Goal: Task Accomplishment & Management: Manage account settings

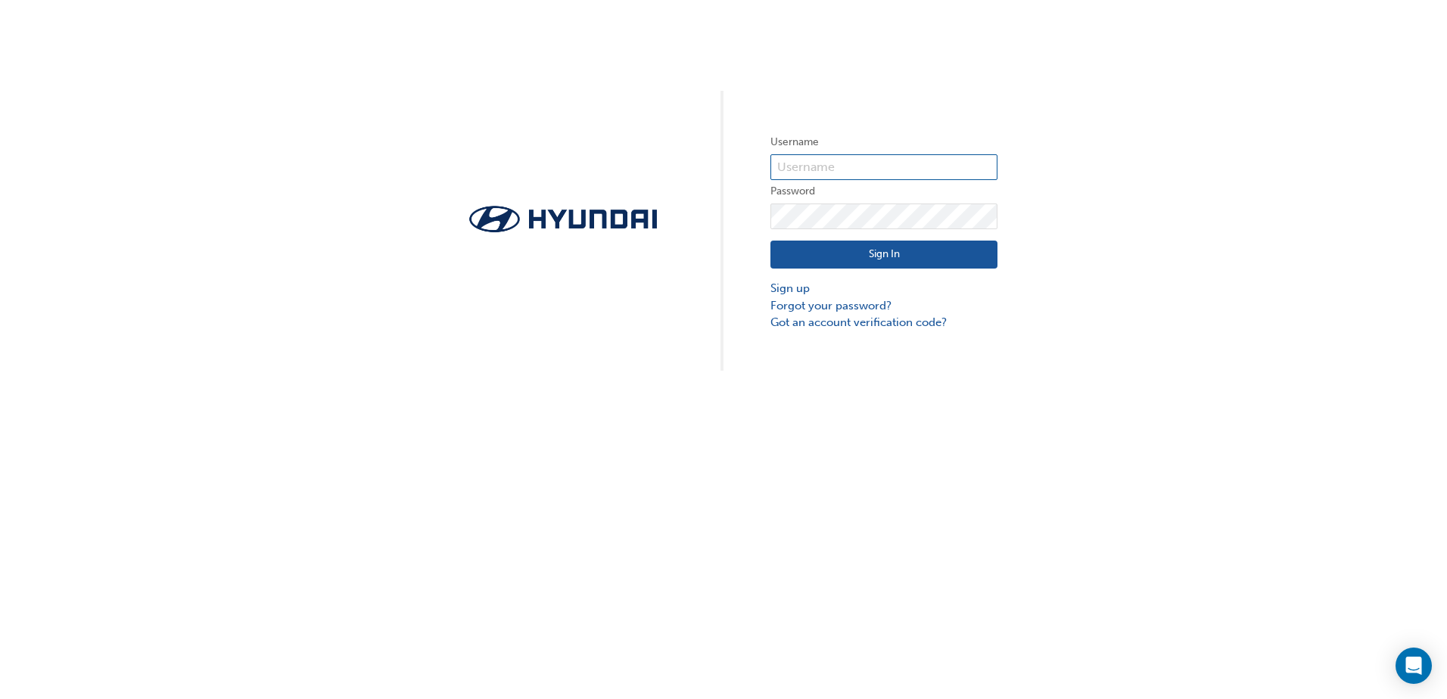
click at [833, 166] on input "text" at bounding box center [884, 167] width 227 height 26
click at [624, 121] on div "Username Password Sign In Sign up Forgot your password? Got an account verifica…" at bounding box center [723, 185] width 1447 height 371
click at [801, 167] on input "text" at bounding box center [884, 167] width 227 height 26
type input "32175"
click button "Sign In" at bounding box center [884, 255] width 227 height 29
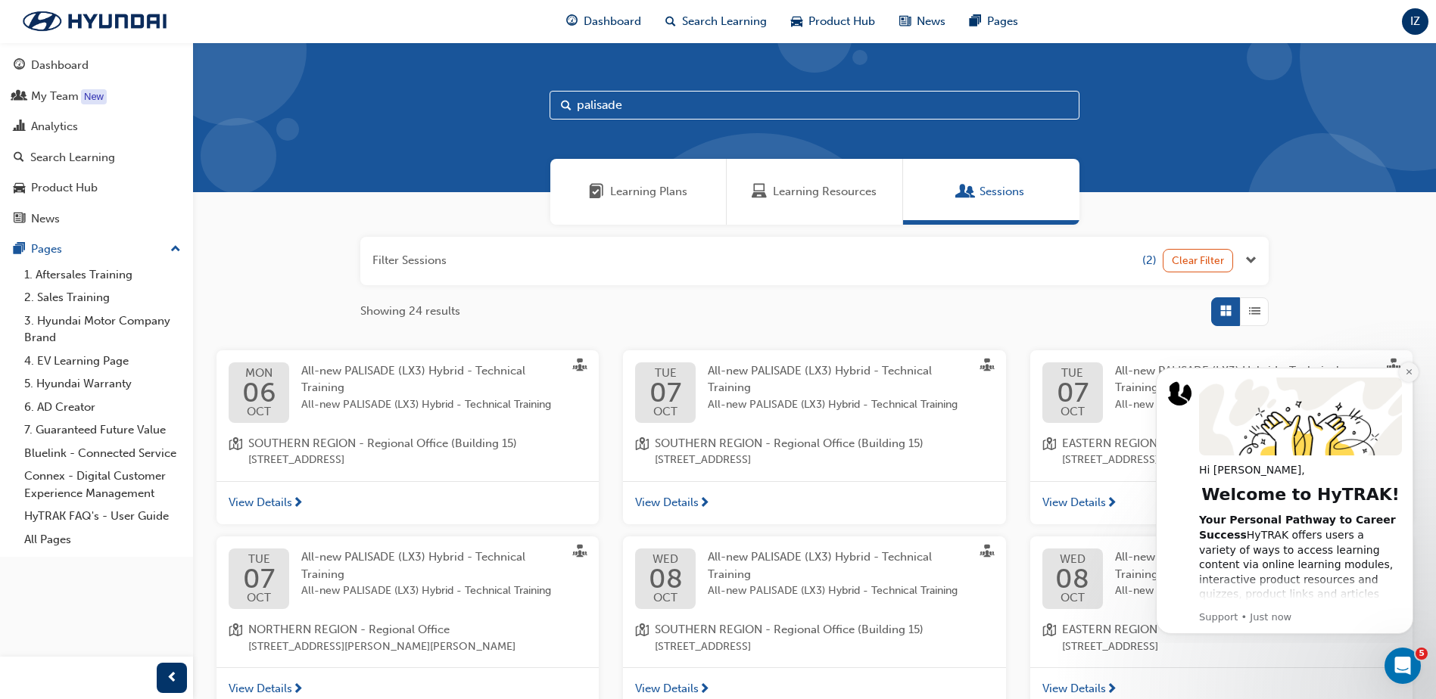
click at [1407, 372] on icon "Dismiss notification" at bounding box center [1409, 372] width 8 height 8
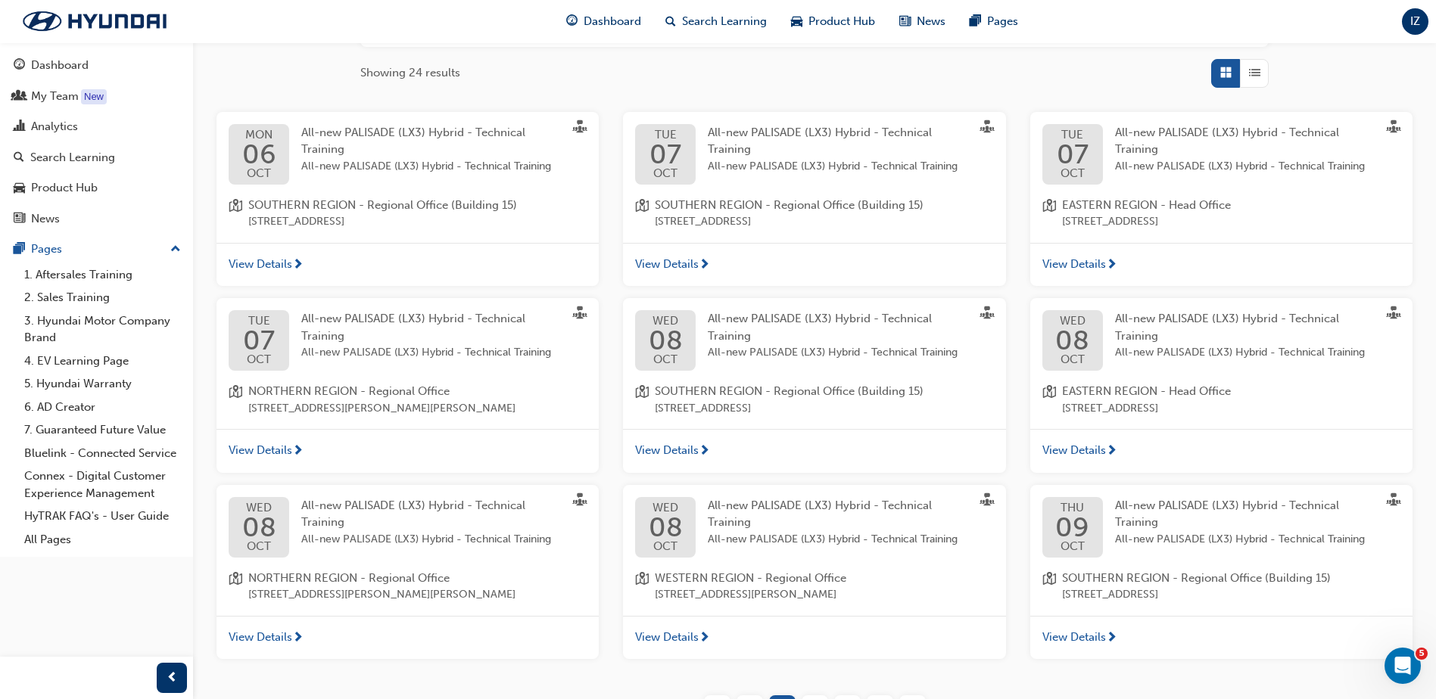
scroll to position [360, 0]
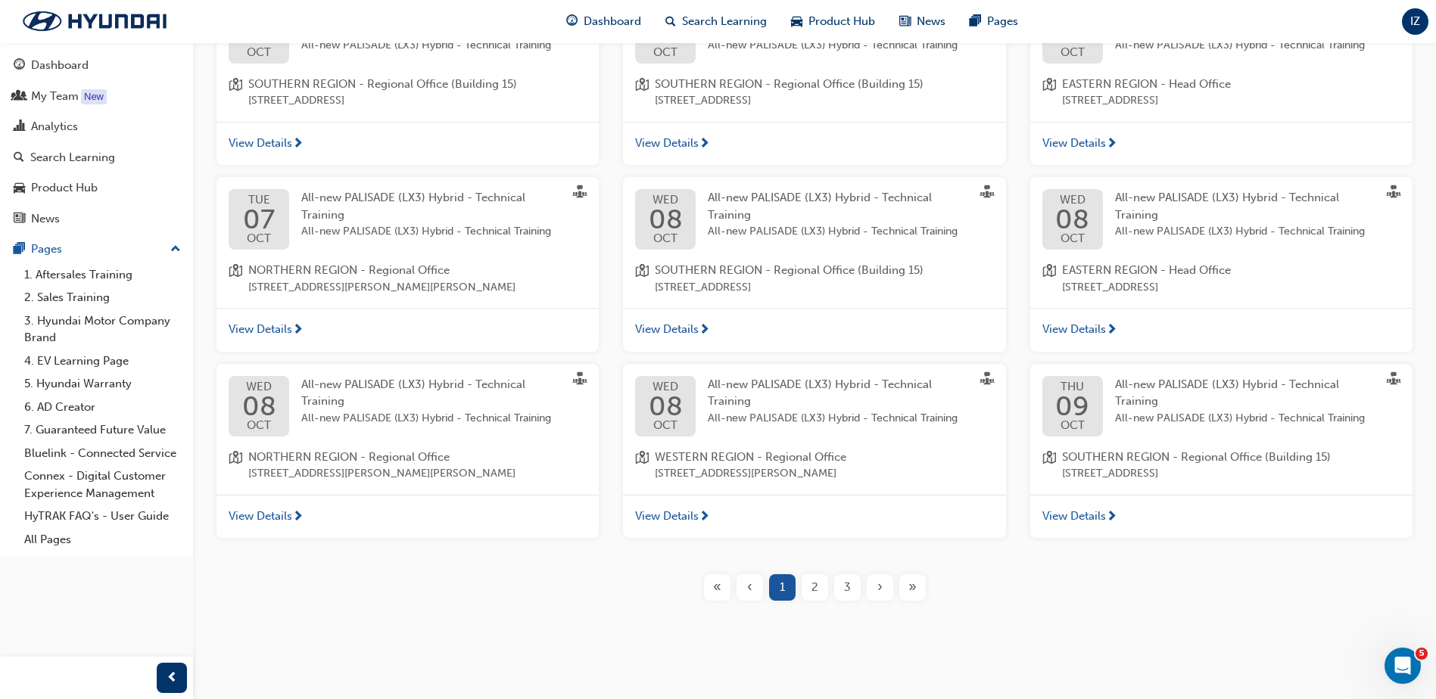
click at [819, 592] on div "2" at bounding box center [815, 588] width 26 height 26
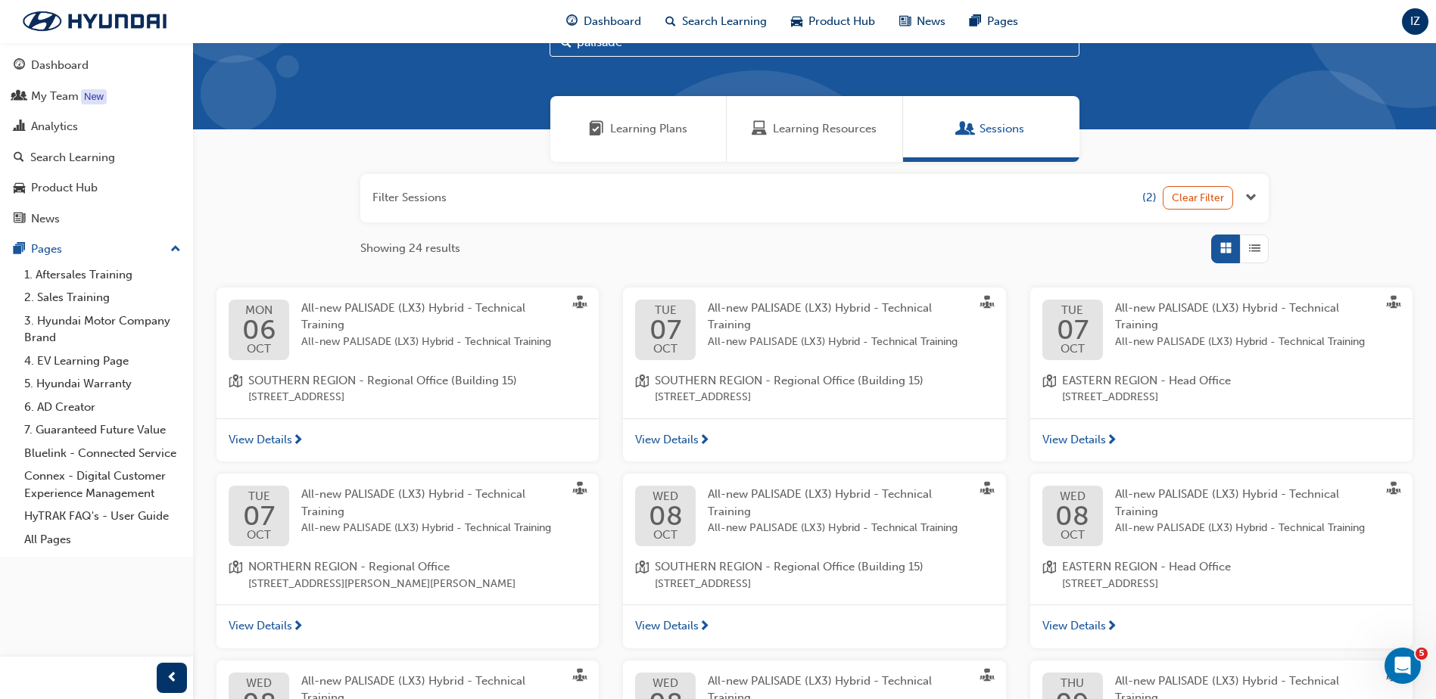
scroll to position [360, 0]
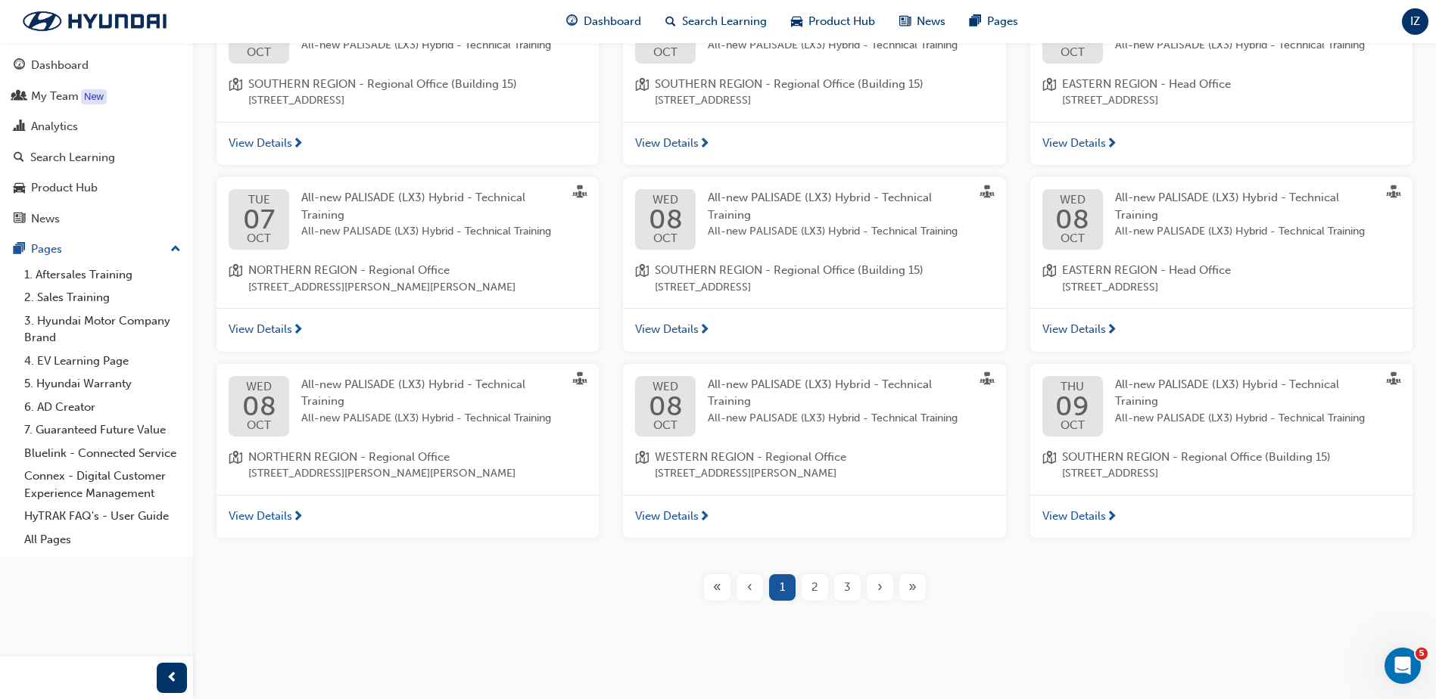
click at [842, 593] on div "3" at bounding box center [847, 588] width 26 height 26
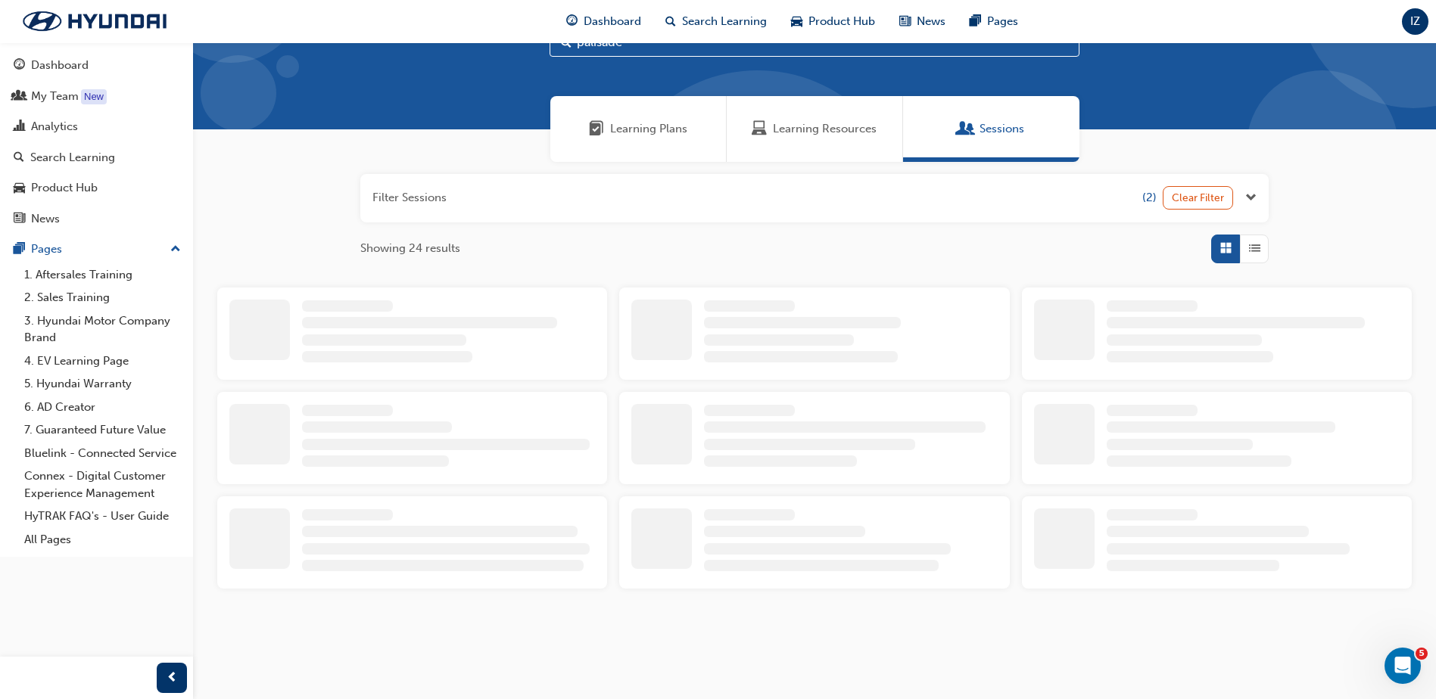
scroll to position [360, 0]
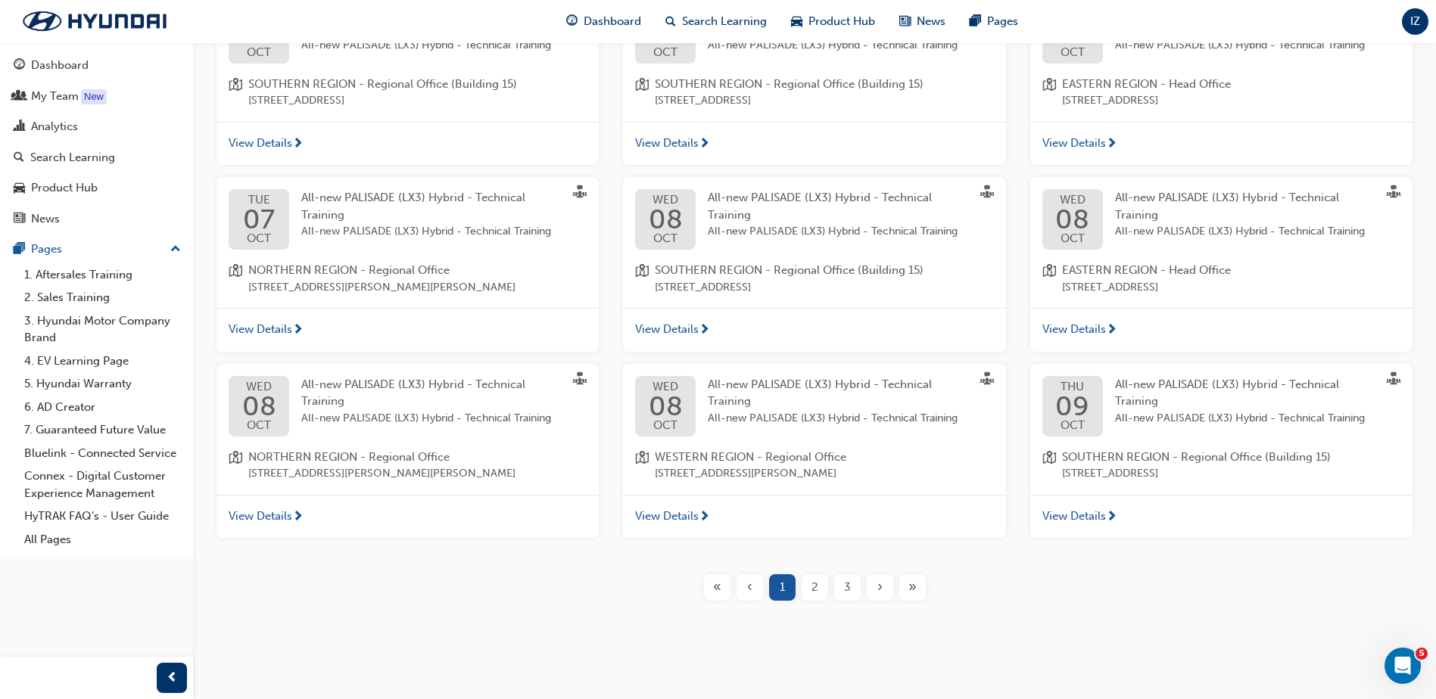
click at [862, 589] on button "3" at bounding box center [847, 588] width 33 height 26
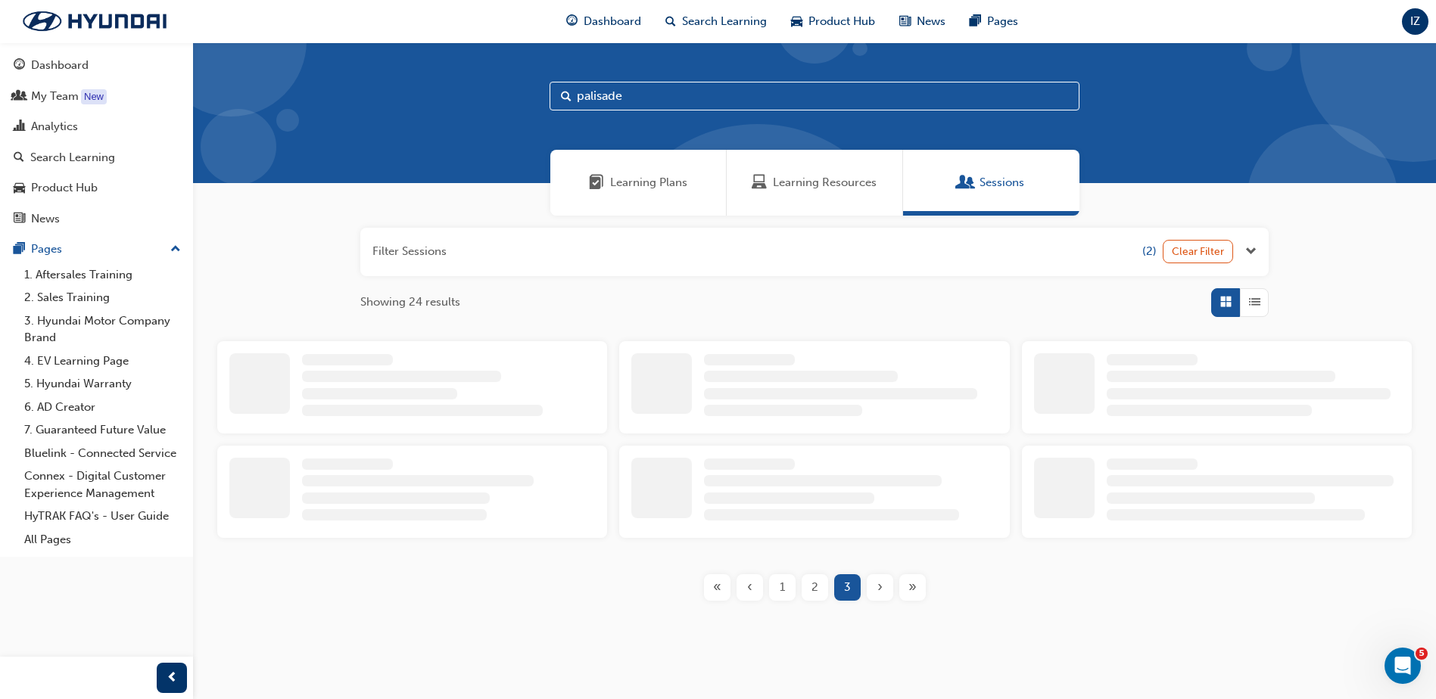
scroll to position [173, 0]
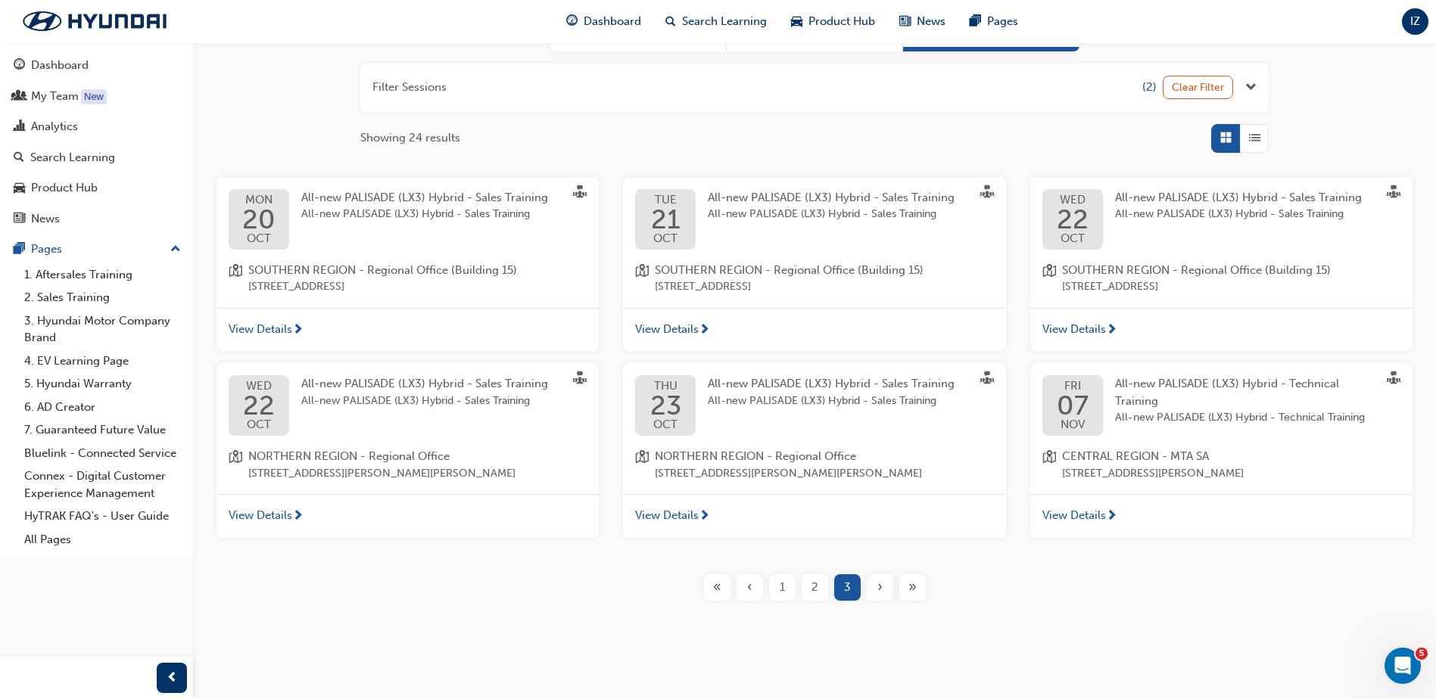
click at [815, 591] on span "2" at bounding box center [815, 587] width 7 height 17
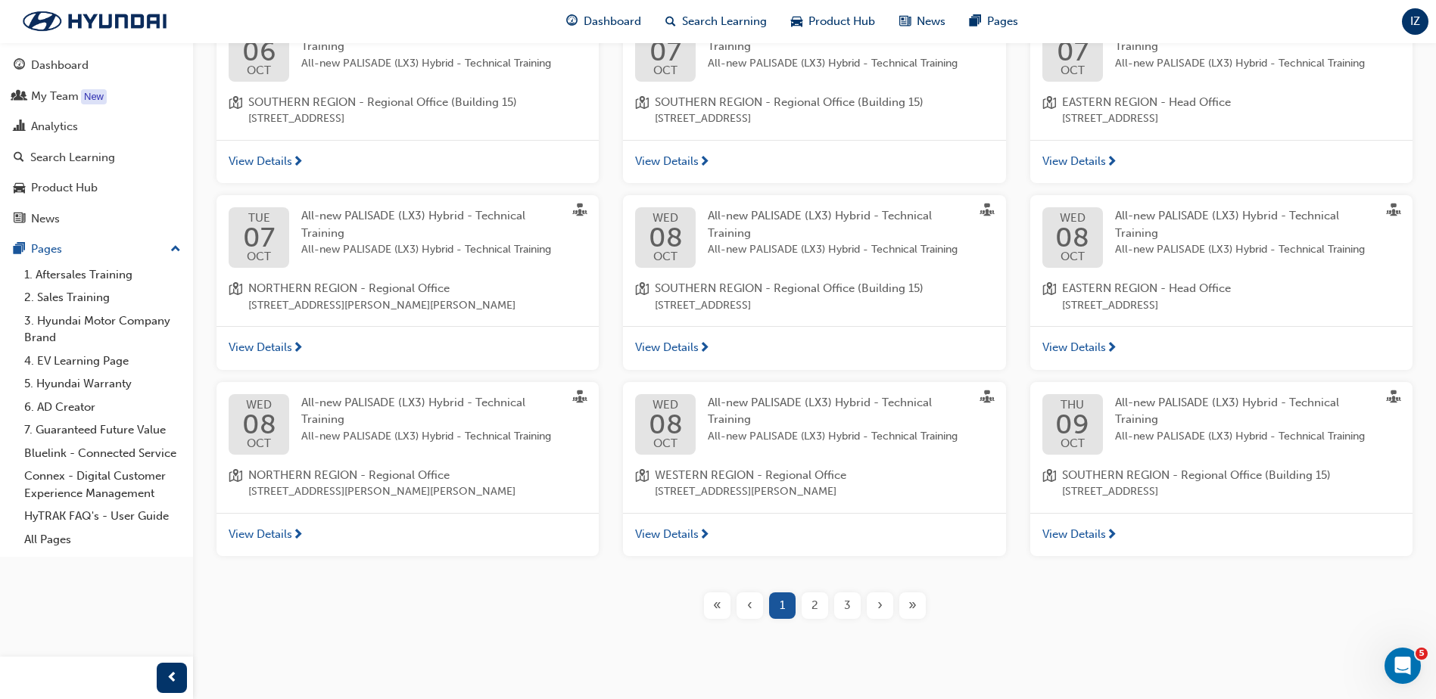
scroll to position [360, 0]
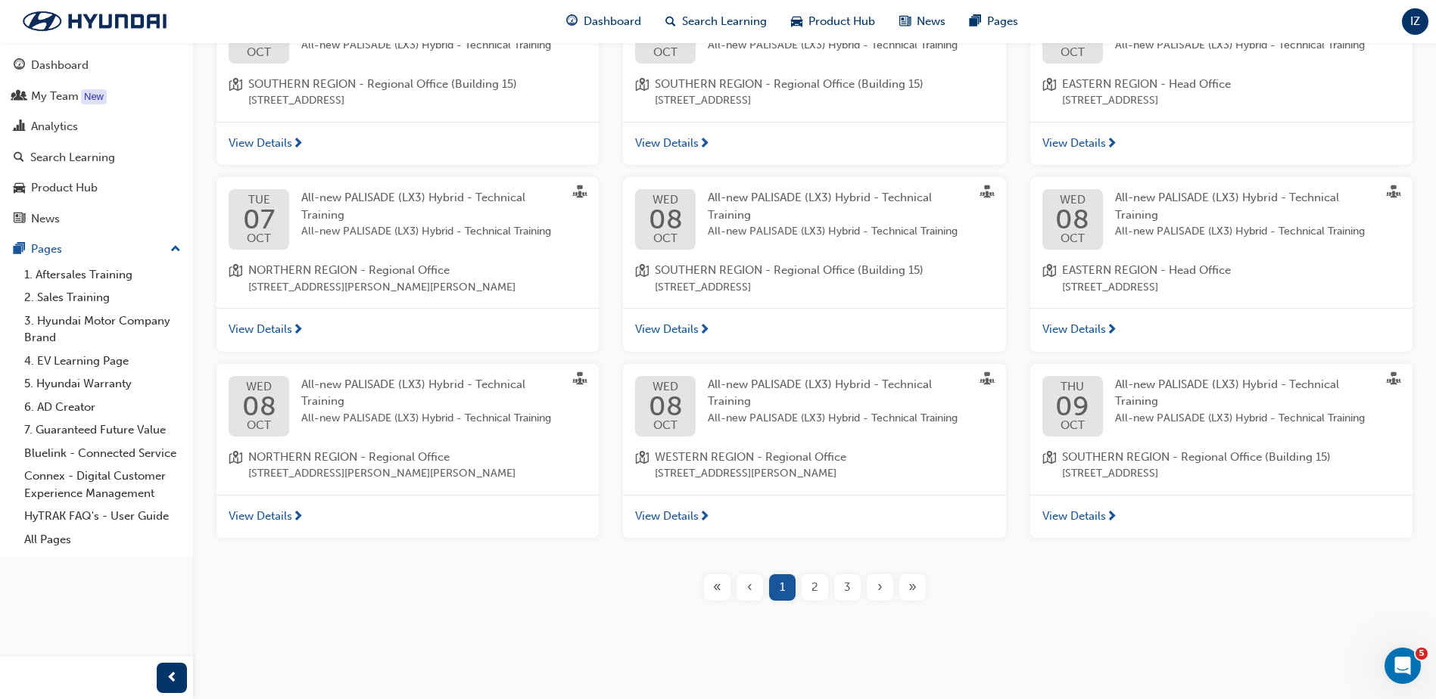
click at [817, 587] on span "2" at bounding box center [815, 587] width 7 height 17
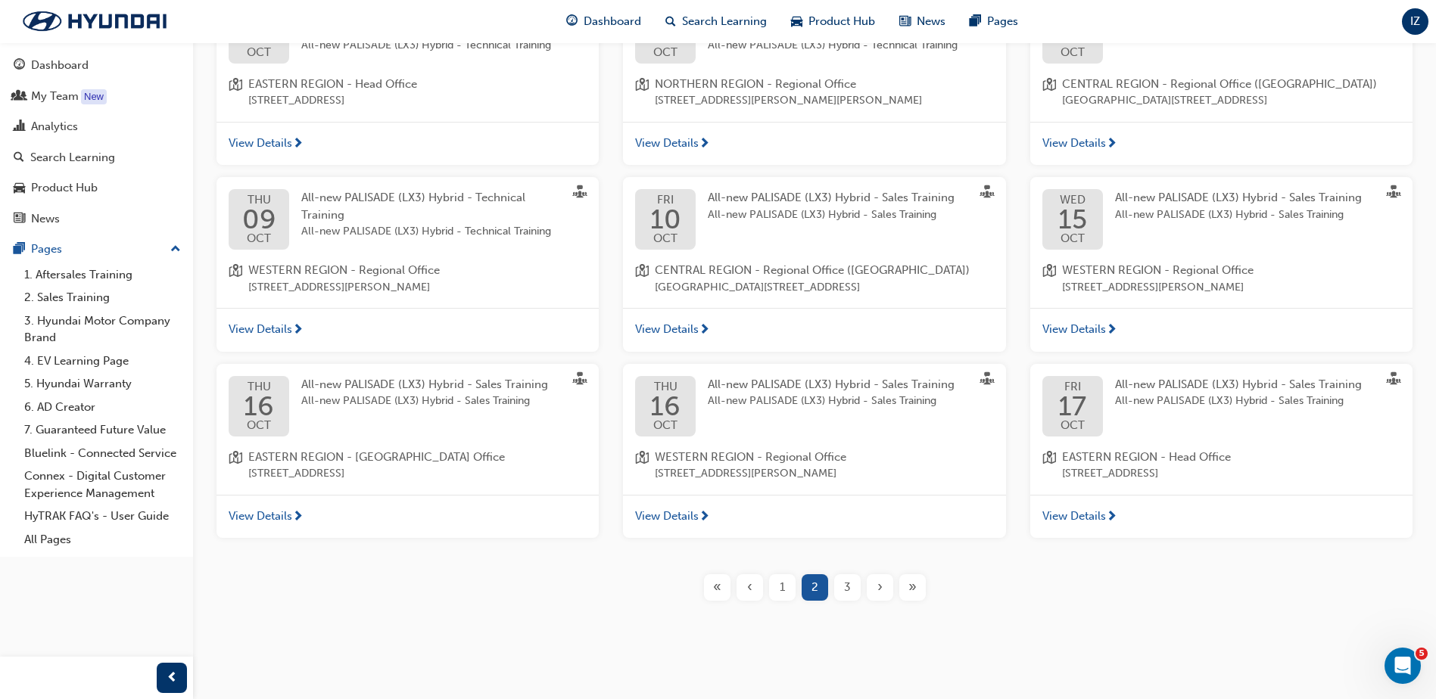
scroll to position [394, 0]
click at [846, 590] on span "3" at bounding box center [847, 587] width 7 height 17
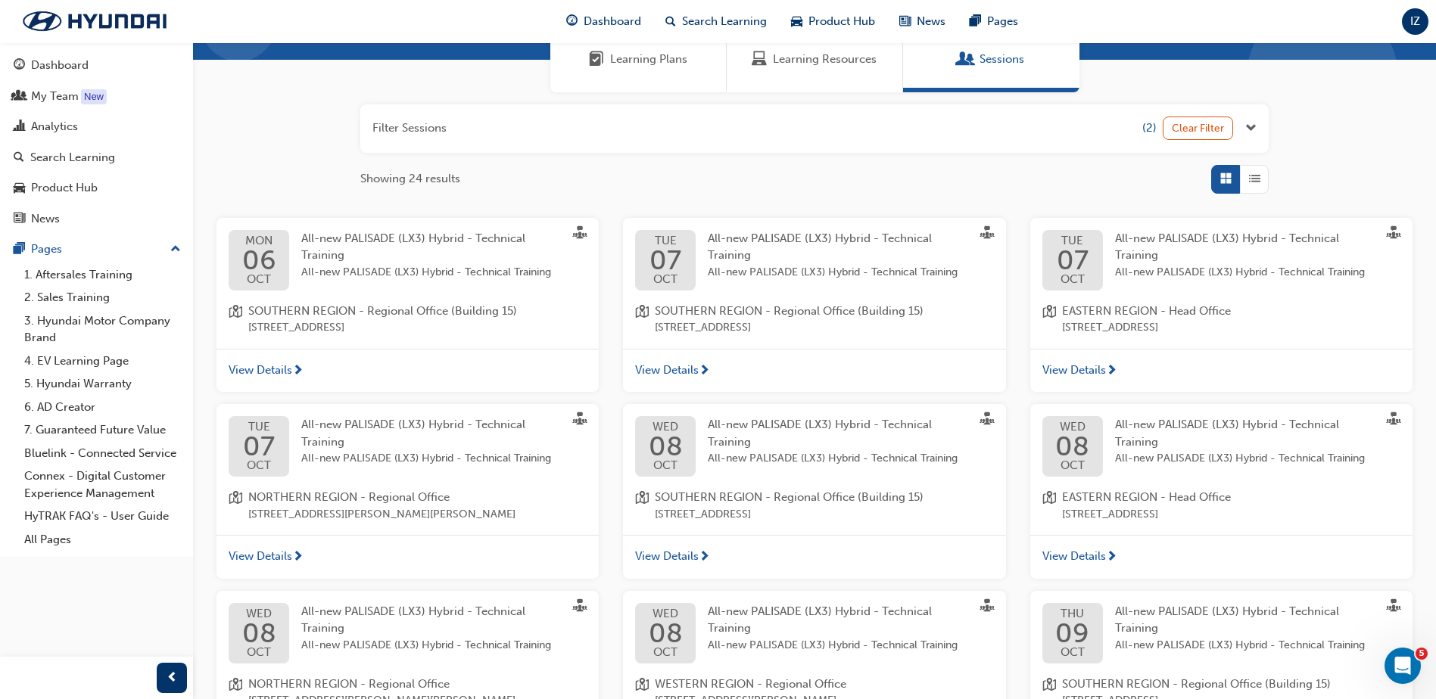
scroll to position [360, 0]
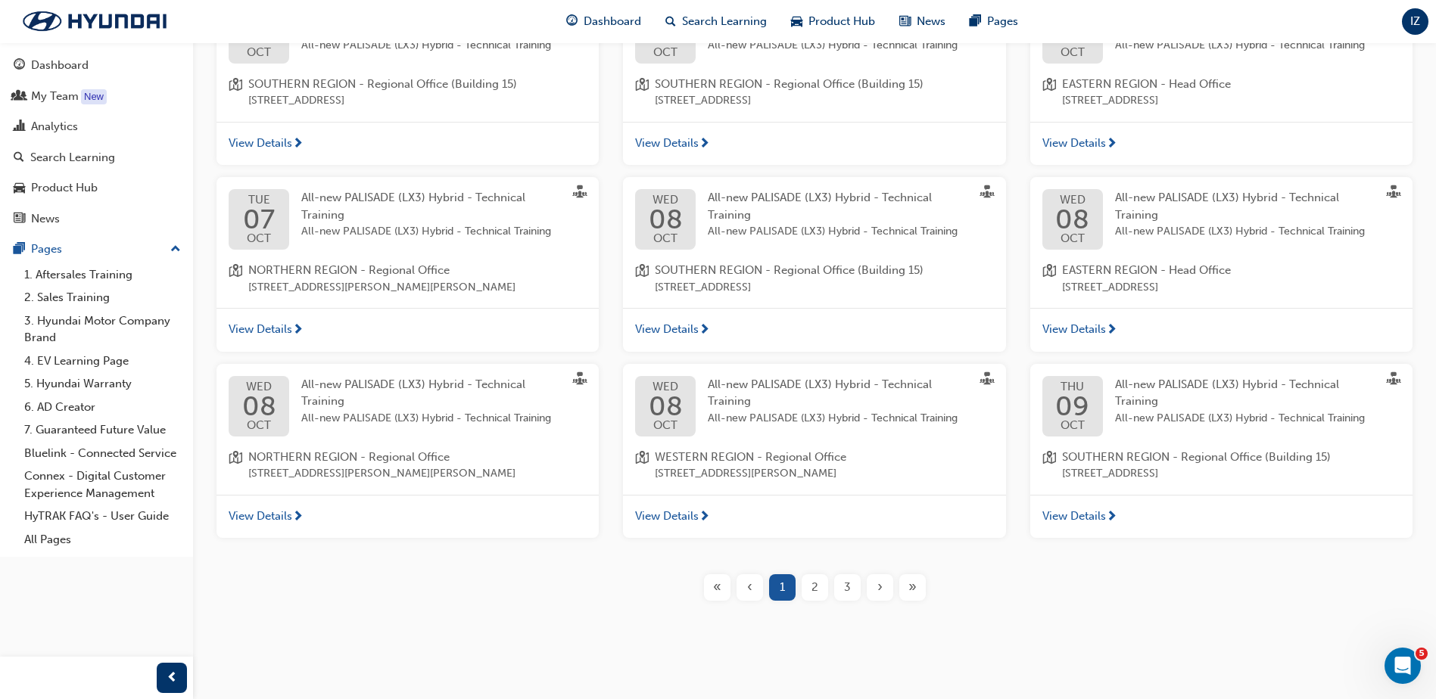
click at [849, 588] on span "3" at bounding box center [847, 587] width 7 height 17
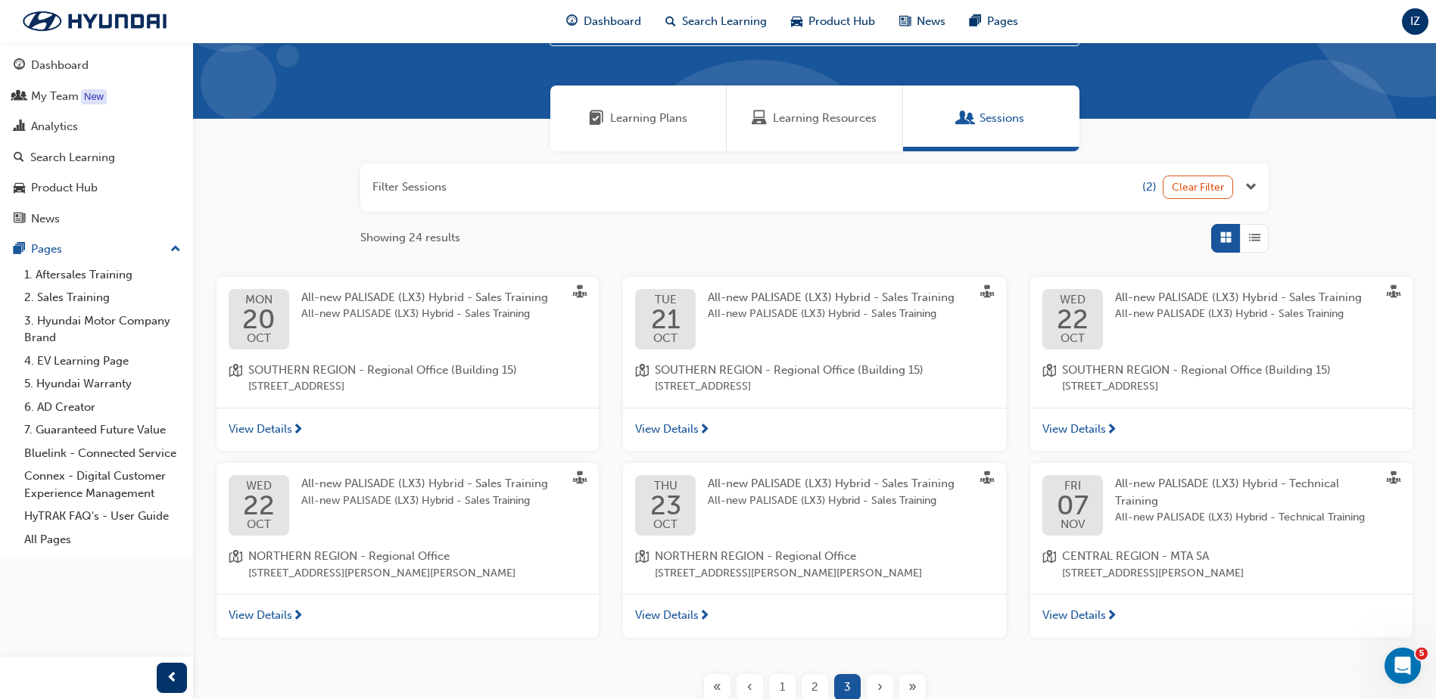
scroll to position [98, 0]
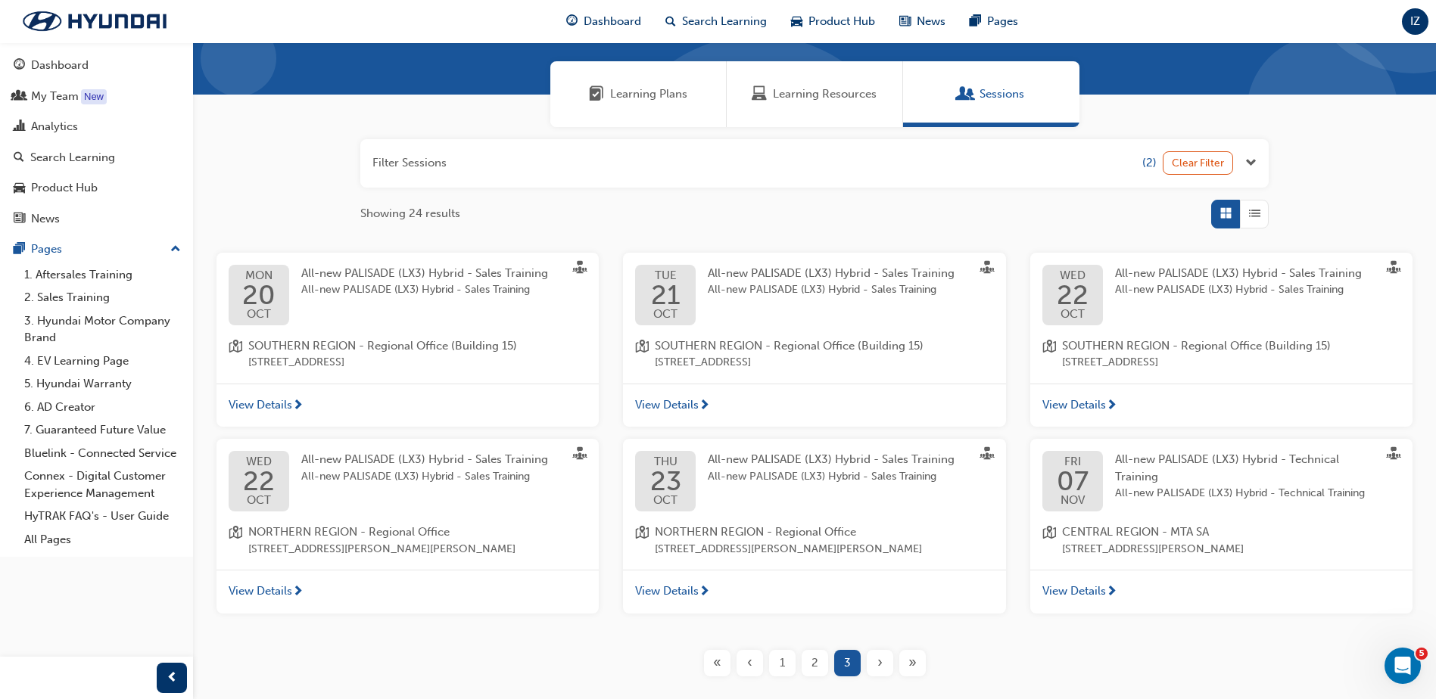
click at [1234, 279] on span "All-new PALISADE (LX3) Hybrid - Sales Training" at bounding box center [1238, 273] width 247 height 14
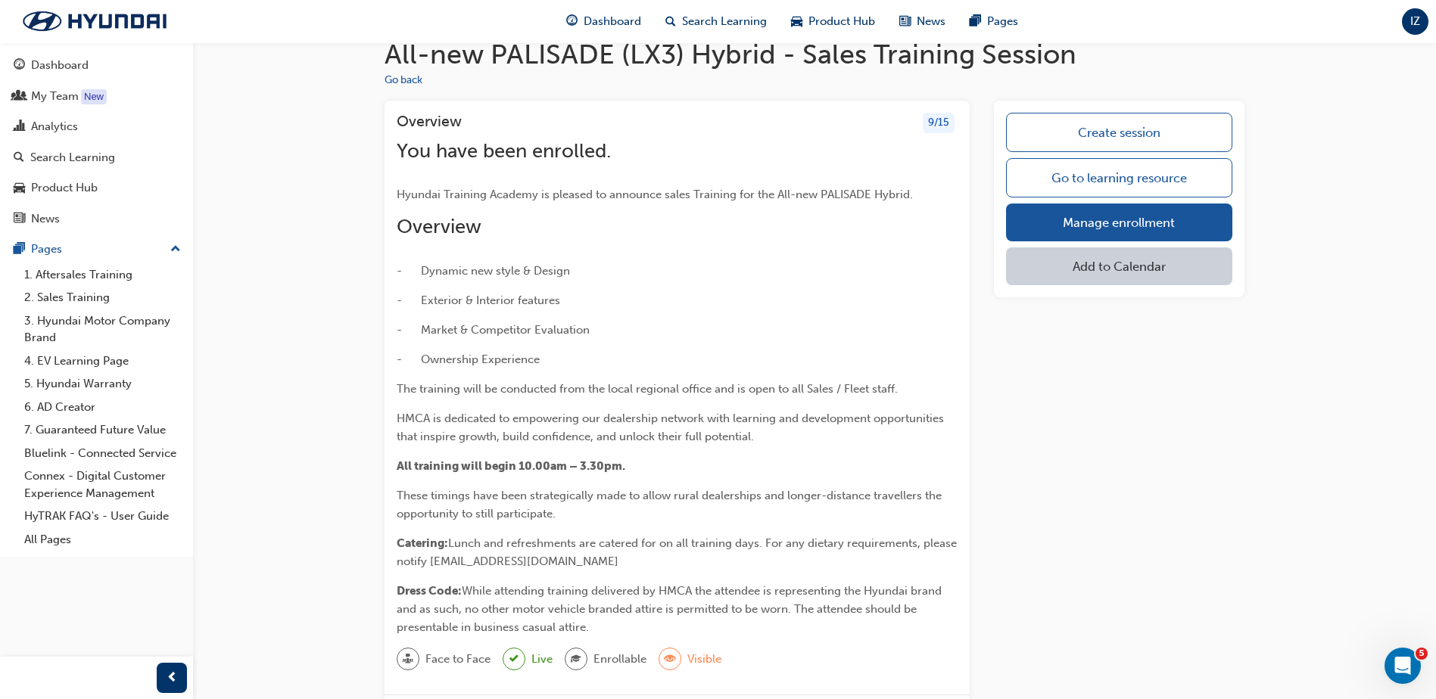
scroll to position [11, 0]
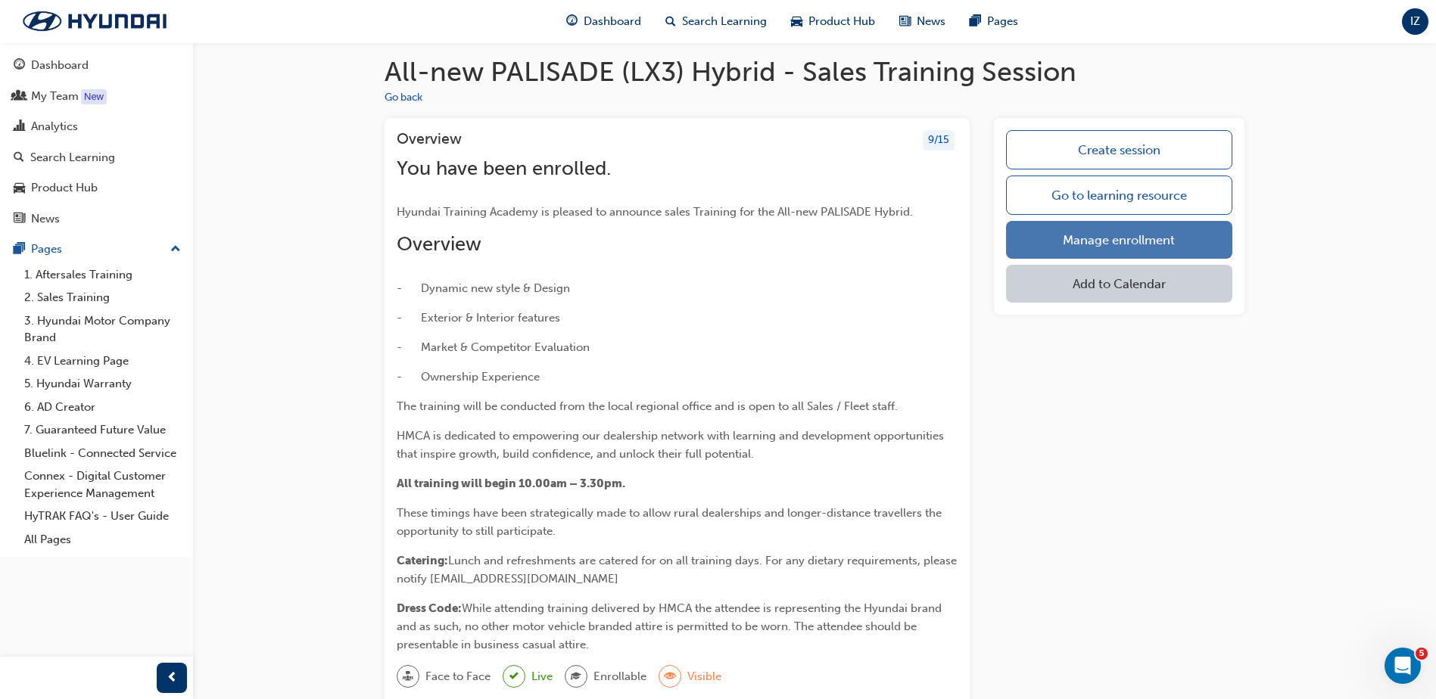
click at [1135, 237] on link "Manage enrollment" at bounding box center [1119, 240] width 226 height 38
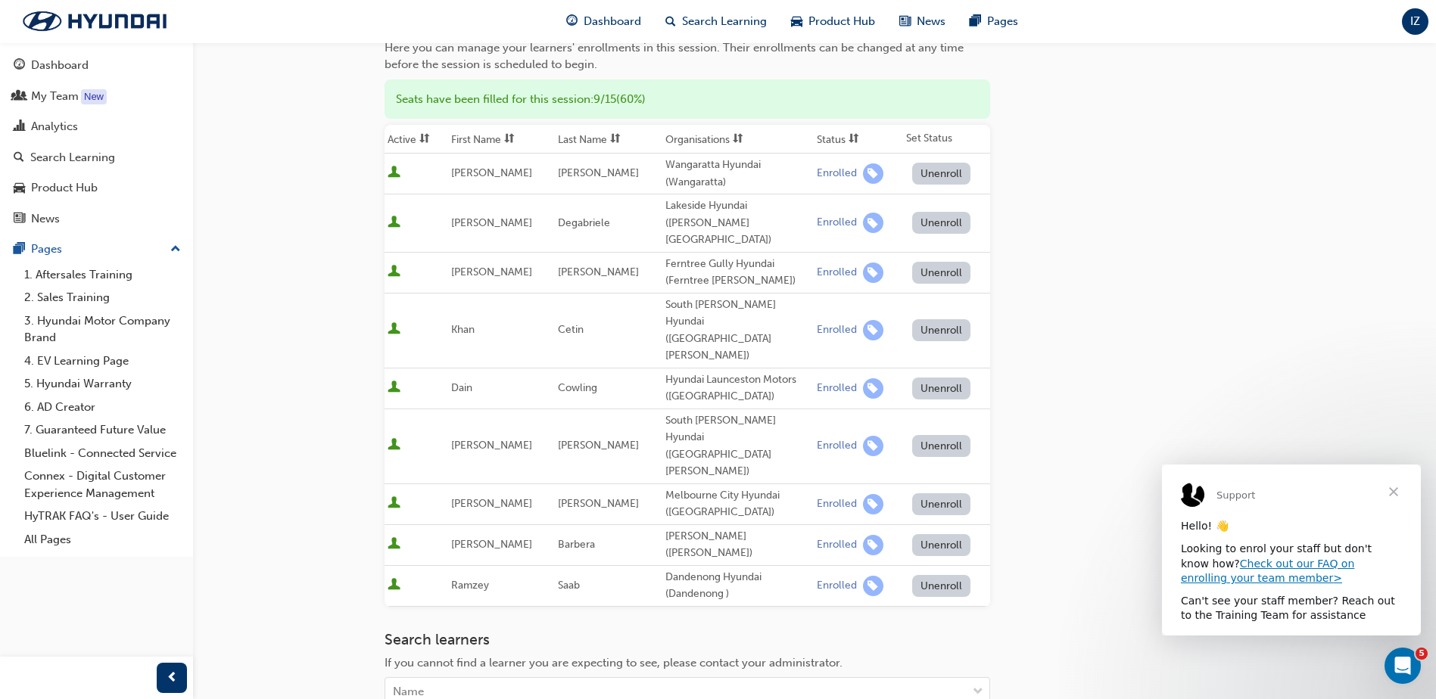
scroll to position [156, 0]
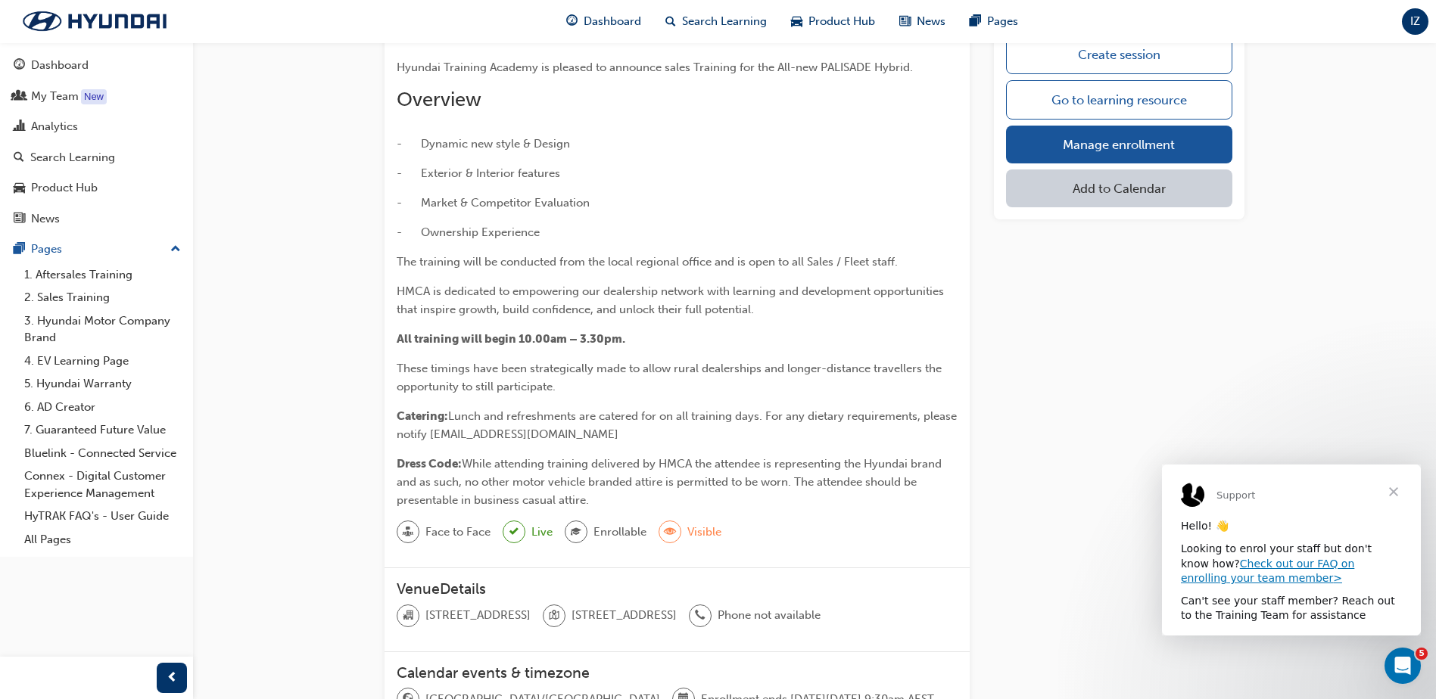
scroll to position [11, 0]
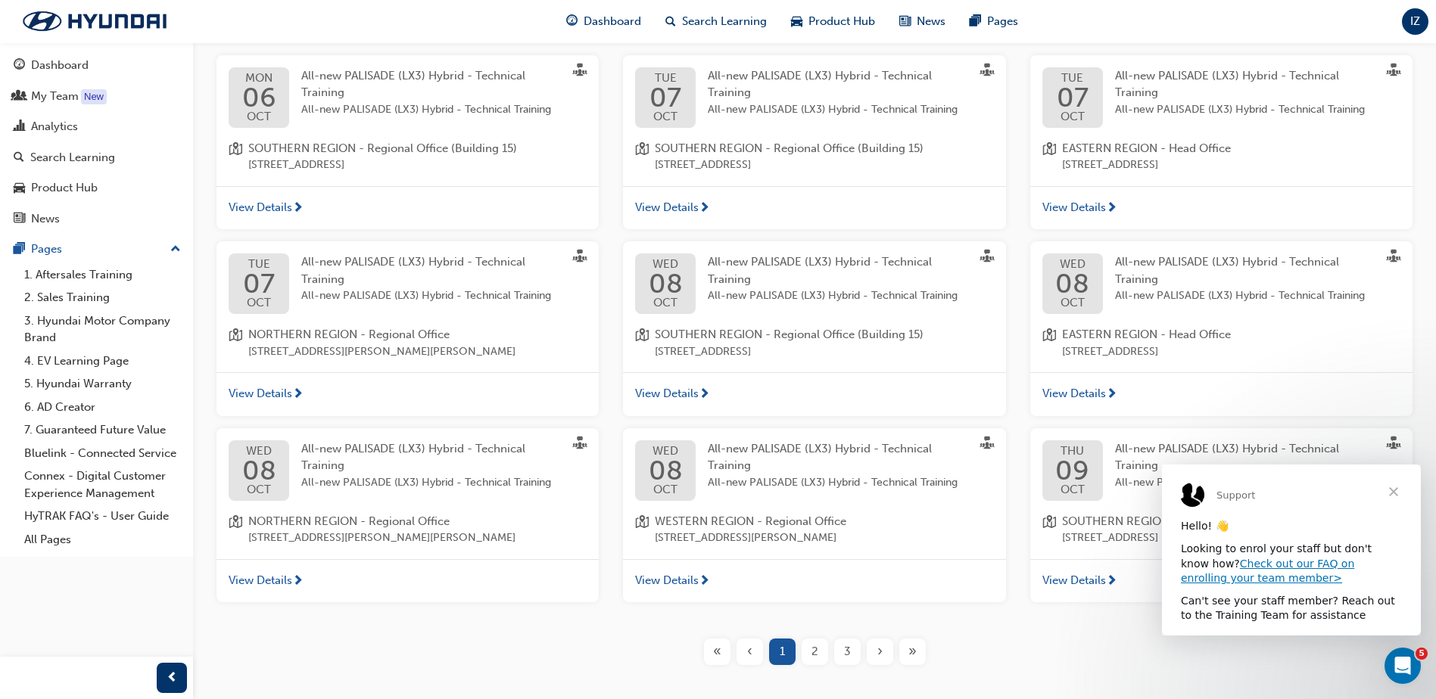
scroll to position [360, 0]
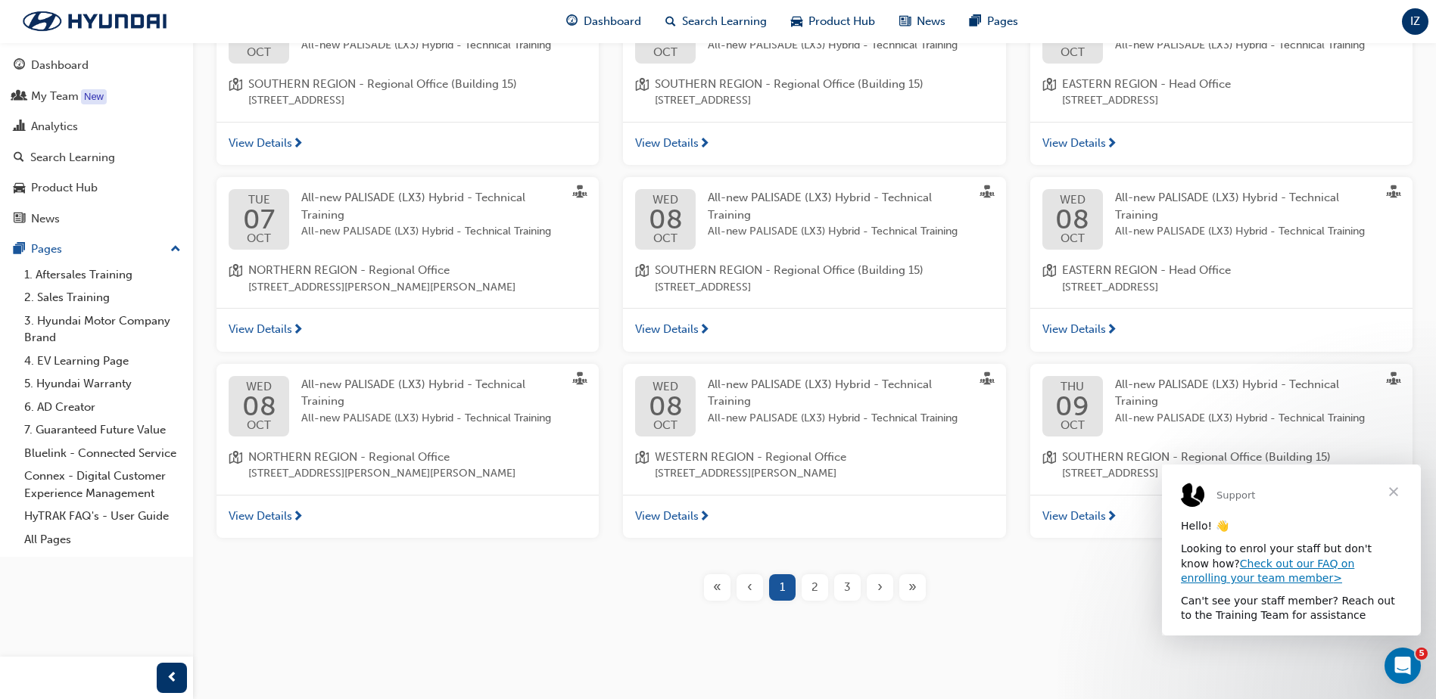
click at [847, 586] on span "3" at bounding box center [847, 587] width 7 height 17
click at [846, 585] on span "3" at bounding box center [847, 587] width 7 height 17
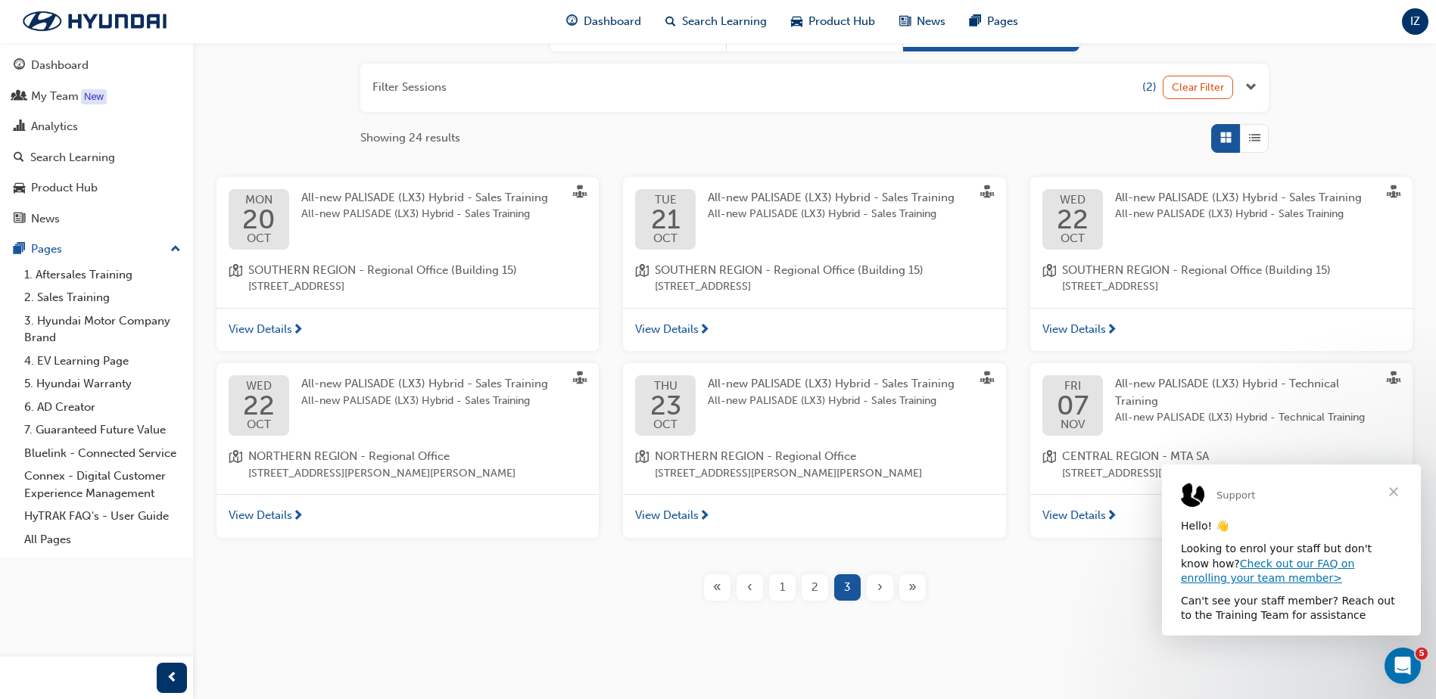
click at [406, 204] on span "All-new PALISADE (LX3) Hybrid - Sales Training" at bounding box center [424, 198] width 247 height 14
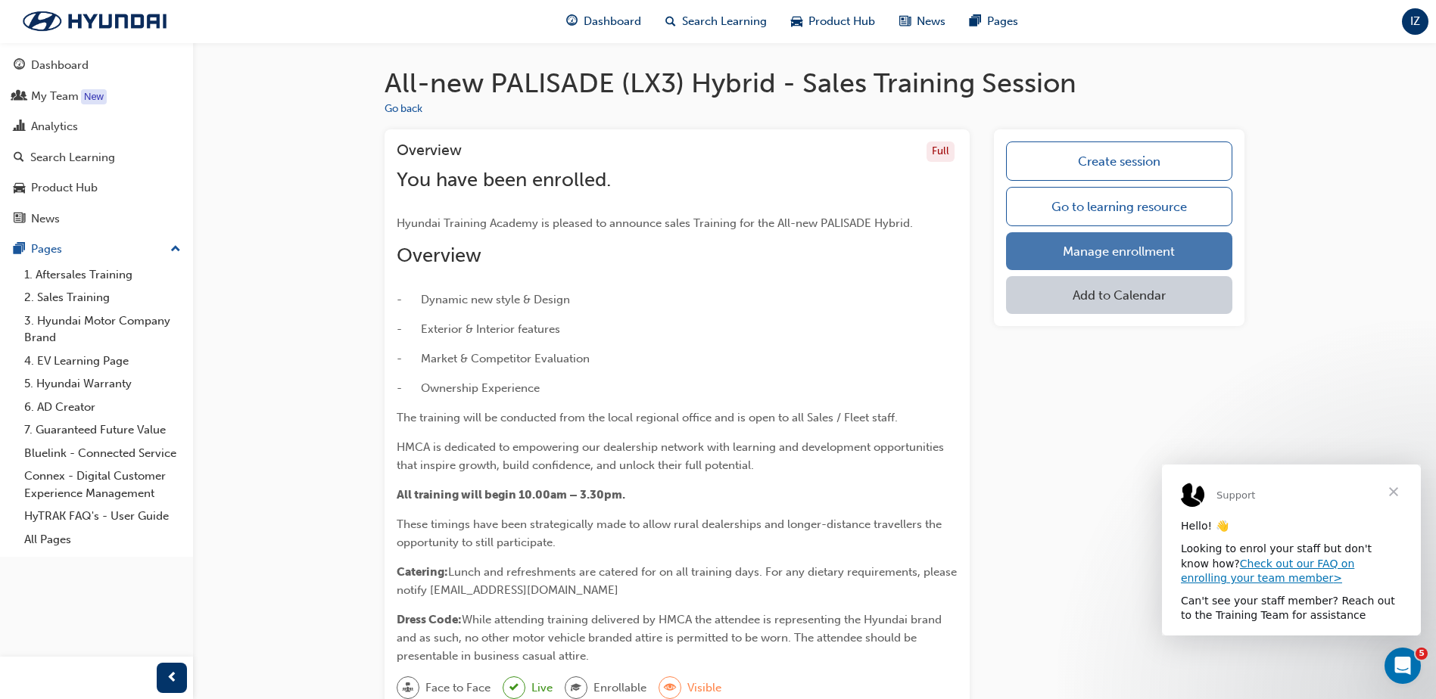
click at [1130, 257] on link "Manage enrollment" at bounding box center [1119, 251] width 226 height 38
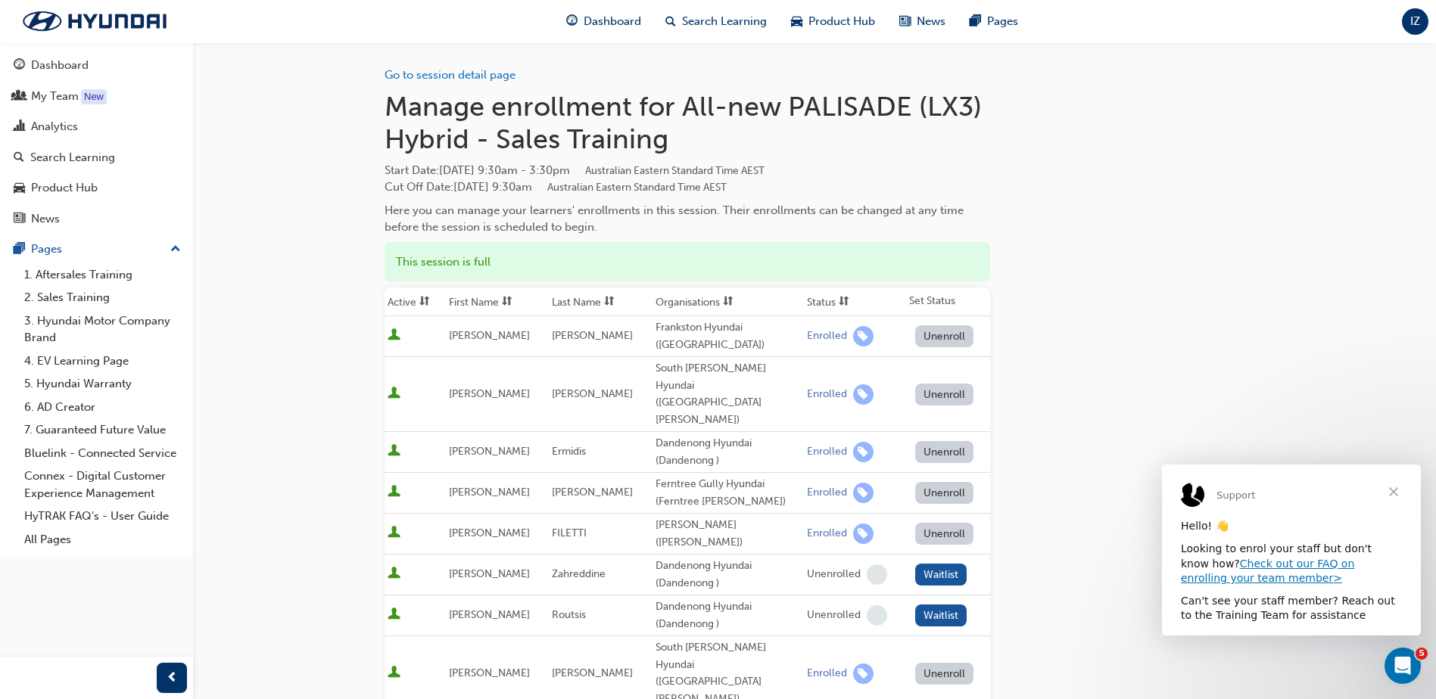
scroll to position [76, 0]
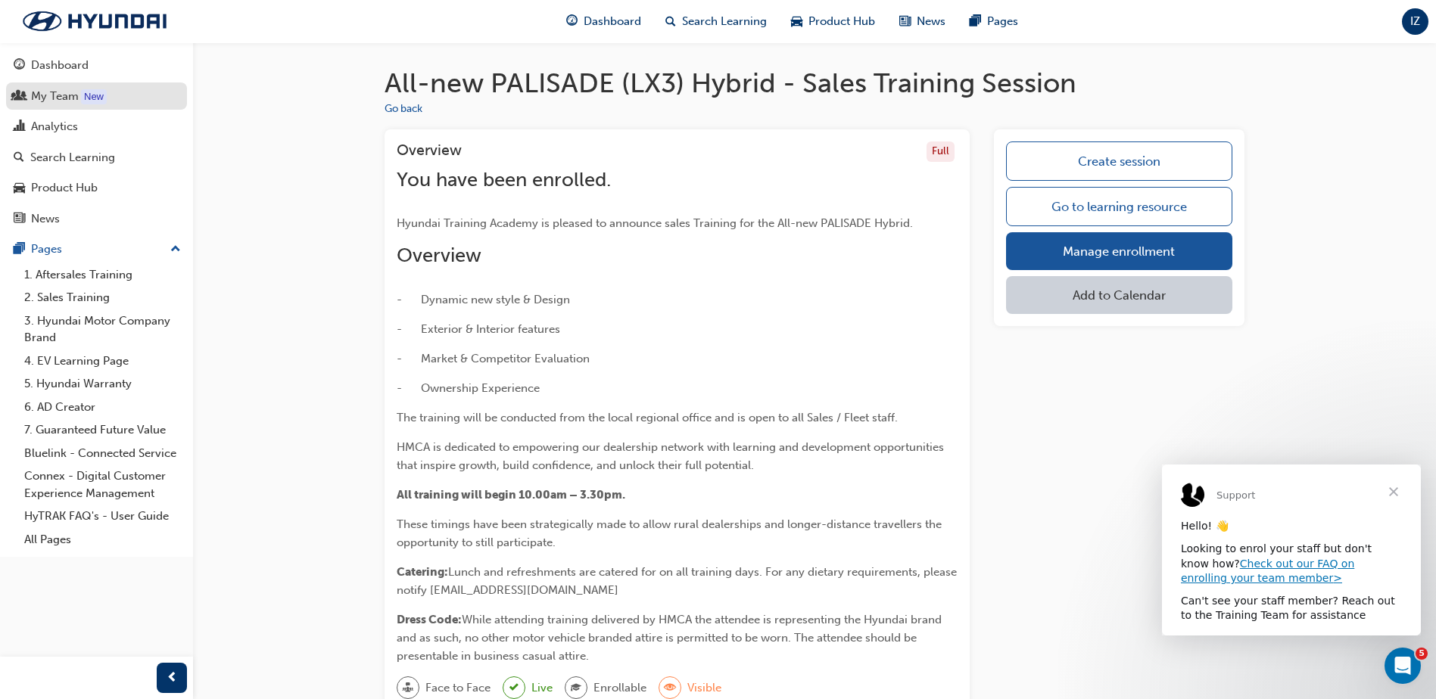
click at [52, 90] on div "My Team" at bounding box center [55, 96] width 48 height 17
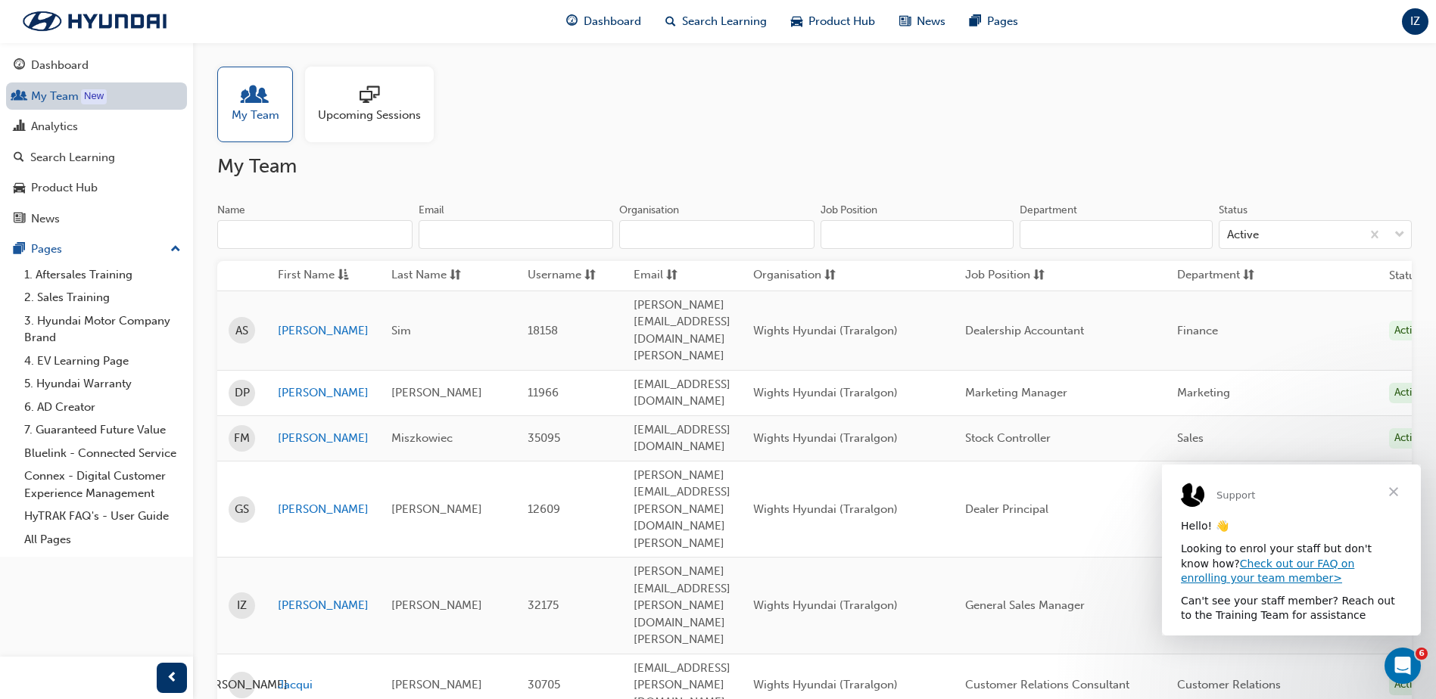
click at [33, 104] on link "My Team New" at bounding box center [96, 97] width 181 height 28
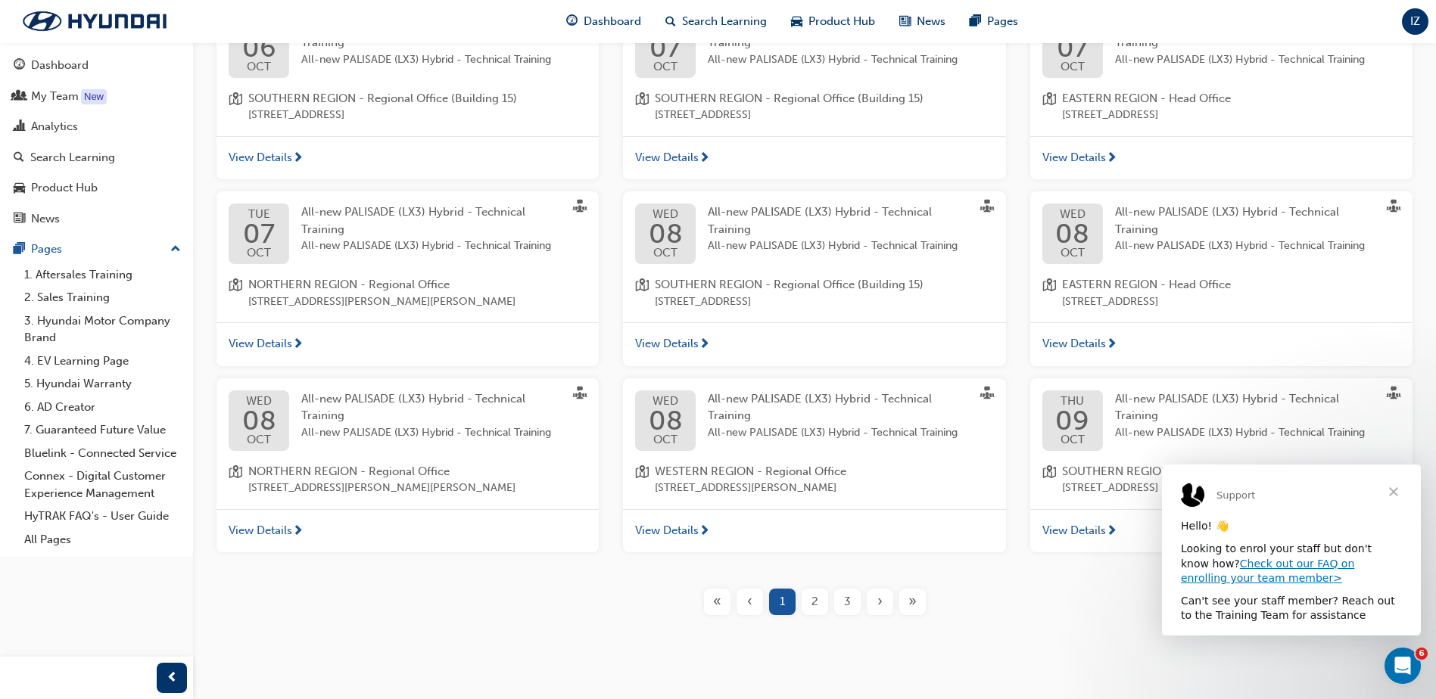
scroll to position [360, 0]
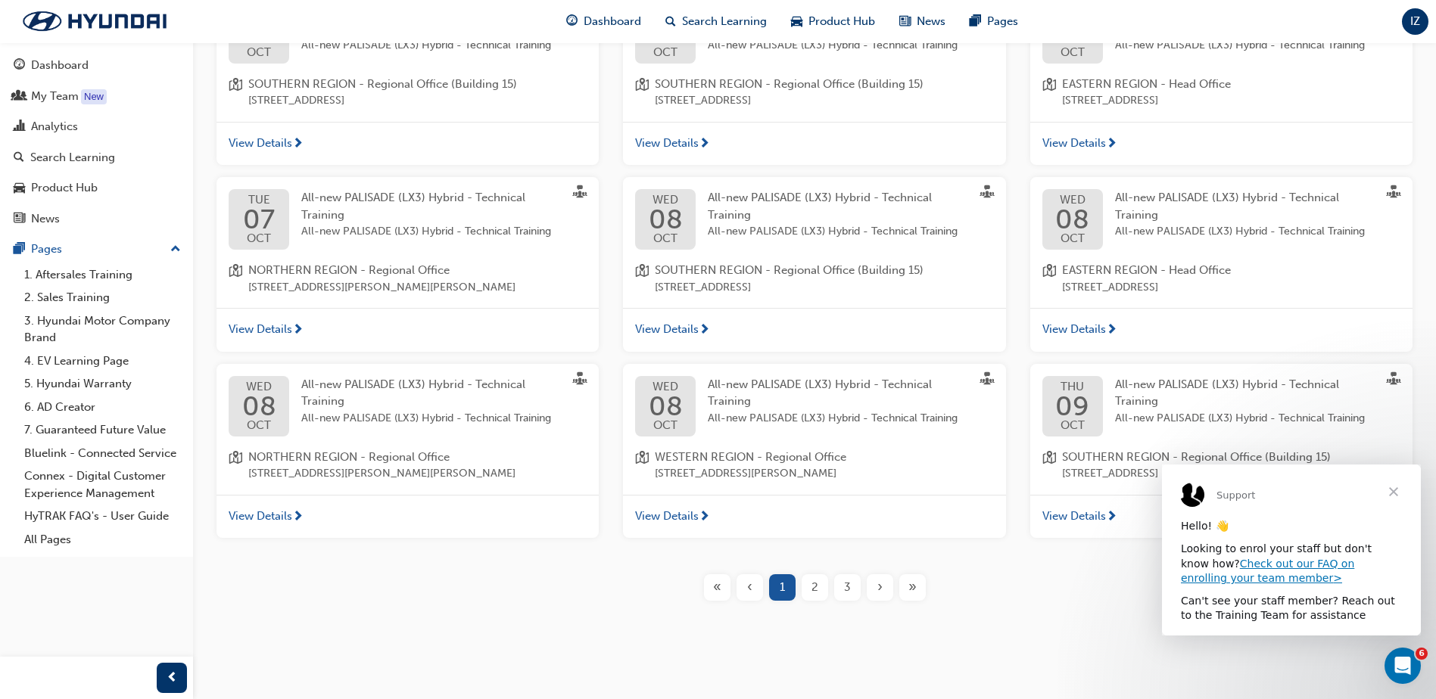
click at [852, 587] on div "3" at bounding box center [847, 588] width 26 height 26
click at [849, 591] on span "3" at bounding box center [847, 587] width 7 height 17
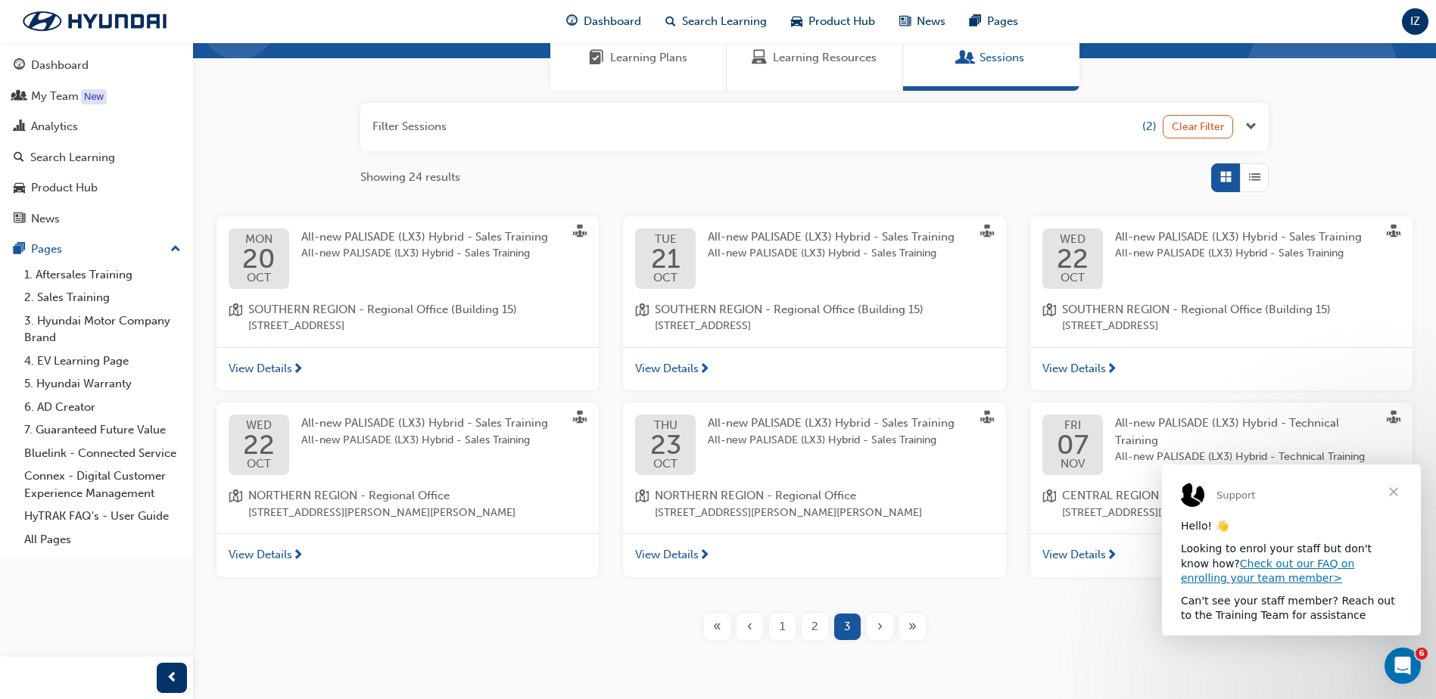
scroll to position [98, 0]
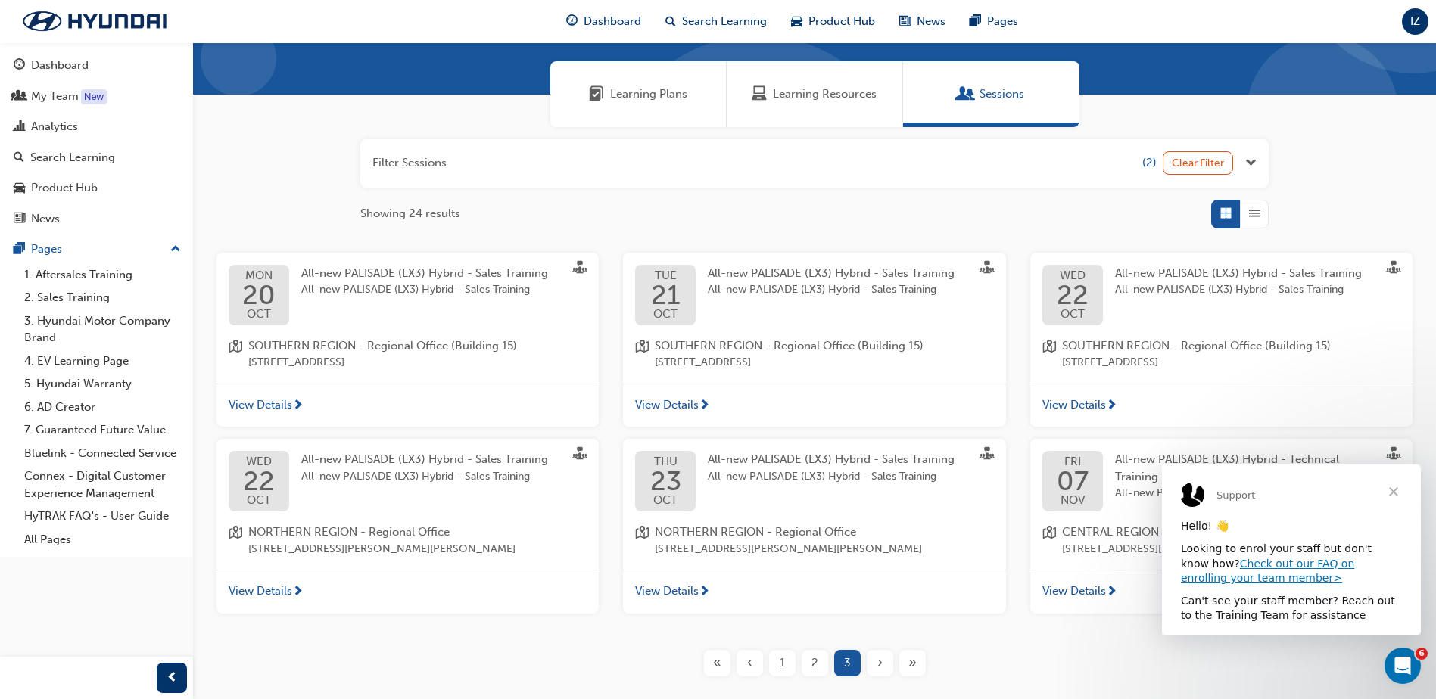
click at [1397, 491] on span "Close" at bounding box center [1393, 492] width 55 height 55
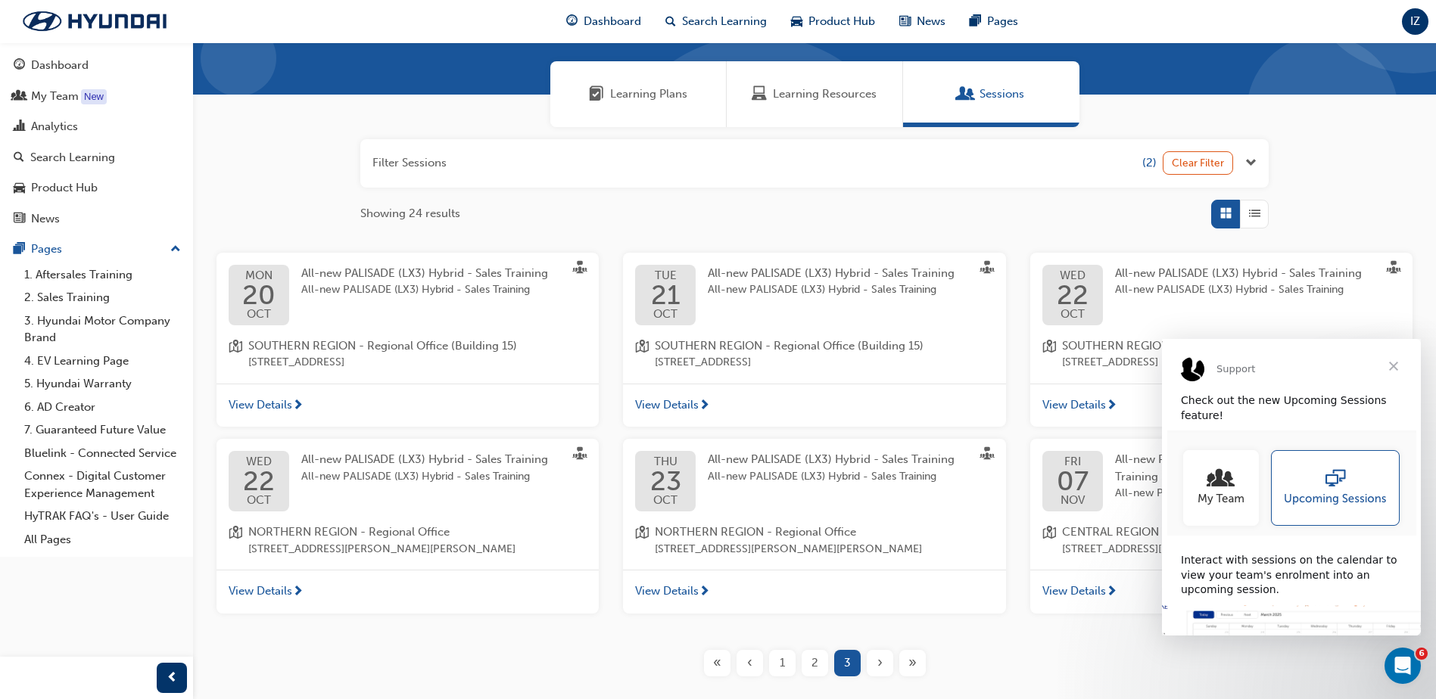
click at [1394, 366] on span "Close" at bounding box center [1393, 366] width 55 height 55
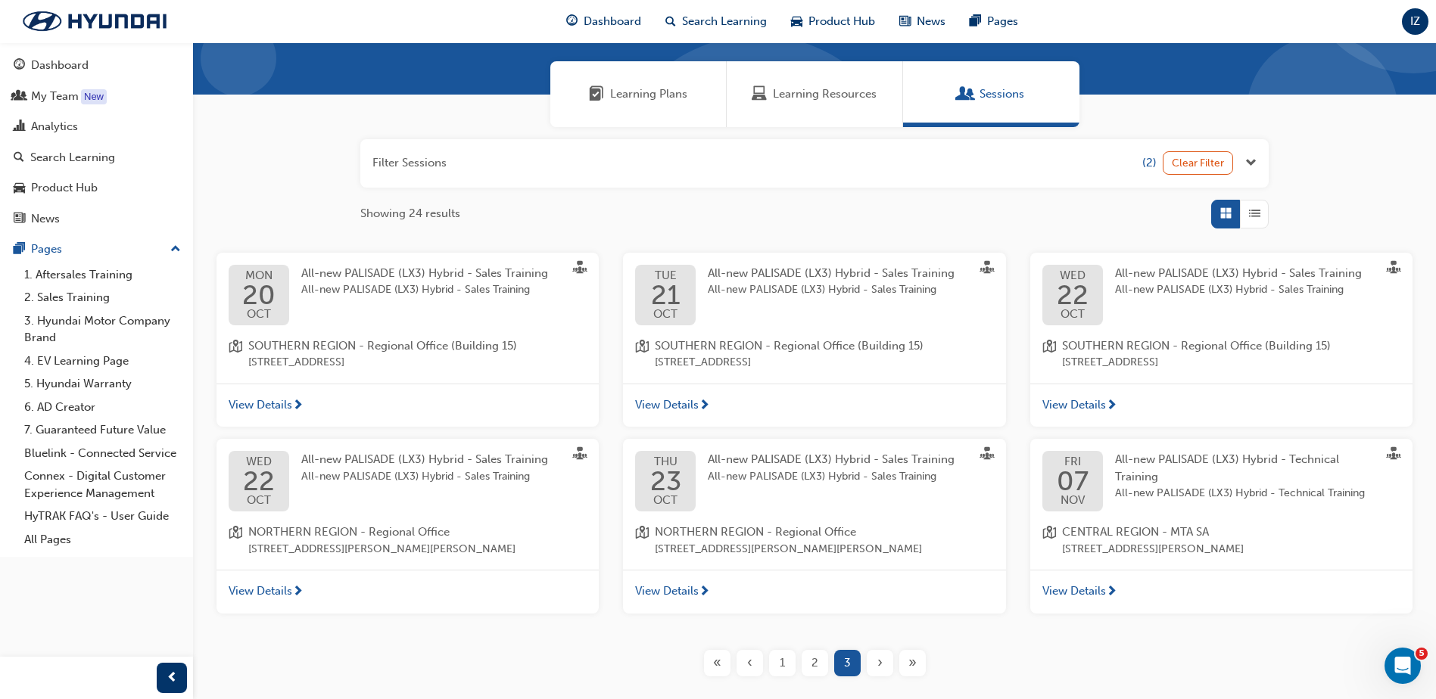
click at [1145, 281] on div "All-new PALISADE (LX3) Hybrid - Sales Training All-new PALISADE (LX3) Hybrid - …" at bounding box center [1238, 282] width 247 height 34
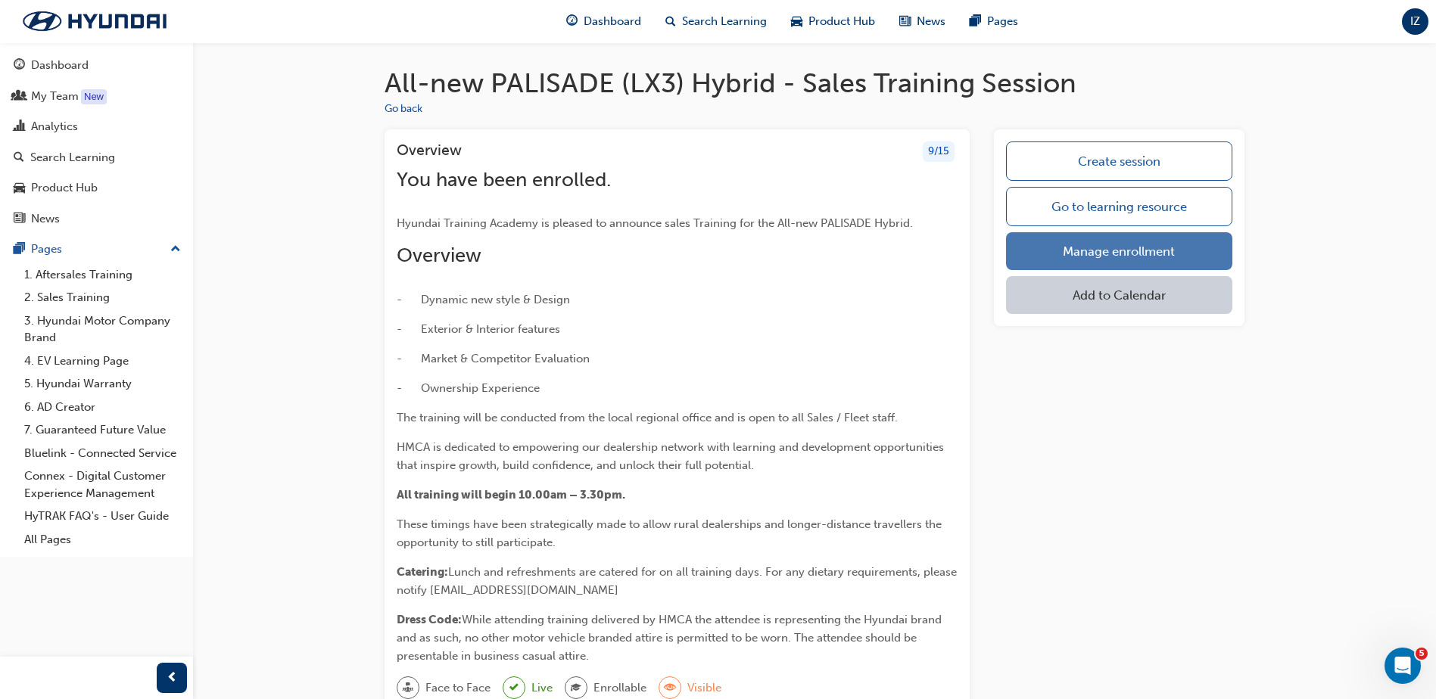
click at [1150, 249] on link "Manage enrollment" at bounding box center [1119, 251] width 226 height 38
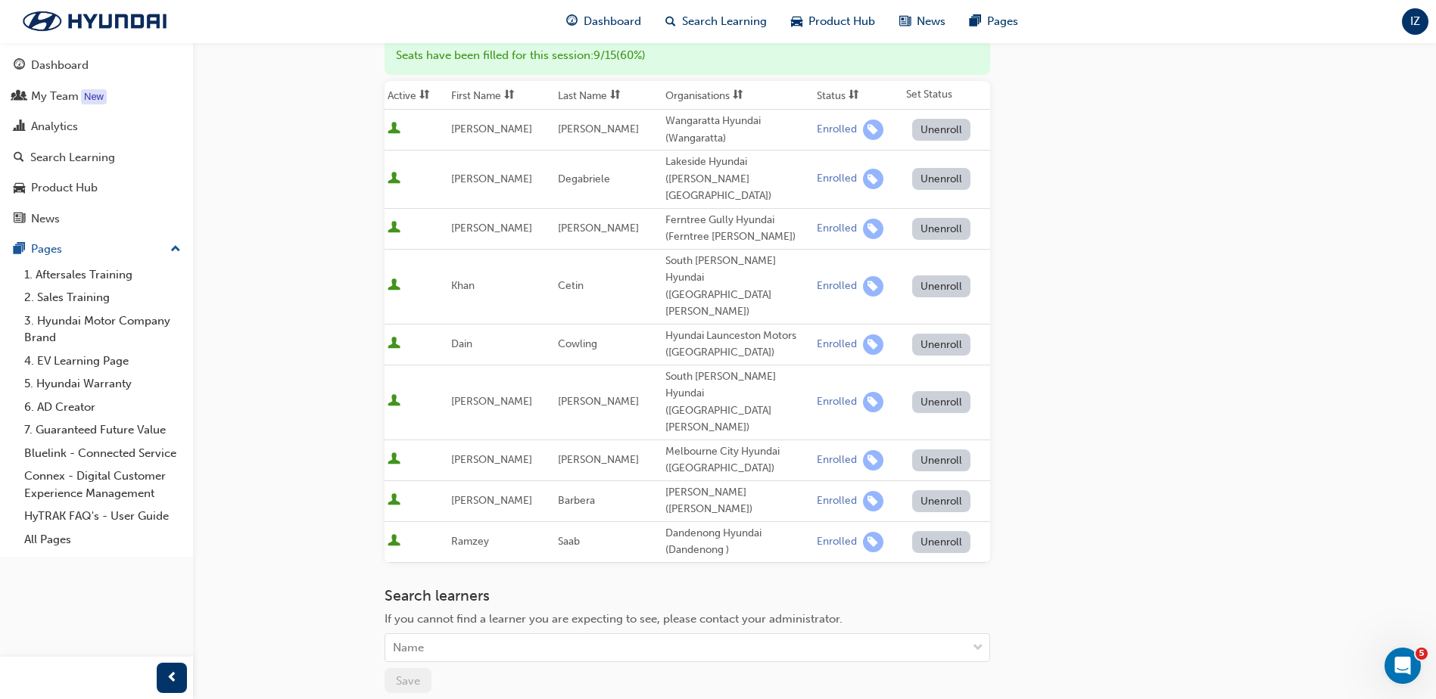
scroll to position [307, 0]
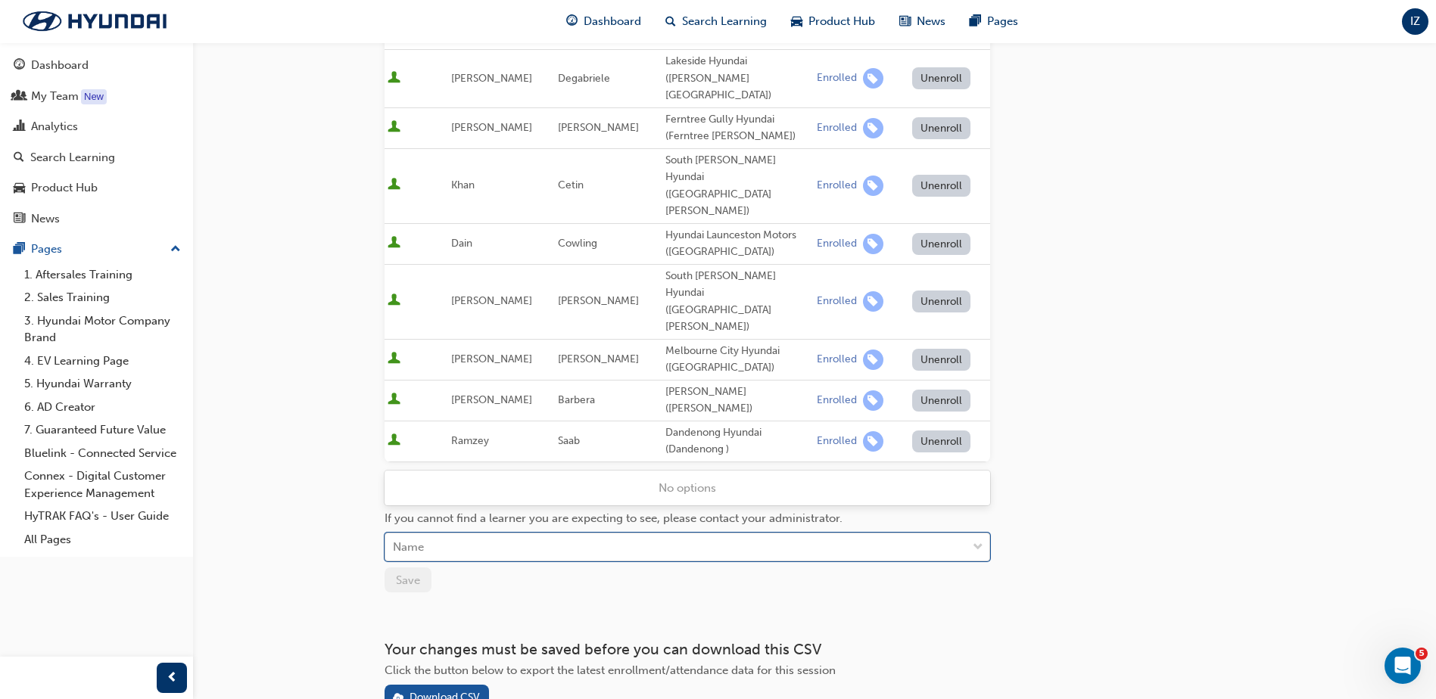
click at [435, 534] on div "Name" at bounding box center [675, 547] width 581 height 26
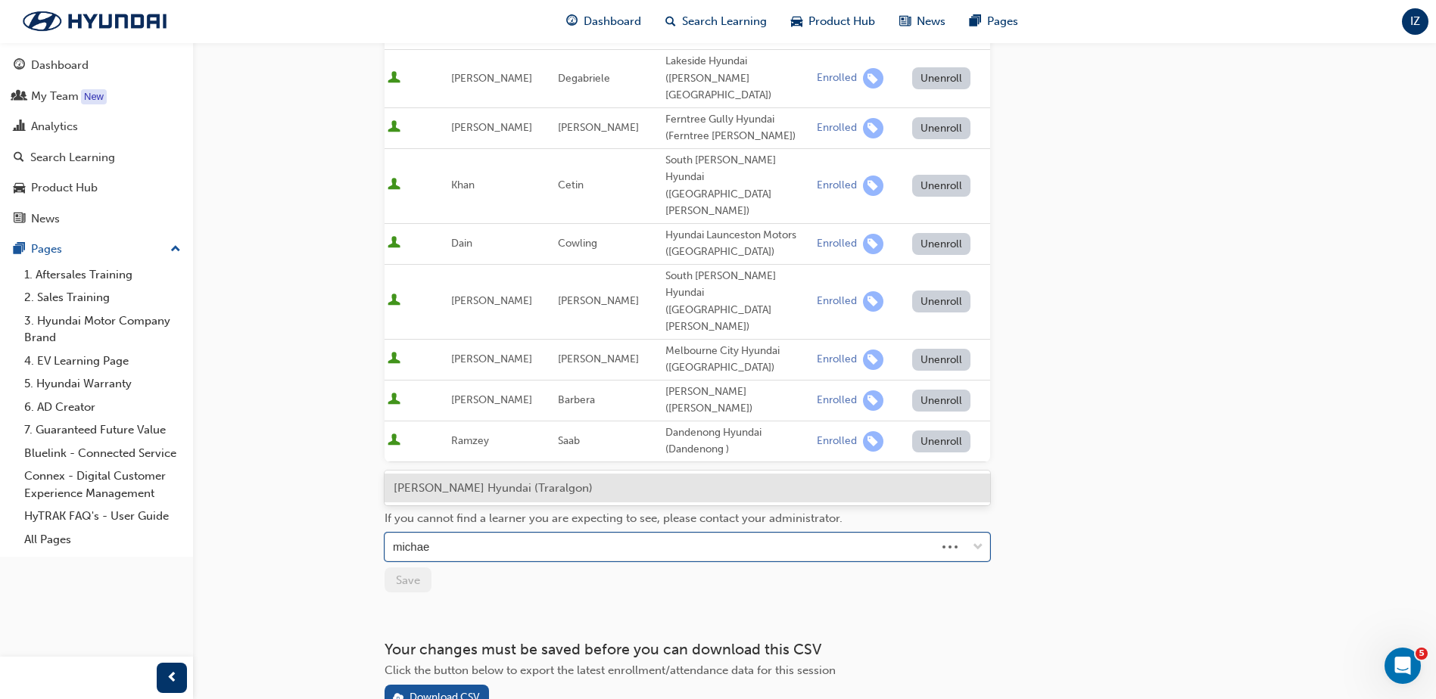
type input "michael"
click at [593, 492] on span "Michael Schmid - Wights Hyundai (Traralgon)" at bounding box center [493, 488] width 199 height 14
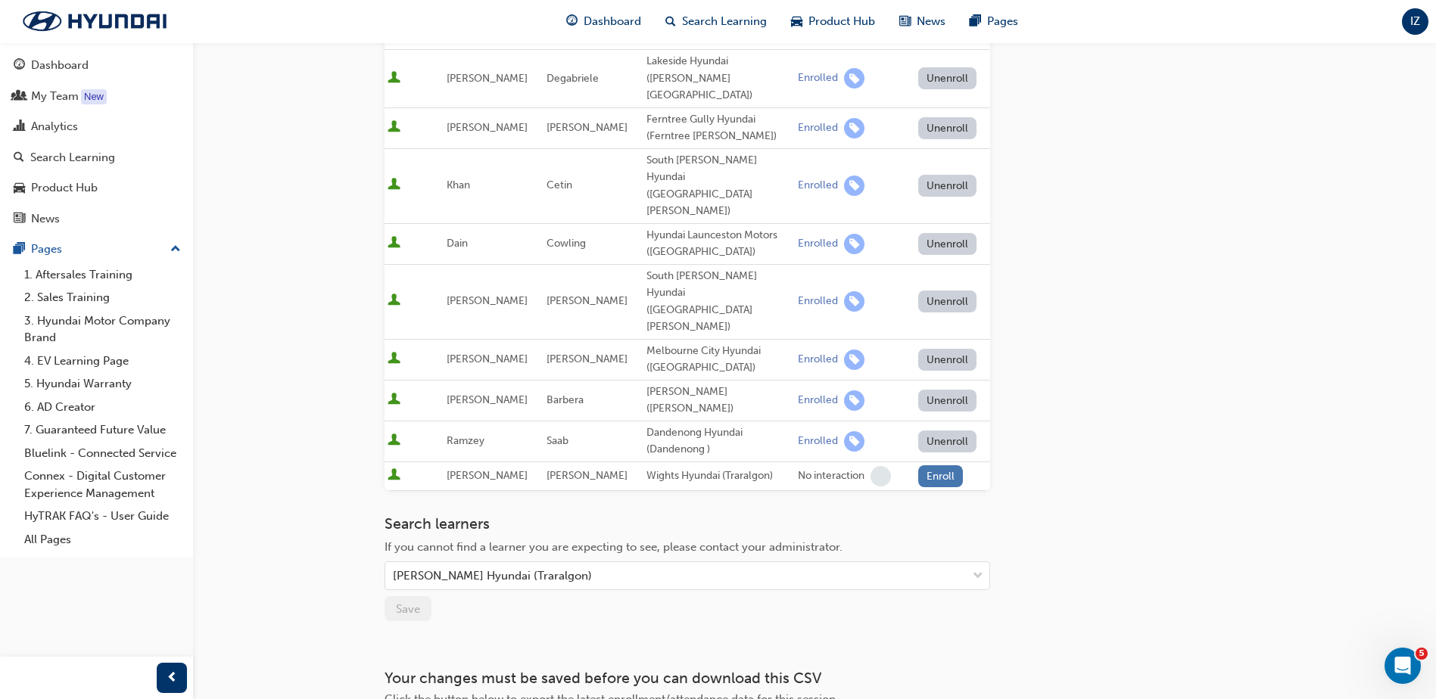
click at [934, 466] on button "Enroll" at bounding box center [940, 477] width 45 height 22
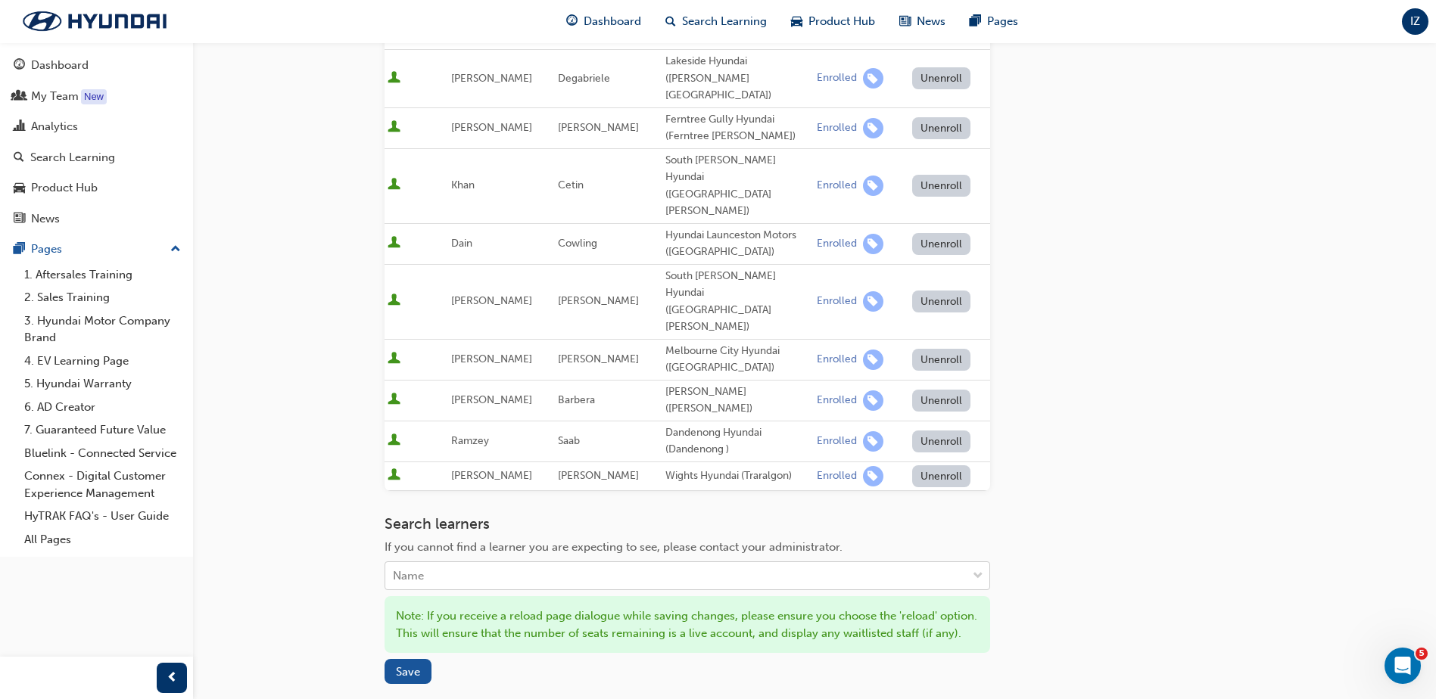
click at [540, 563] on div "Name" at bounding box center [675, 576] width 581 height 26
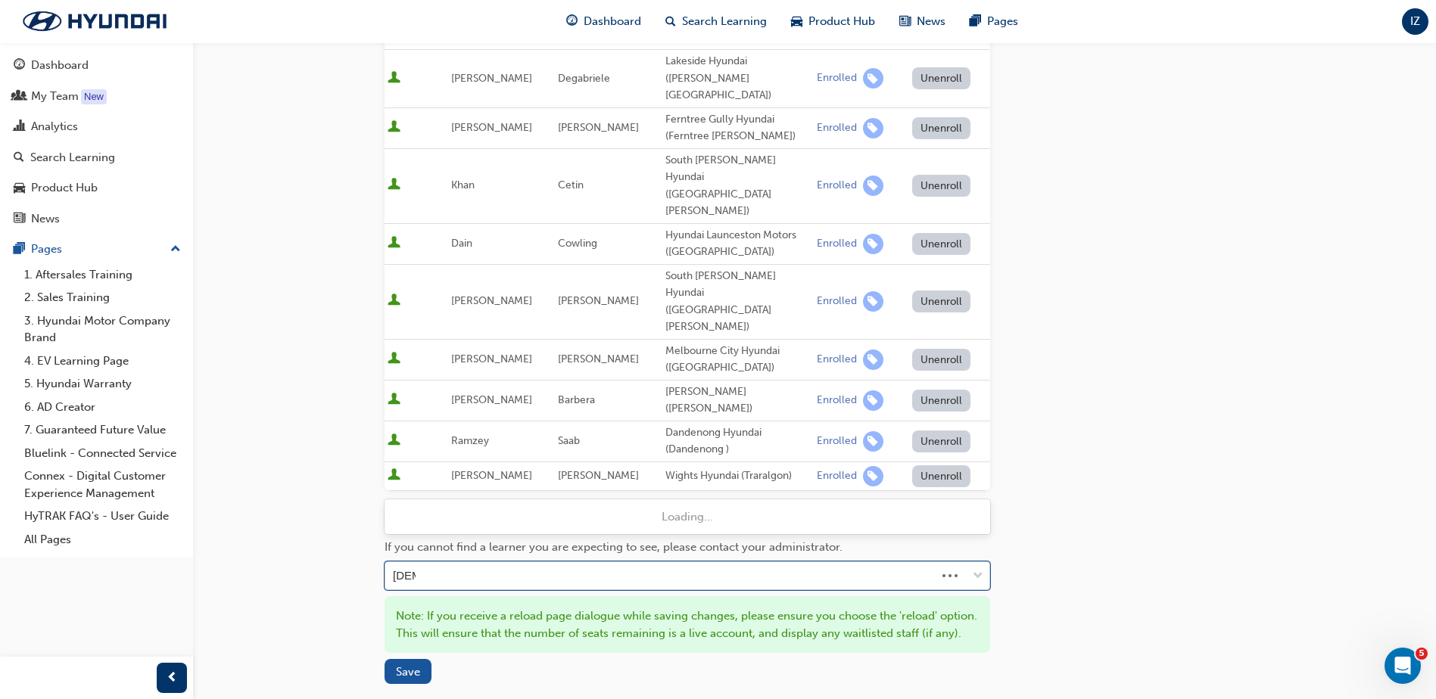
type input "isaac"
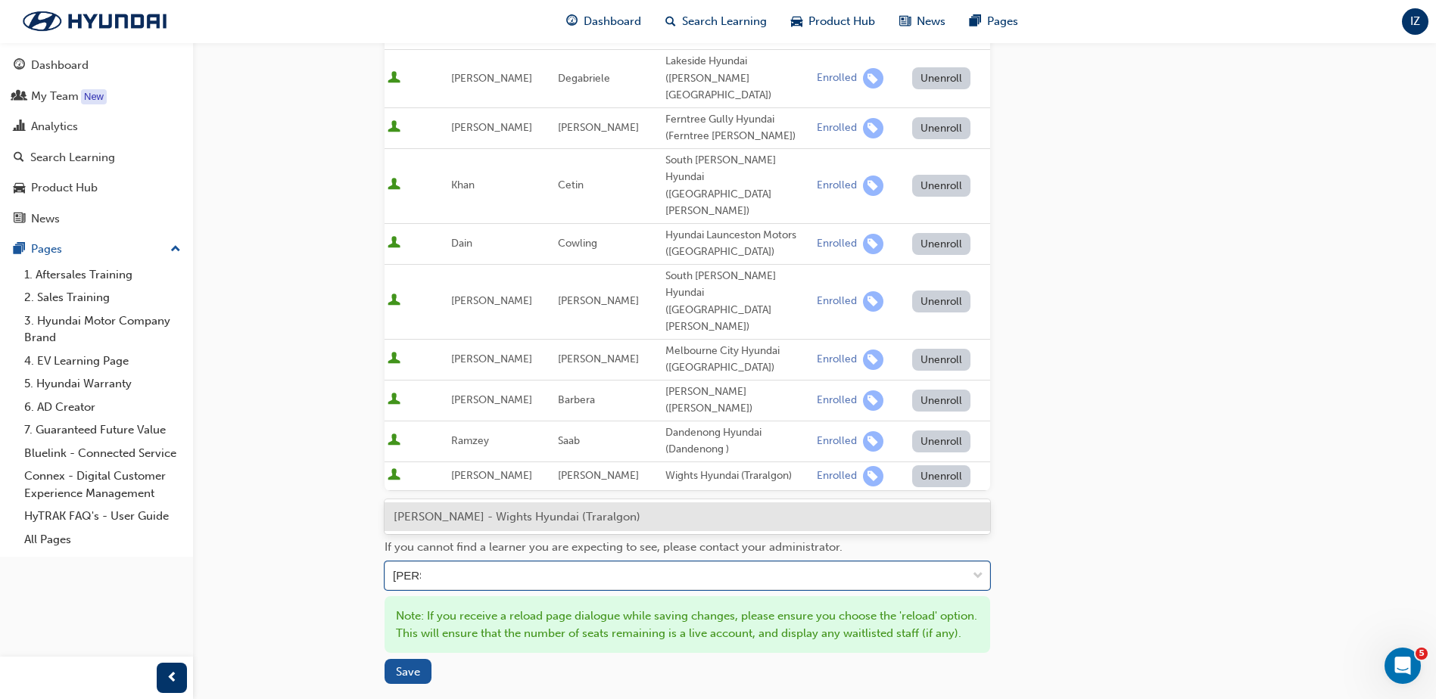
click at [587, 514] on span "Isaac Zurbo-Brown - Wights Hyundai (Traralgon)" at bounding box center [517, 517] width 247 height 14
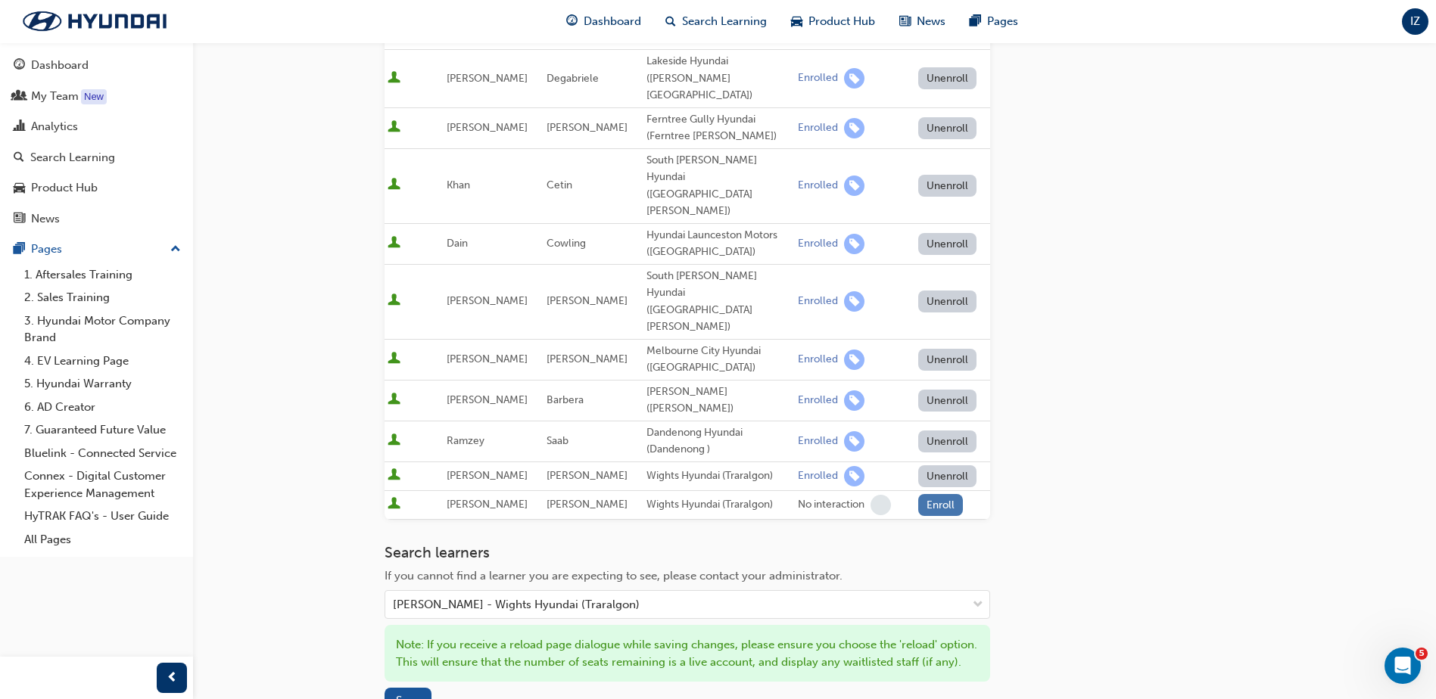
click at [931, 494] on button "Enroll" at bounding box center [940, 505] width 45 height 22
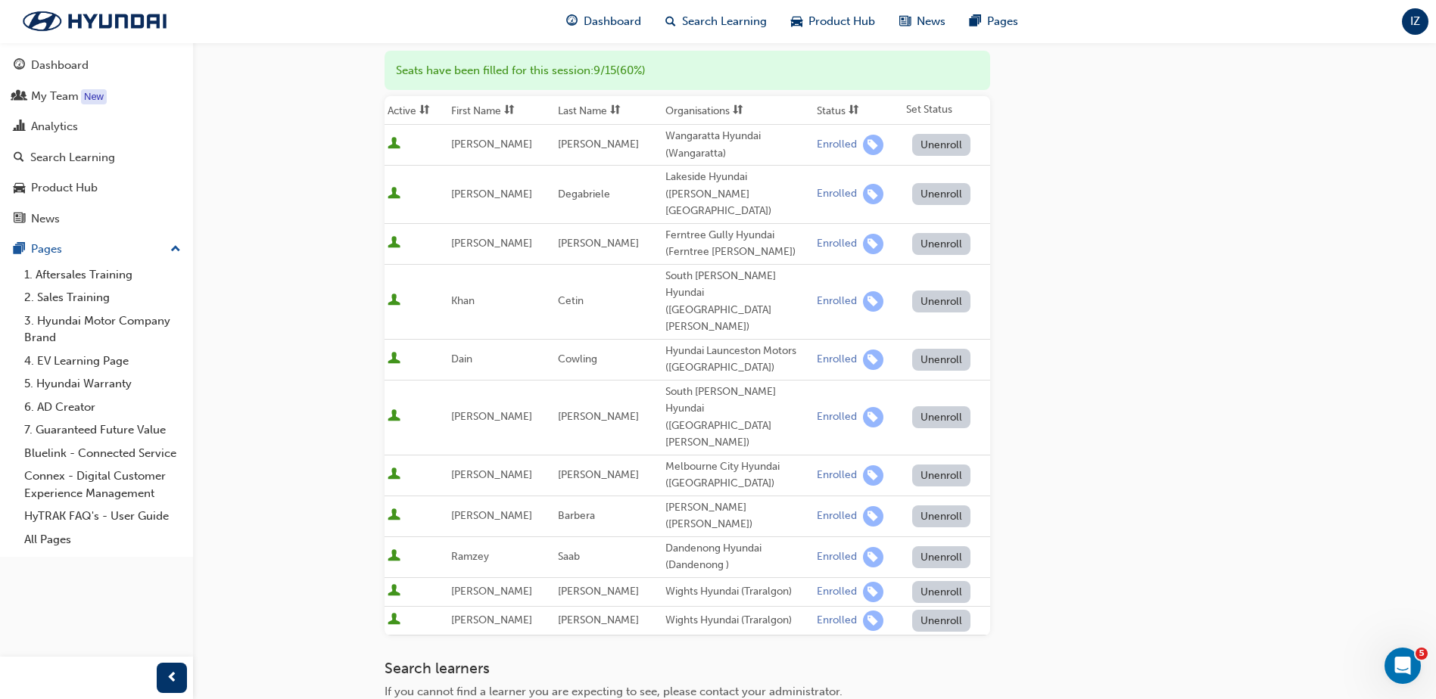
scroll to position [227, 0]
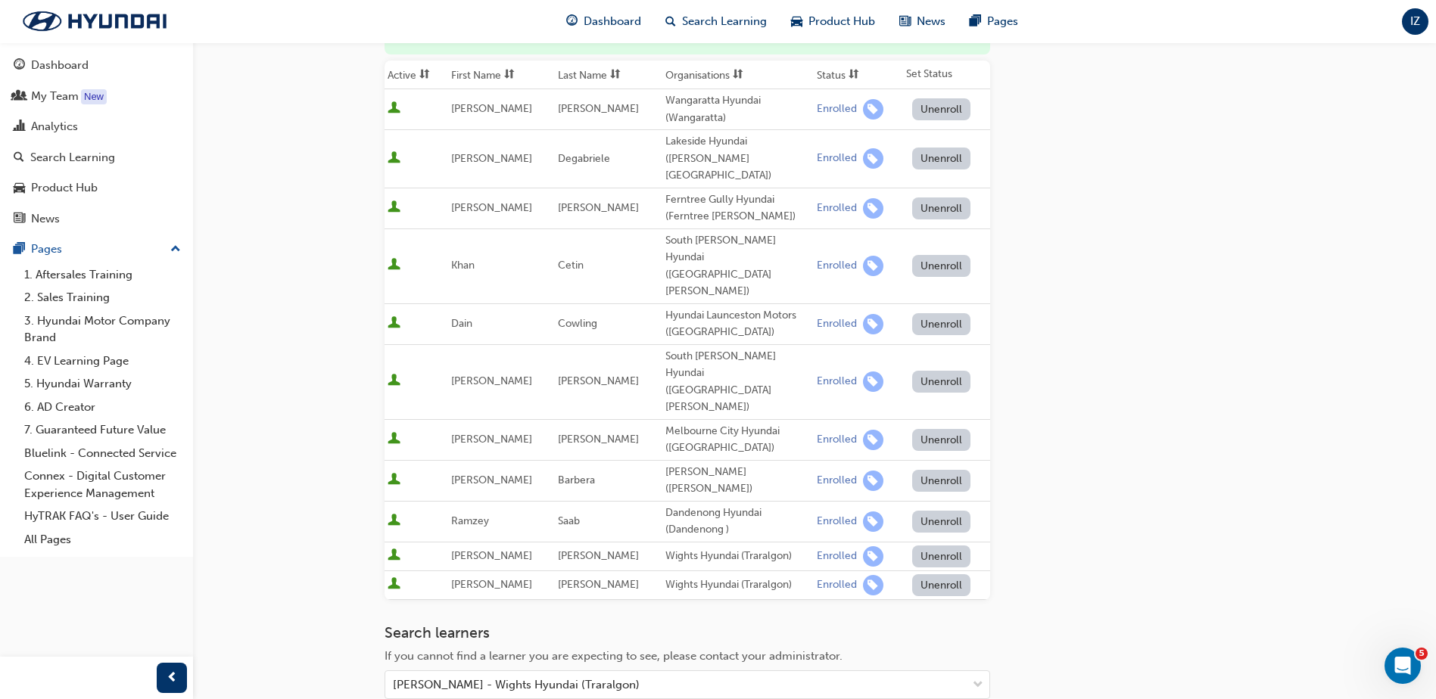
scroll to position [227, 0]
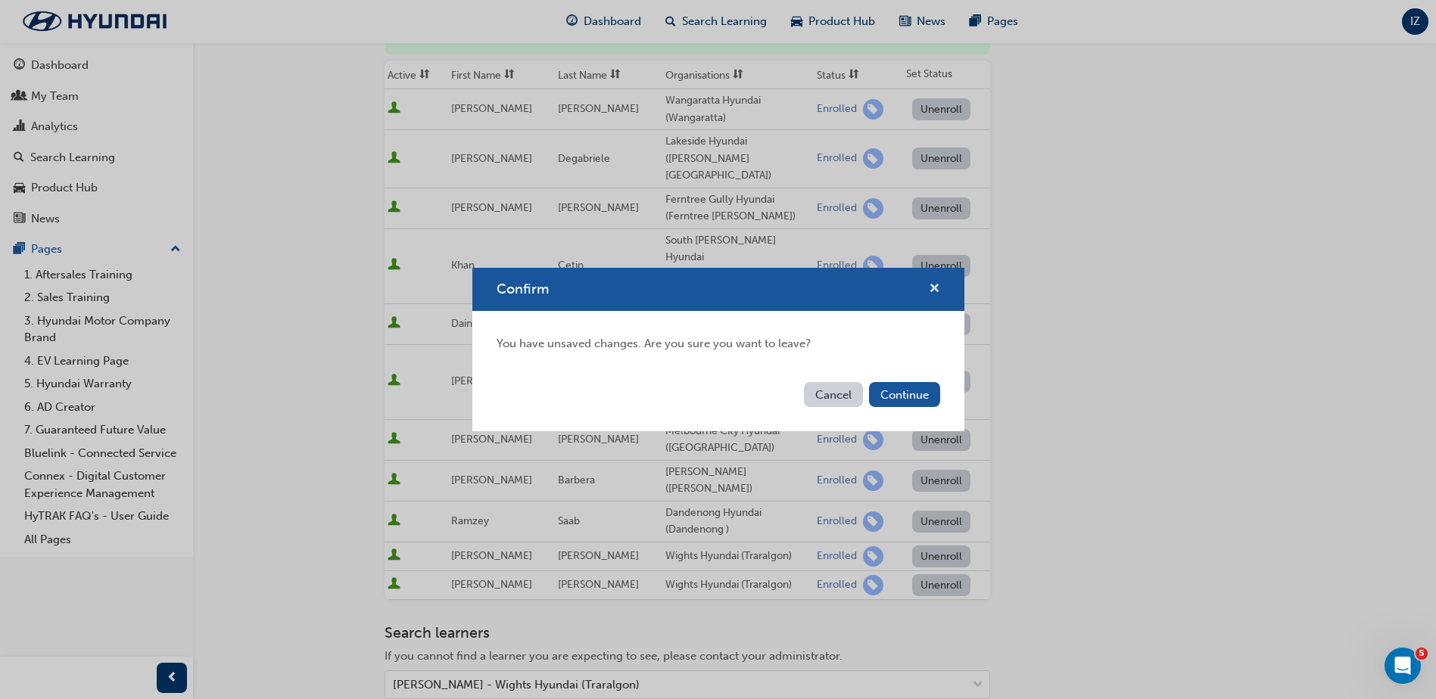
click at [930, 285] on span "cross-icon" at bounding box center [934, 290] width 11 height 14
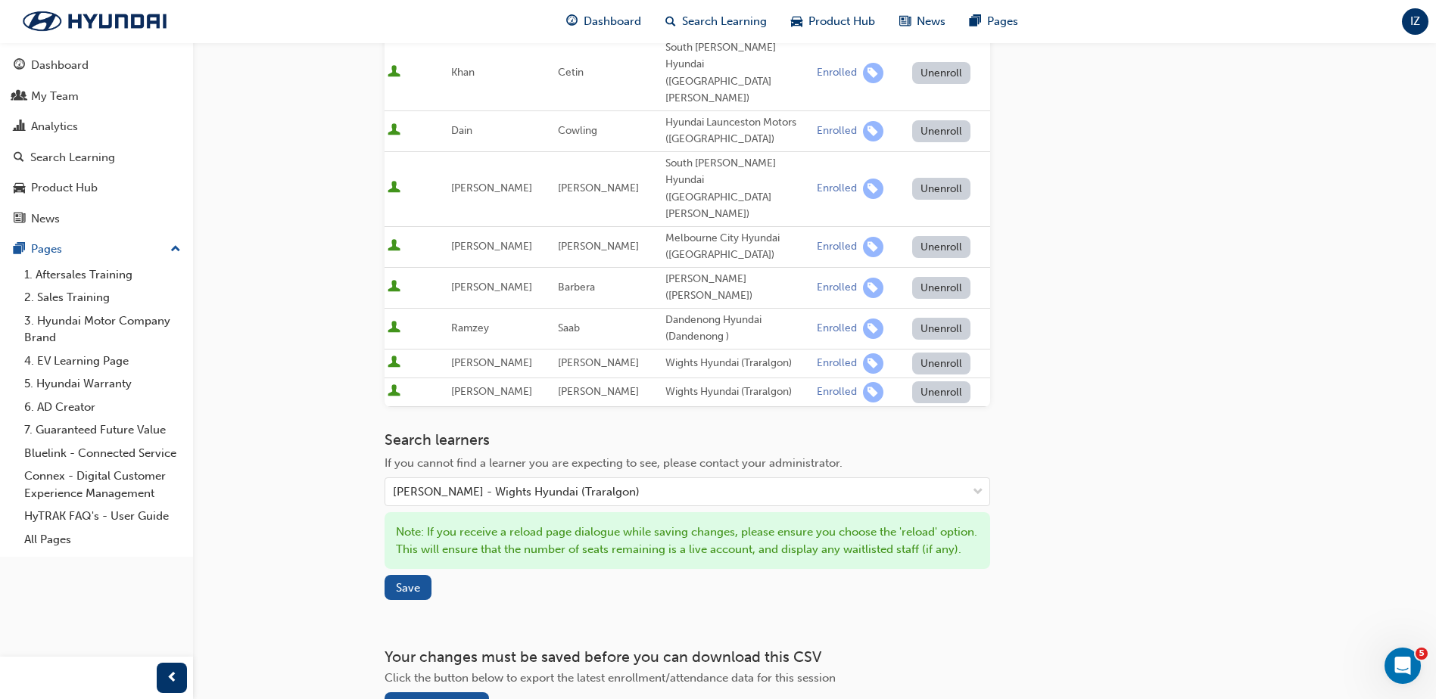
scroll to position [444, 0]
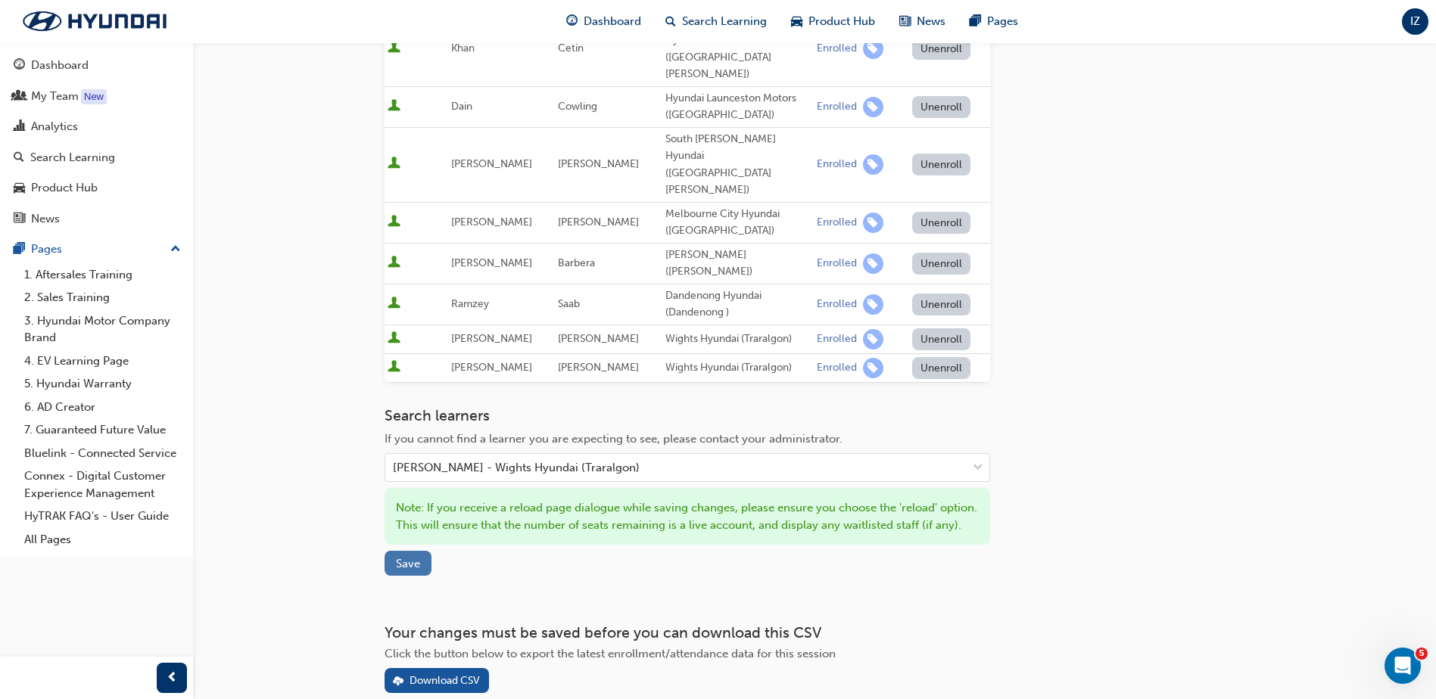
click at [408, 557] on span "Save" at bounding box center [408, 564] width 24 height 14
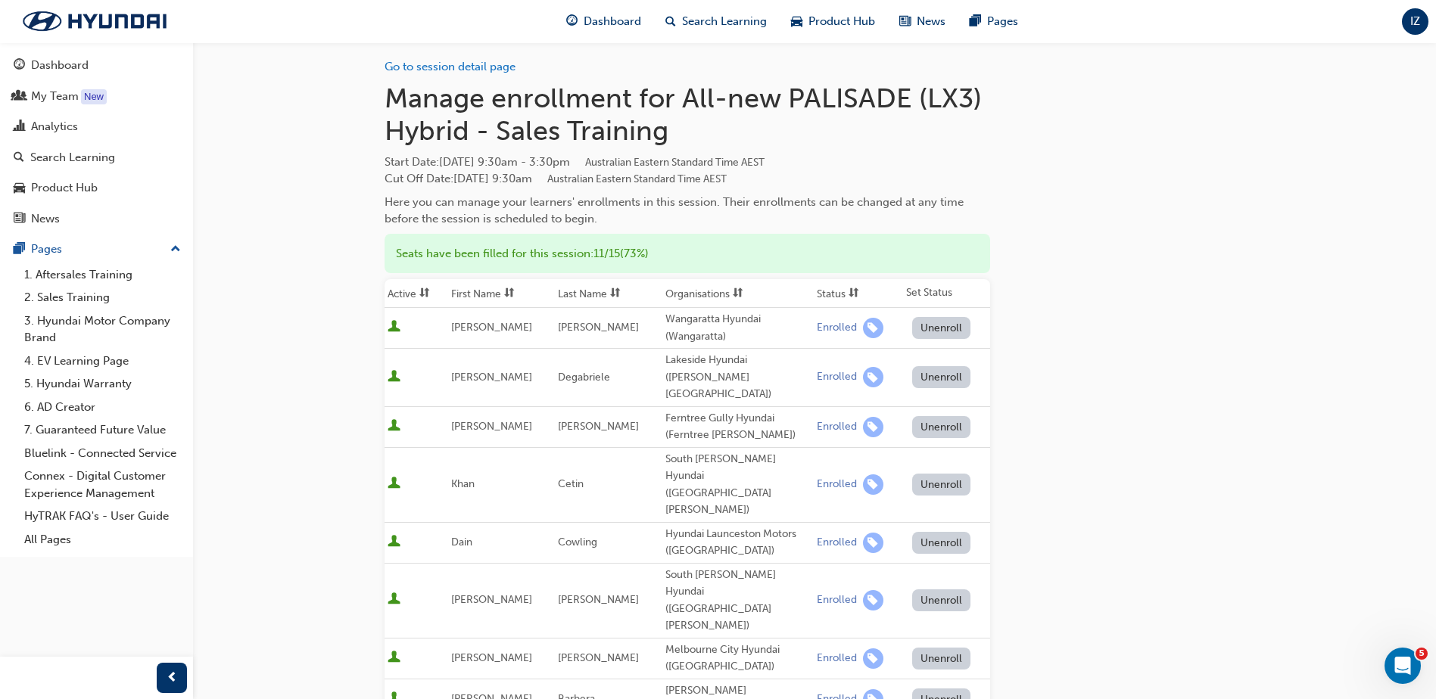
scroll to position [0, 0]
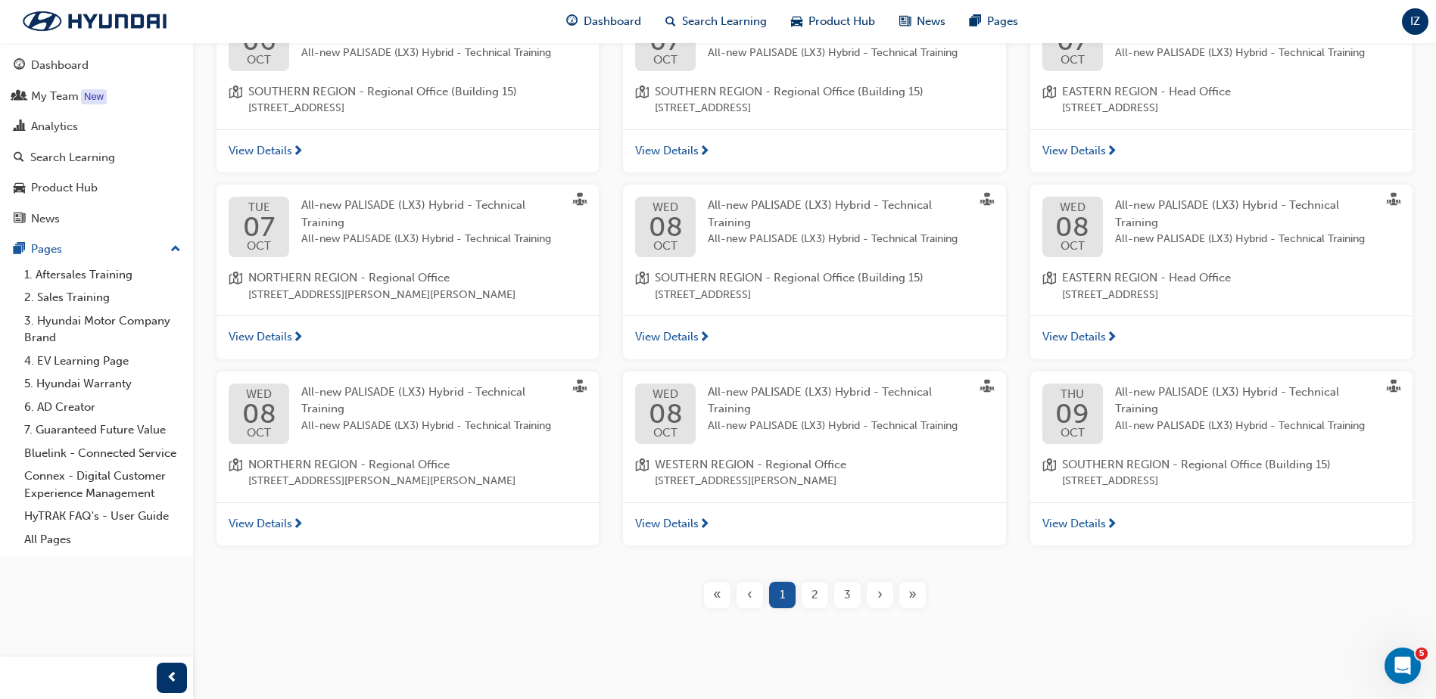
scroll to position [360, 0]
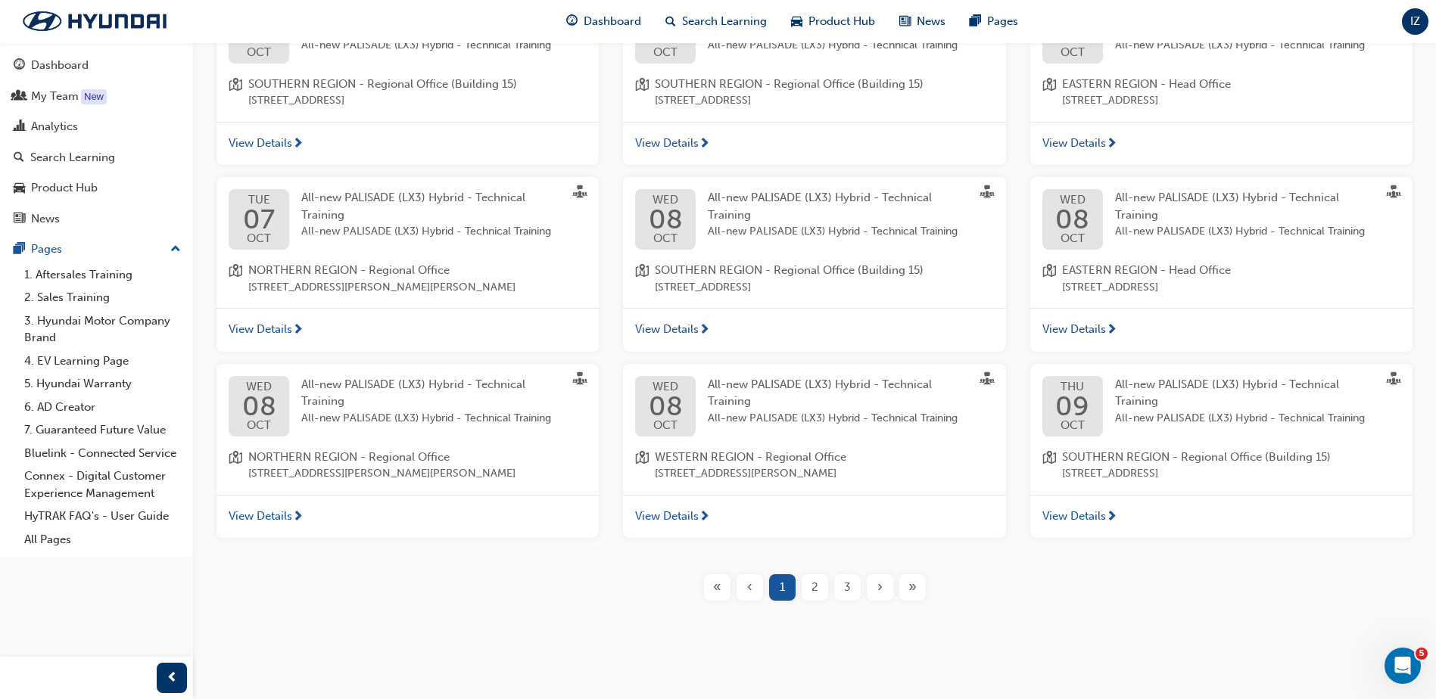
click at [850, 586] on span "3" at bounding box center [847, 587] width 7 height 17
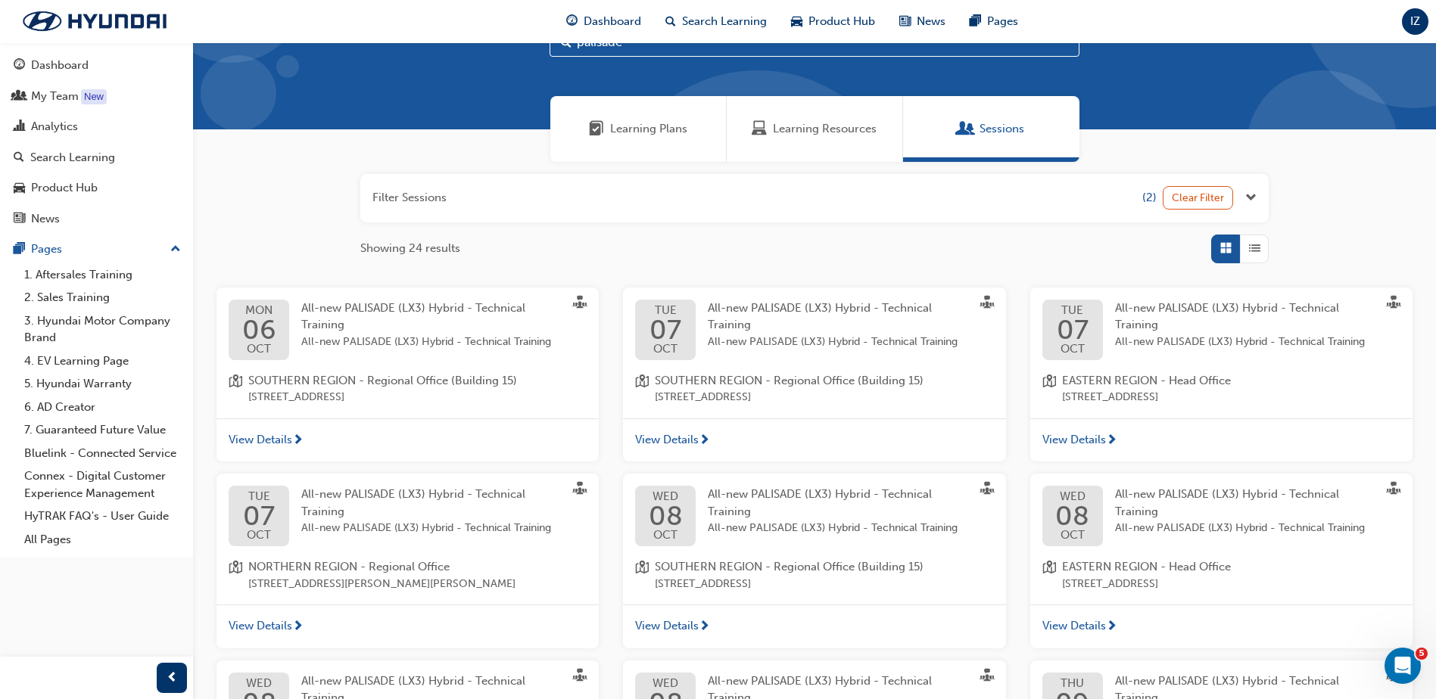
scroll to position [360, 0]
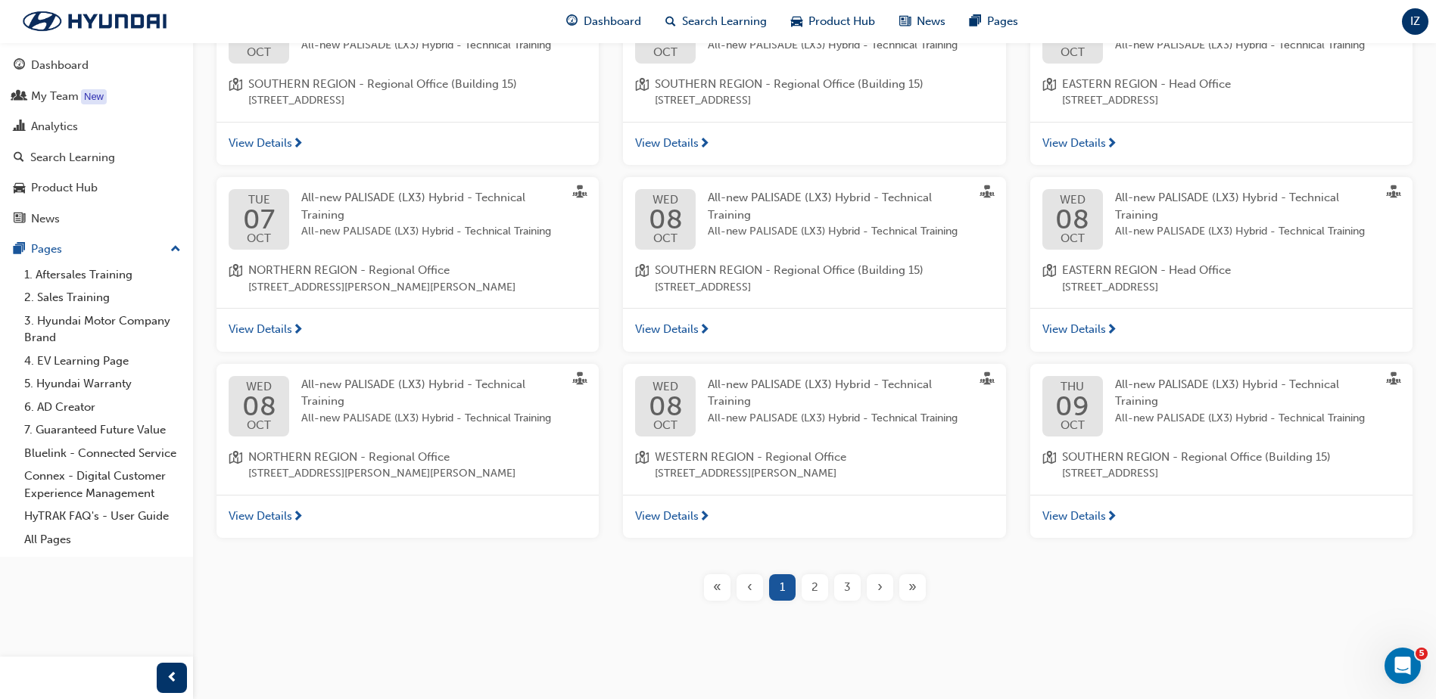
click at [846, 587] on span "3" at bounding box center [847, 587] width 7 height 17
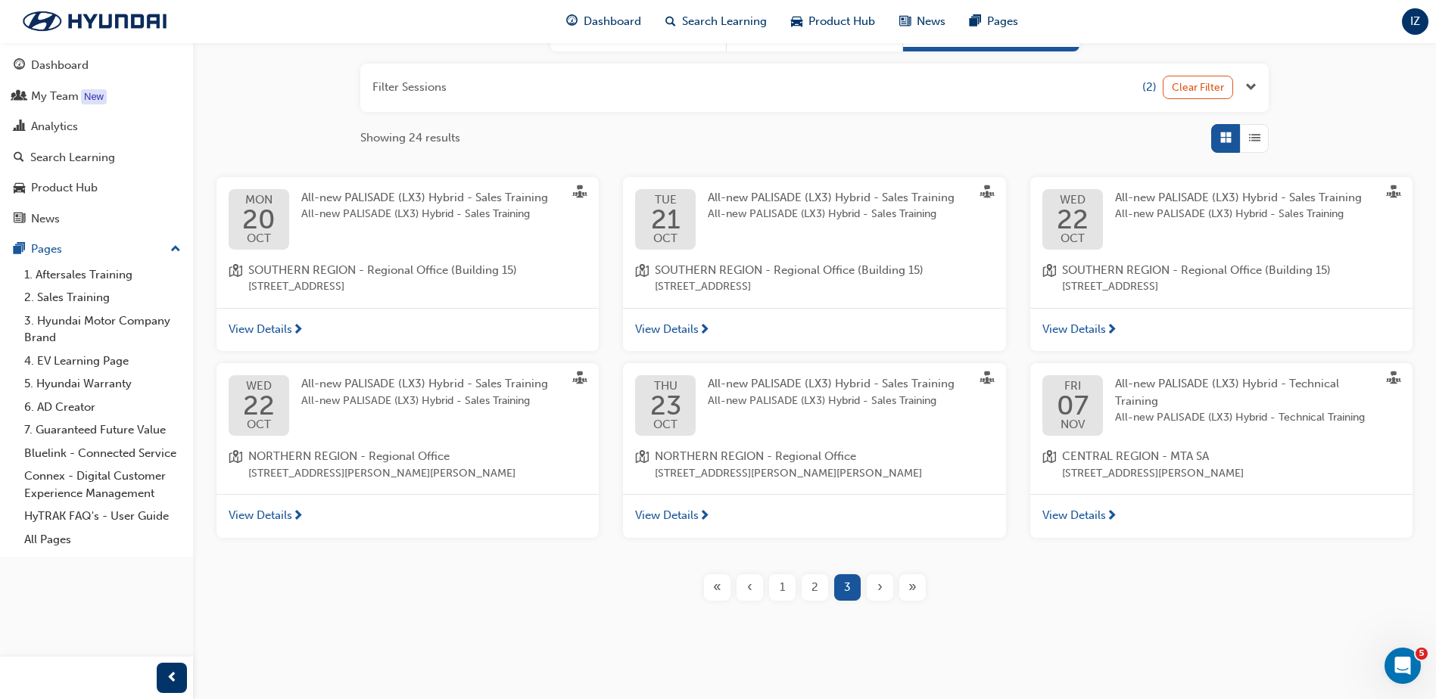
click at [426, 207] on span "All-new PALISADE (LX3) Hybrid - Sales Training" at bounding box center [424, 214] width 247 height 17
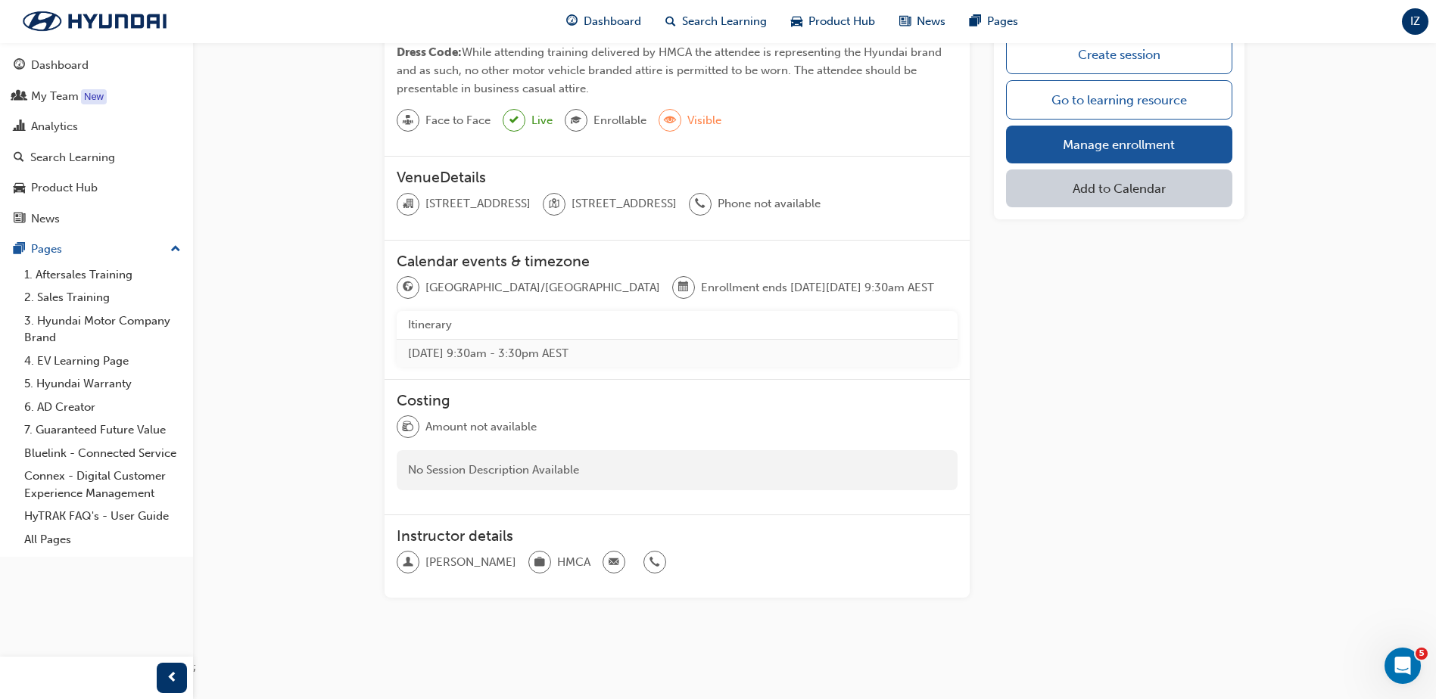
scroll to position [541, 0]
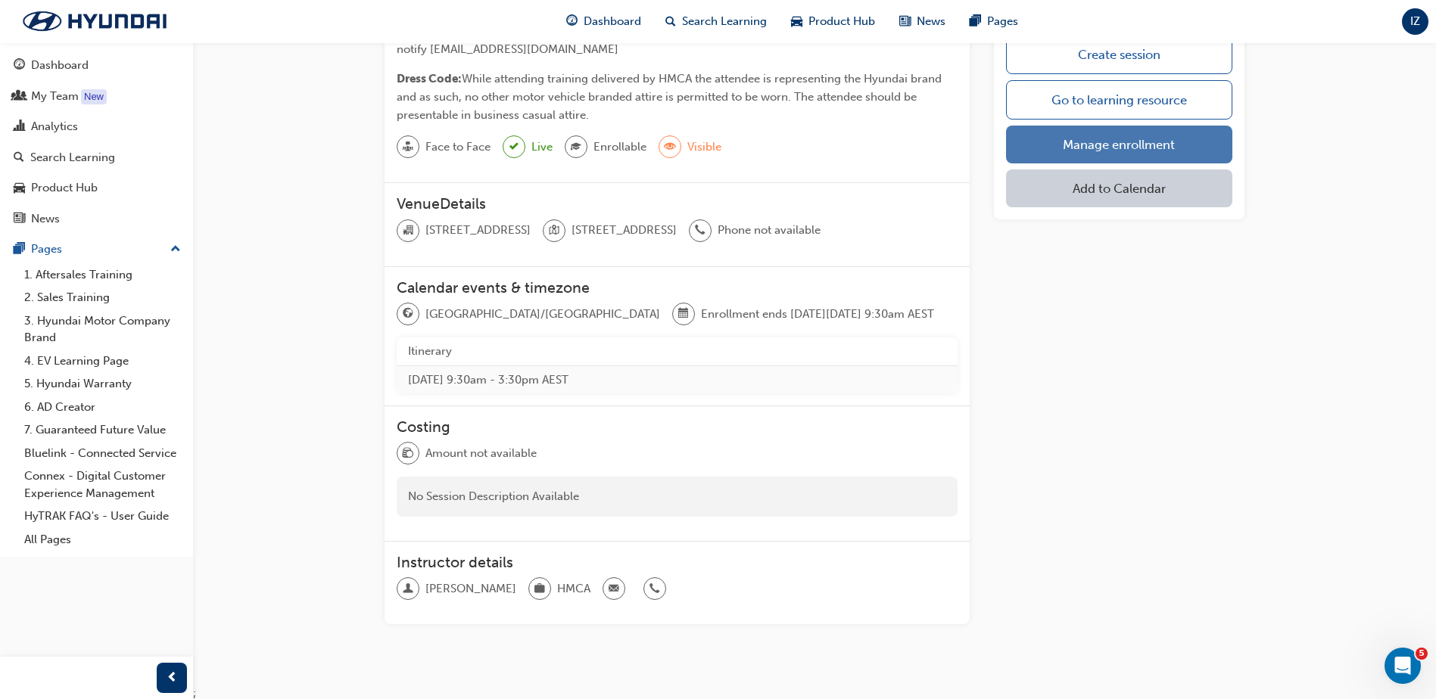
click at [1181, 141] on link "Manage enrollment" at bounding box center [1119, 145] width 226 height 38
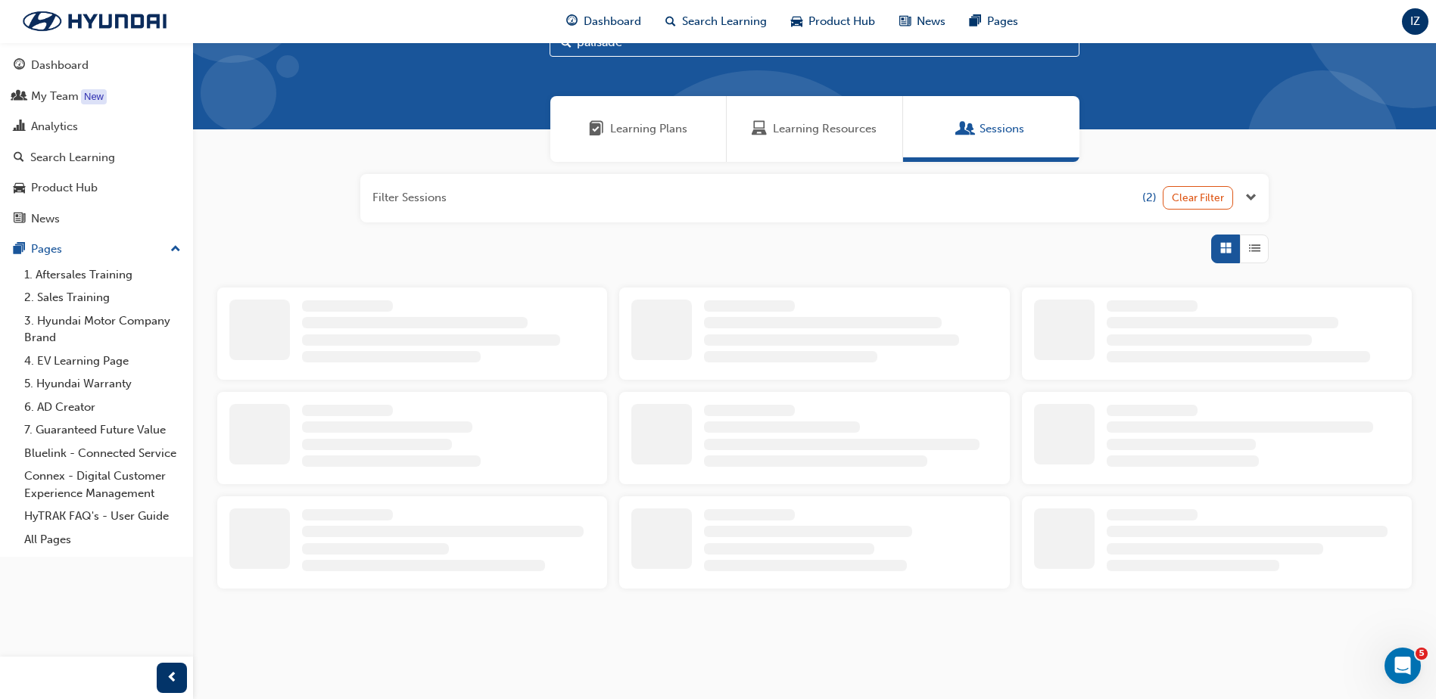
scroll to position [360, 0]
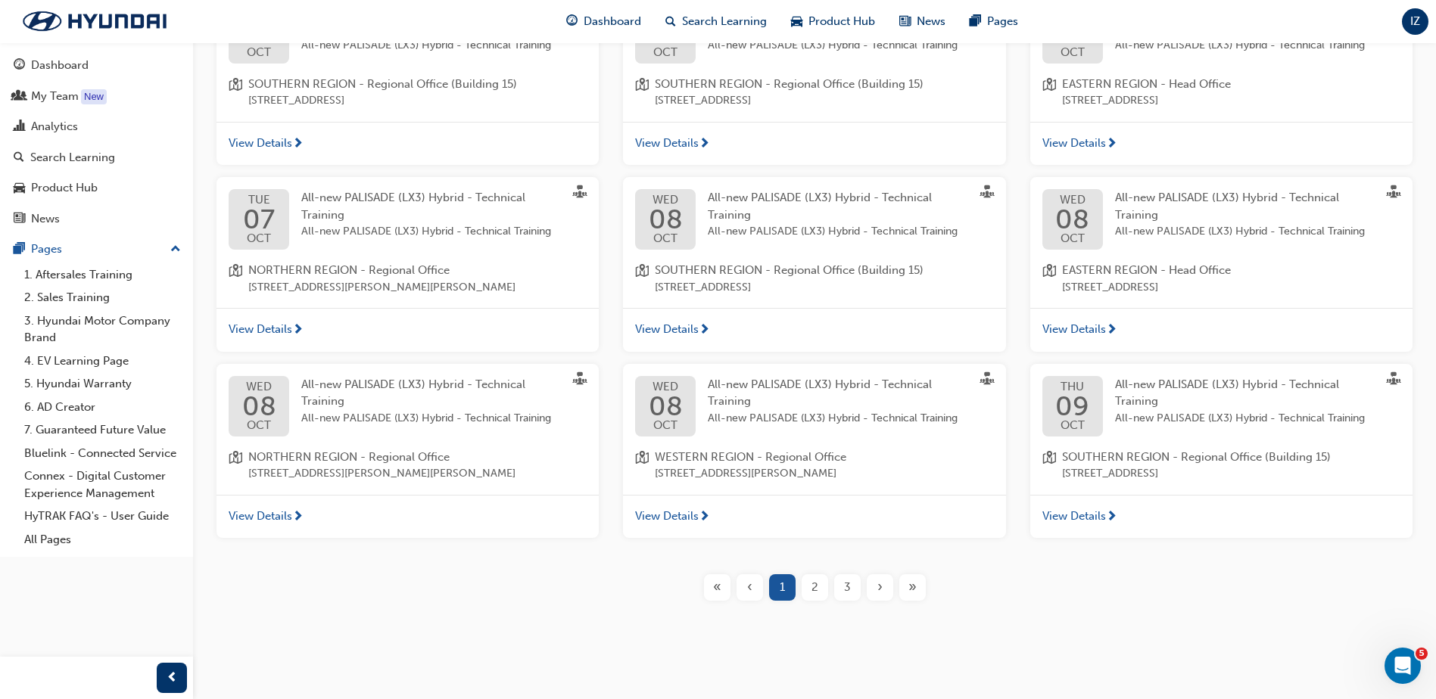
click at [845, 596] on span "3" at bounding box center [847, 587] width 7 height 17
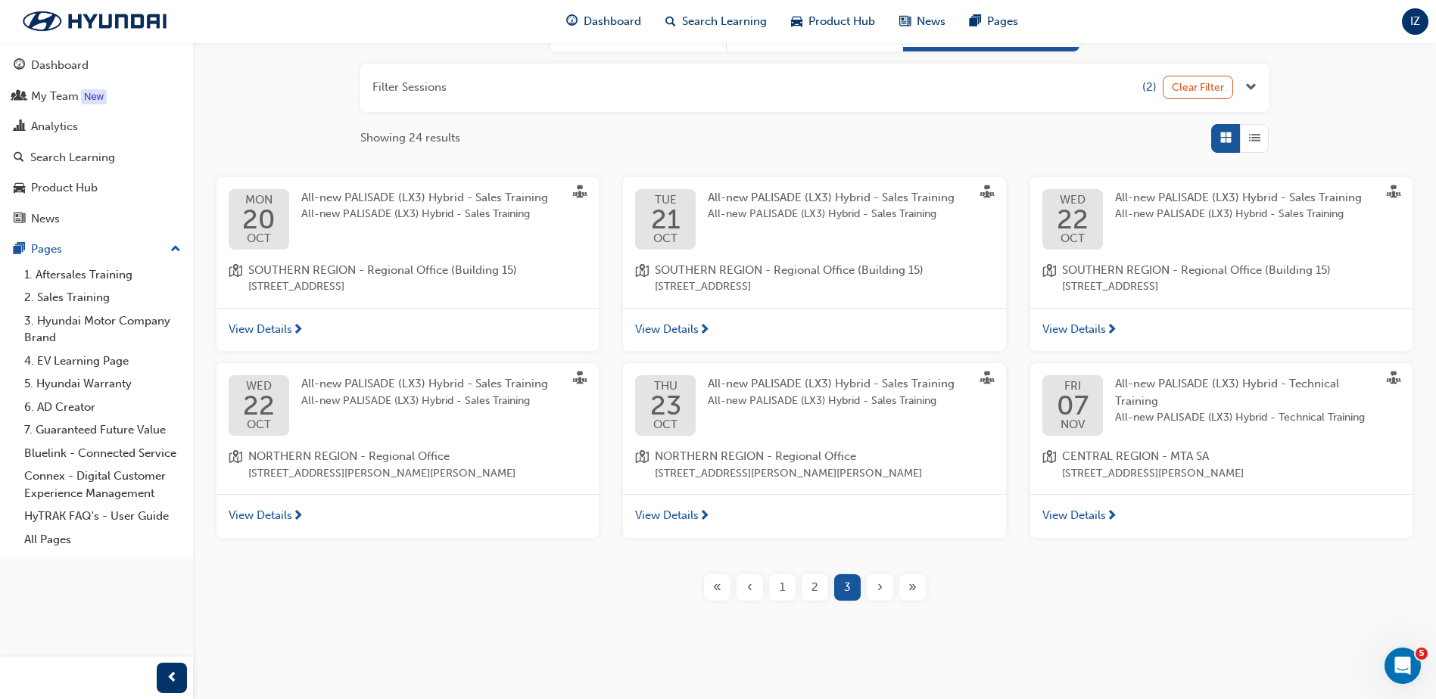
scroll to position [173, 0]
click at [749, 201] on span "All-new PALISADE (LX3) Hybrid - Sales Training" at bounding box center [831, 198] width 247 height 14
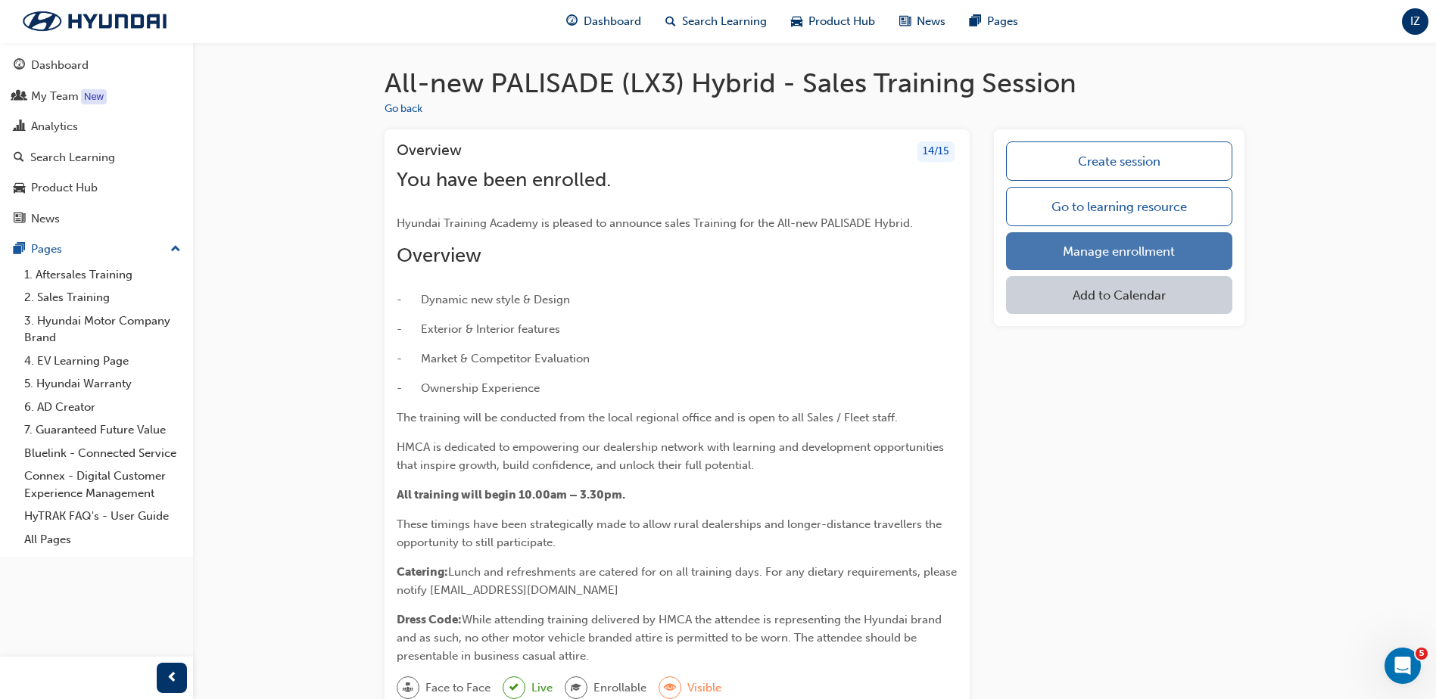
click at [1103, 251] on link "Manage enrollment" at bounding box center [1119, 251] width 226 height 38
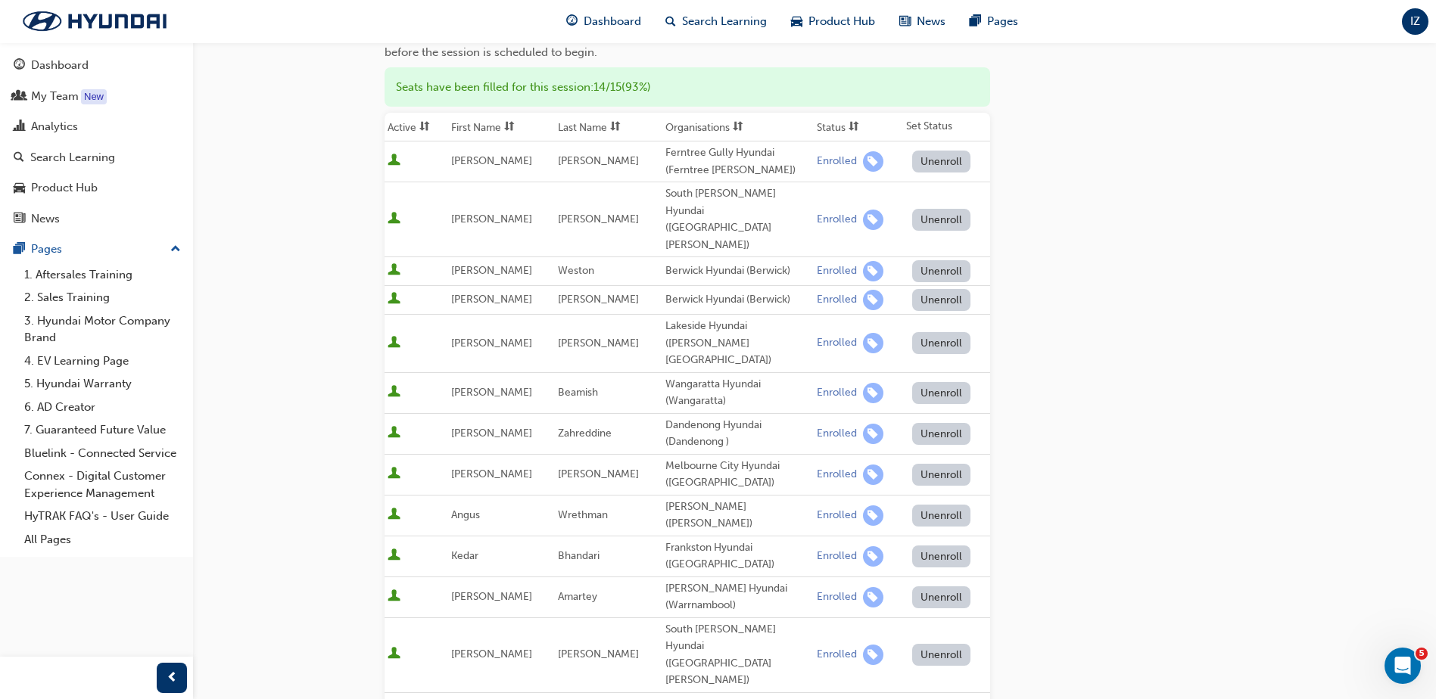
scroll to position [475, 0]
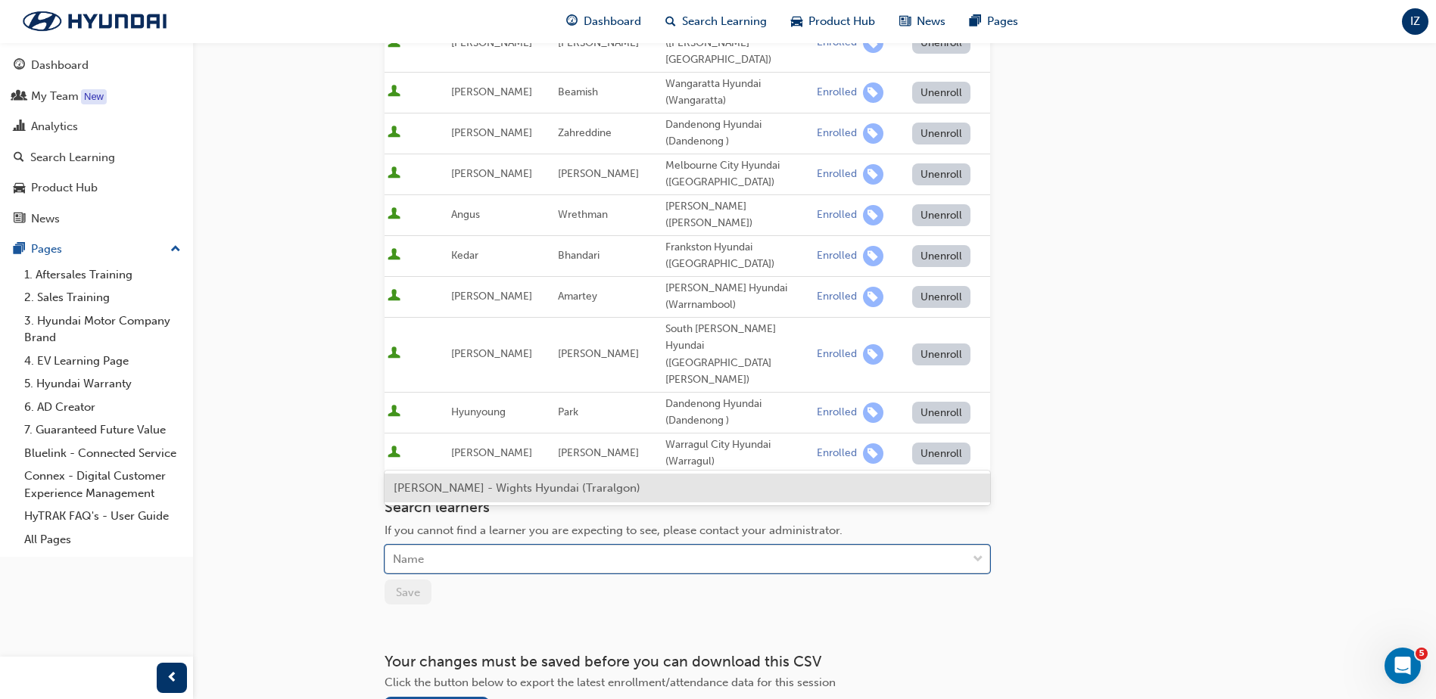
click at [815, 547] on div "Name" at bounding box center [675, 560] width 581 height 26
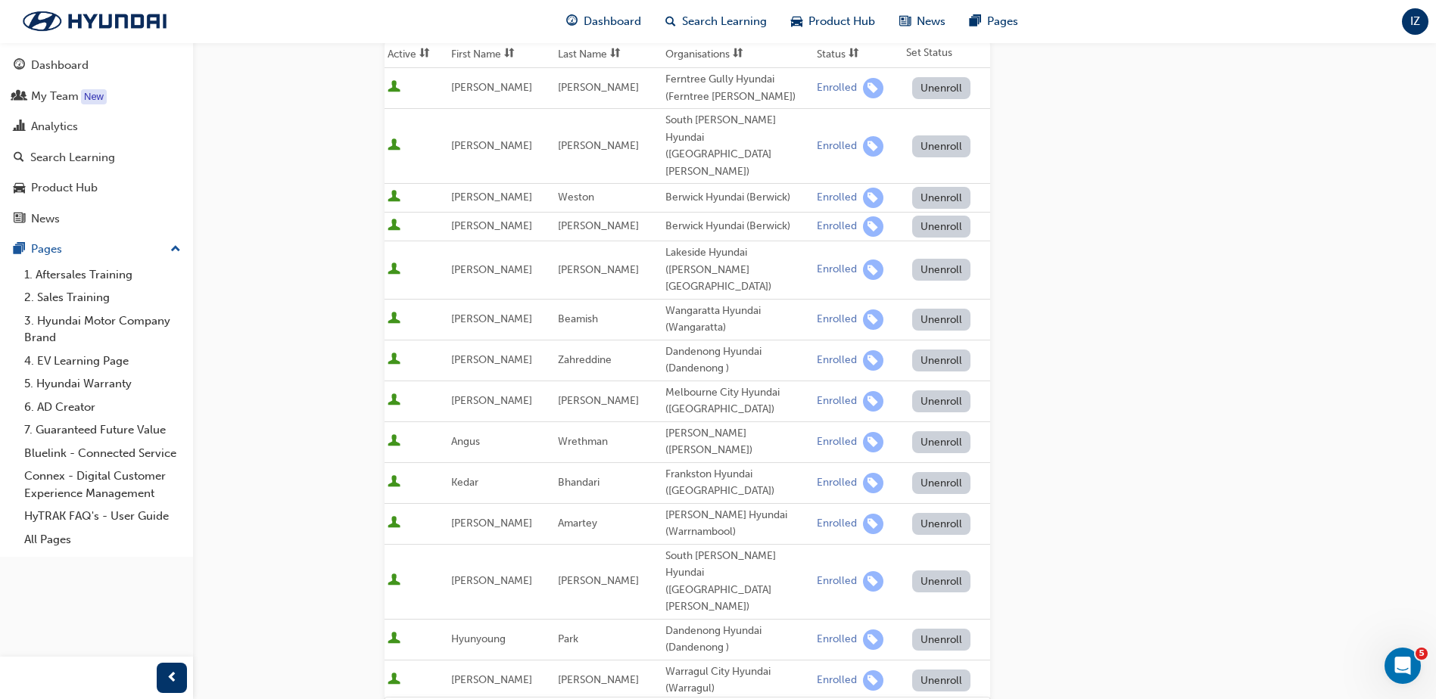
scroll to position [288, 0]
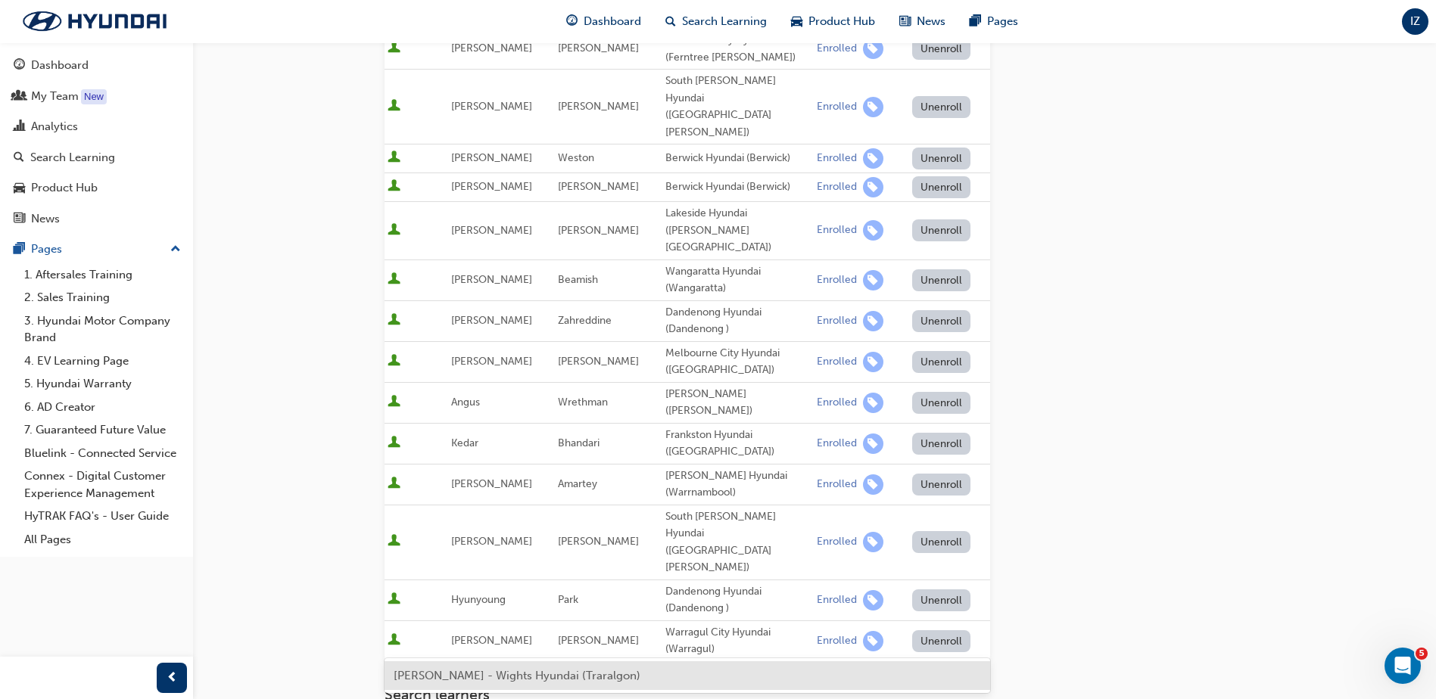
type input "reini"
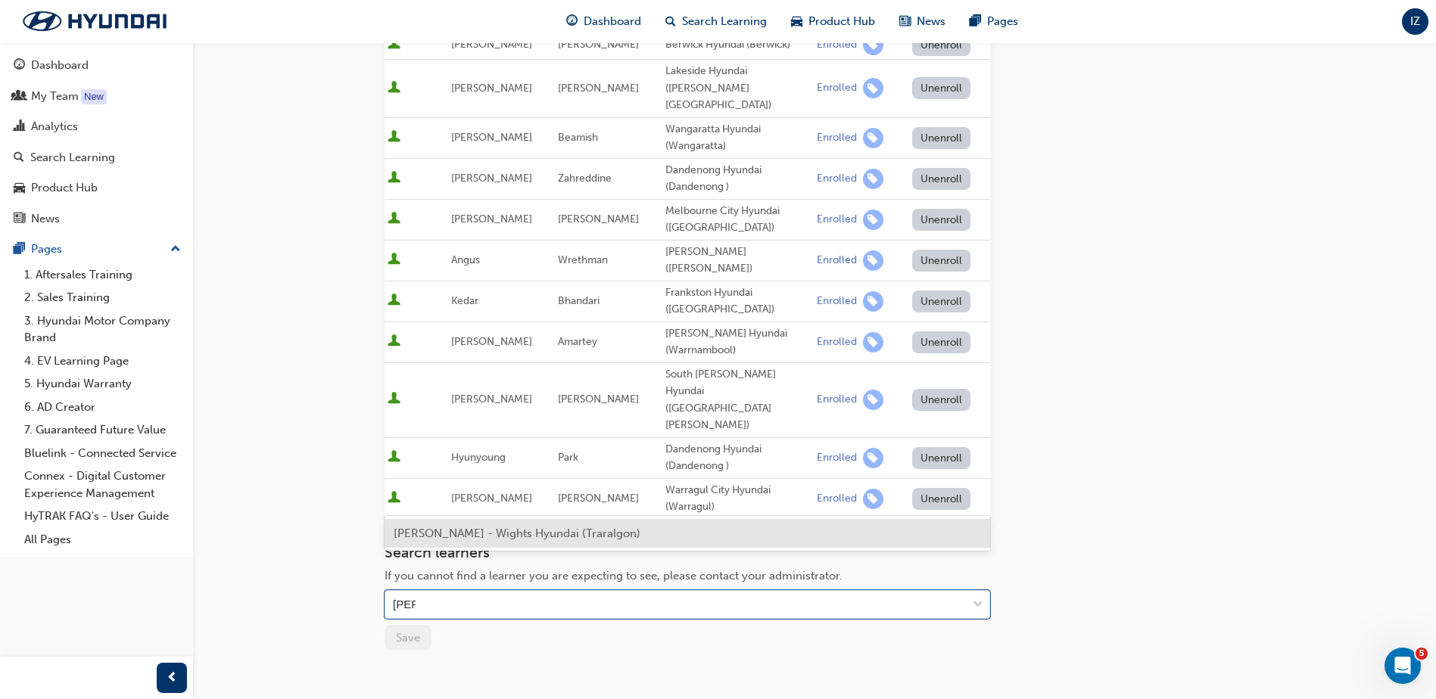
scroll to position [439, 0]
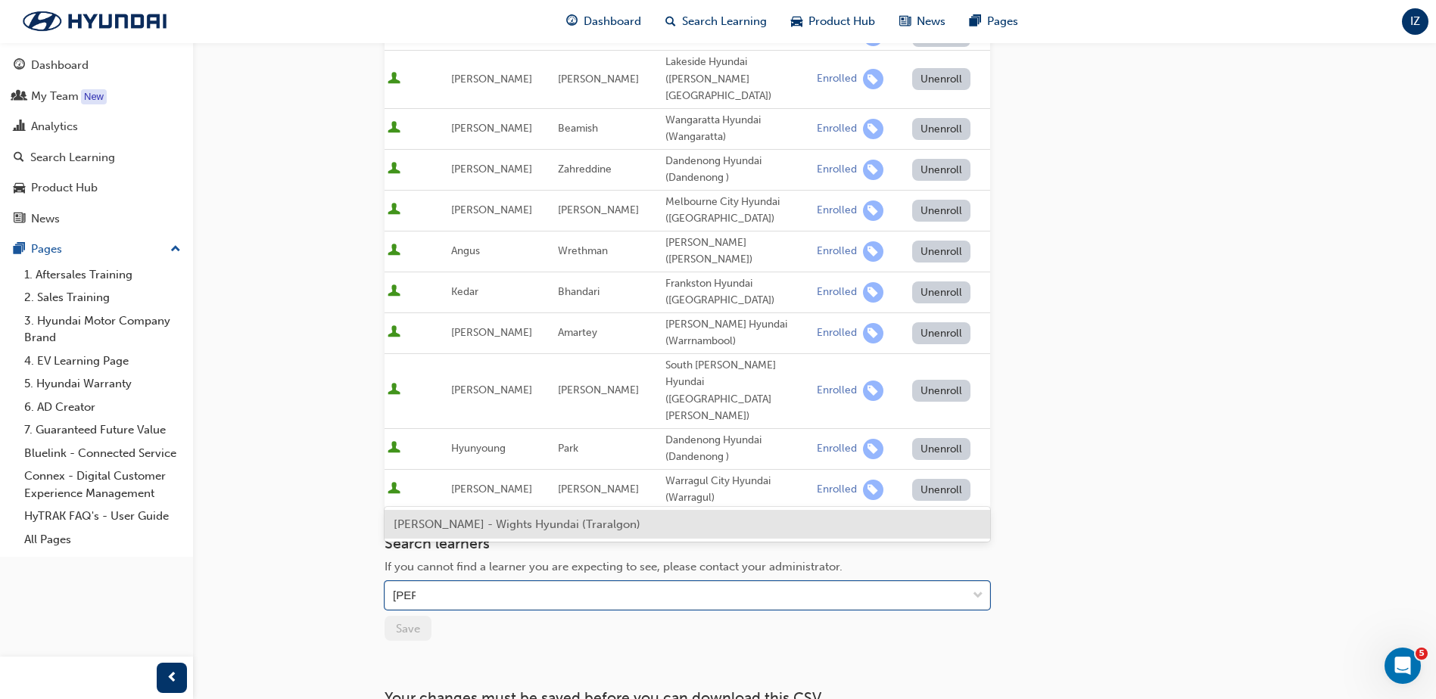
click at [457, 527] on span "Reini Schmid - Wights Hyundai (Traralgon)" at bounding box center [517, 525] width 247 height 14
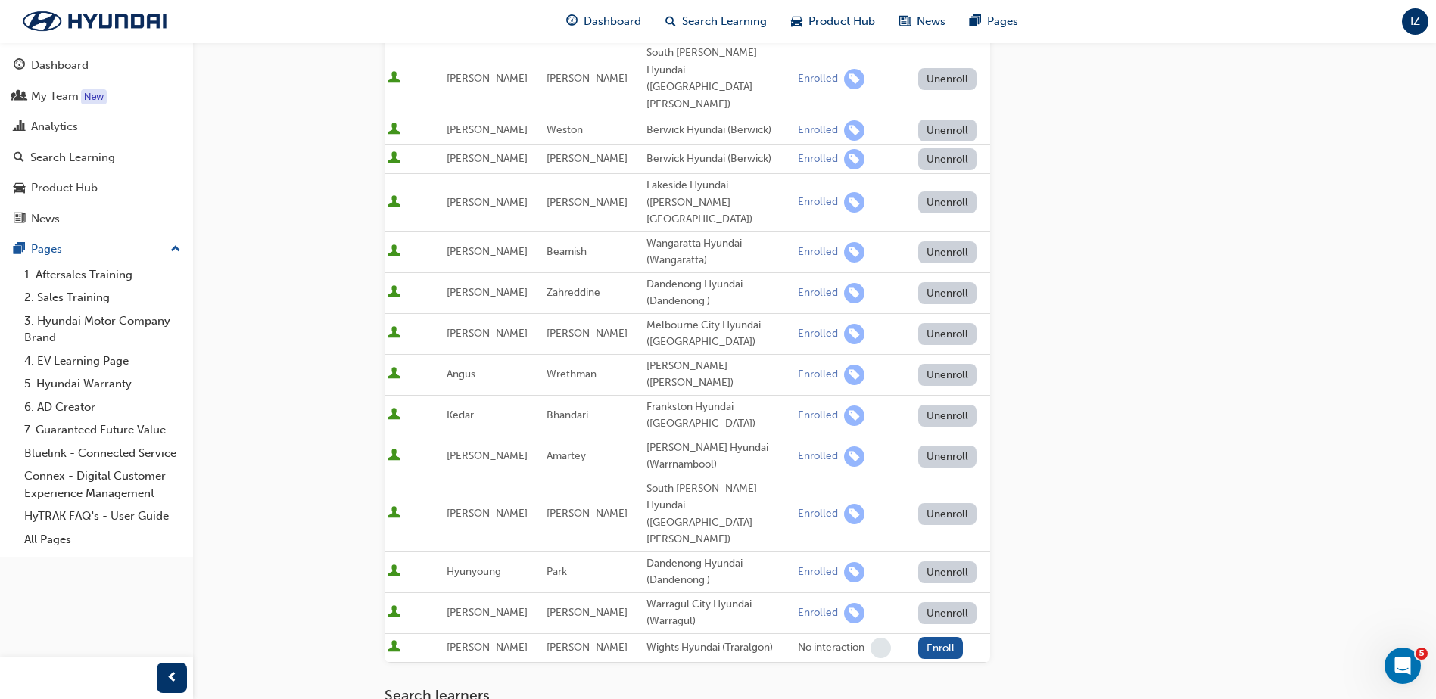
scroll to position [363, 0]
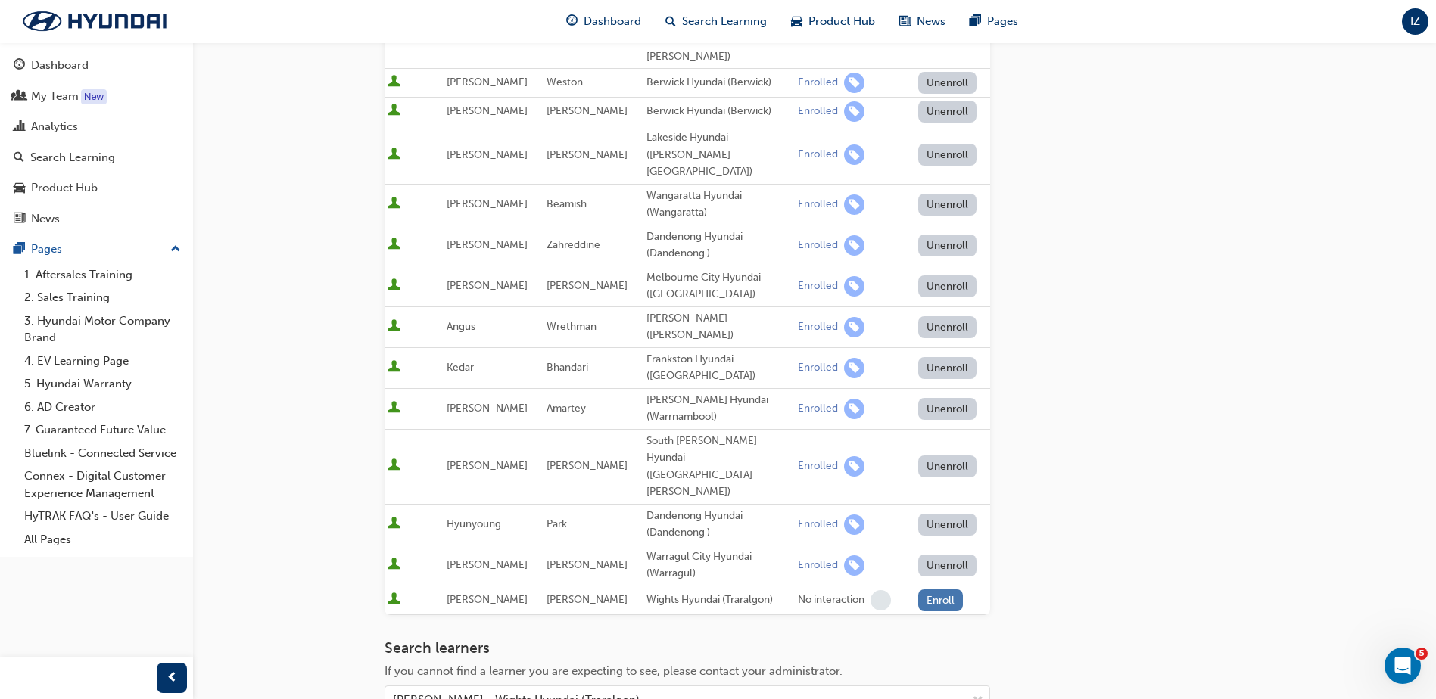
click at [945, 590] on button "Enroll" at bounding box center [940, 601] width 45 height 22
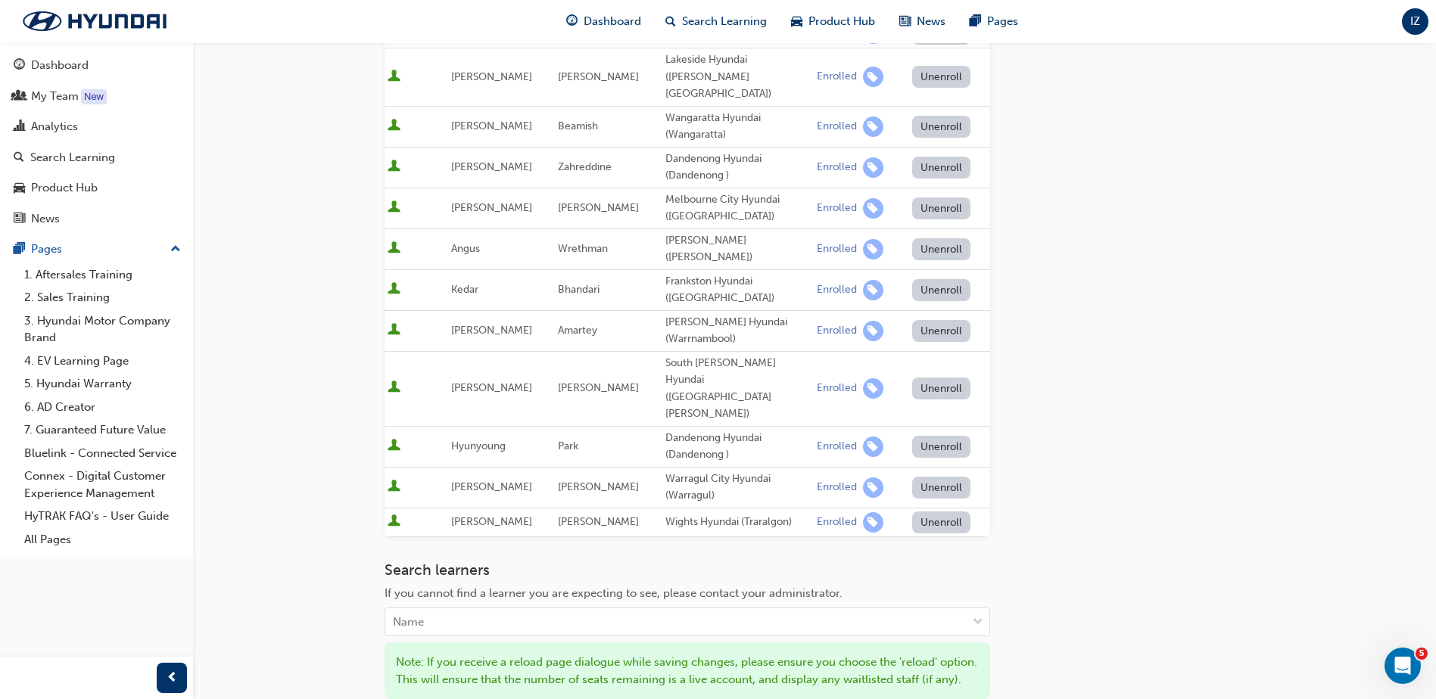
scroll to position [584, 0]
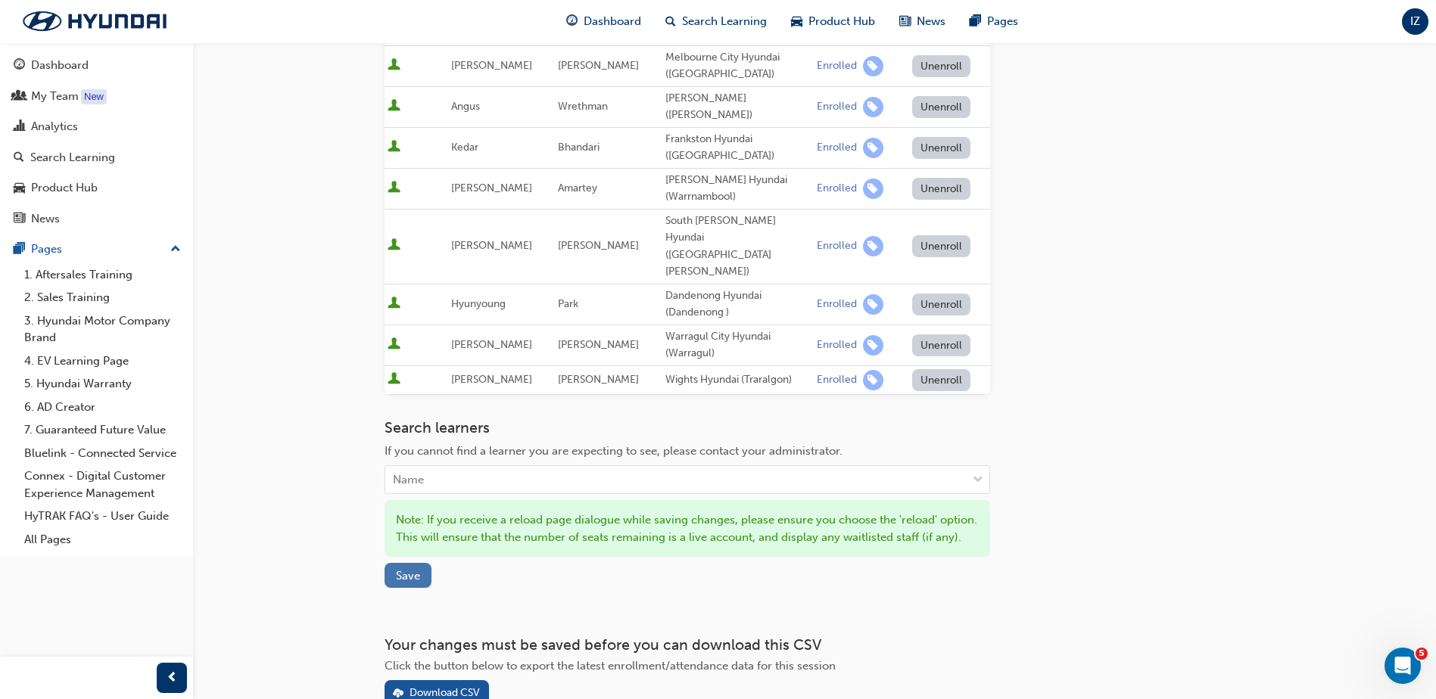
click at [428, 563] on button "Save" at bounding box center [408, 575] width 47 height 25
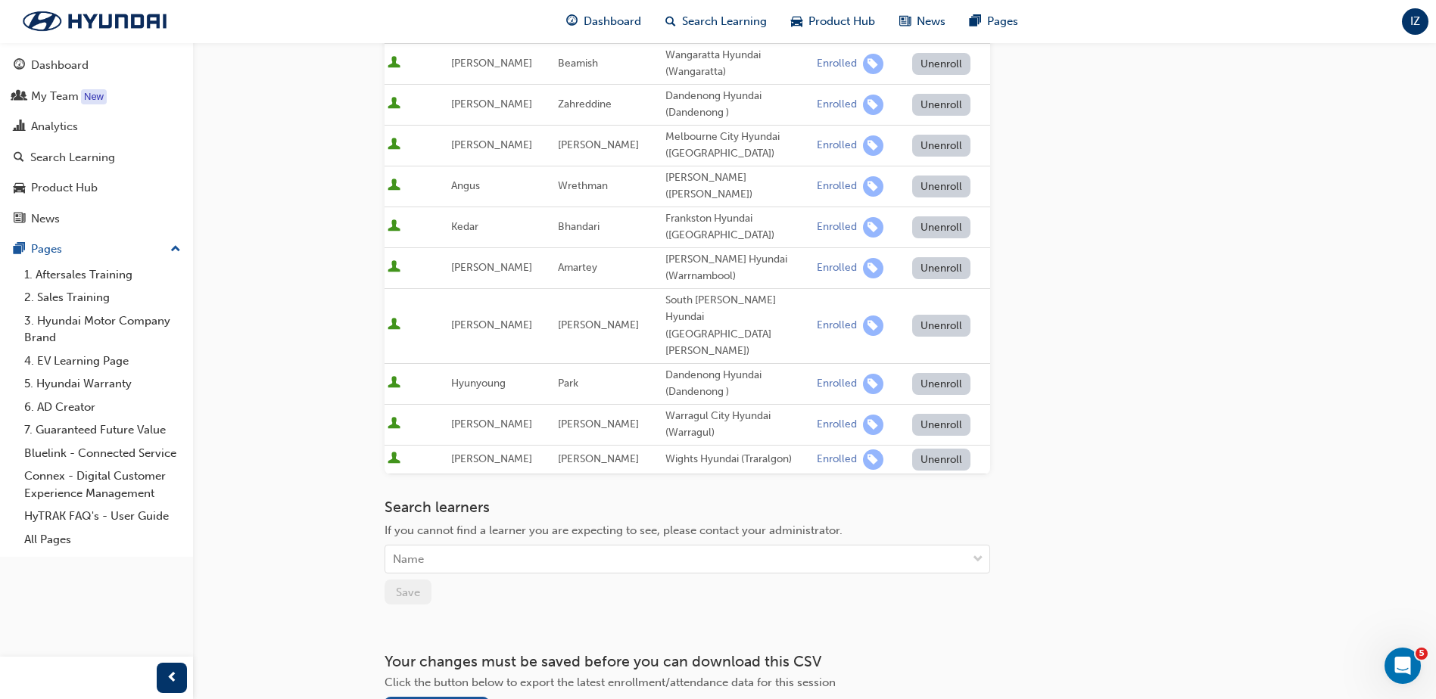
scroll to position [0, 0]
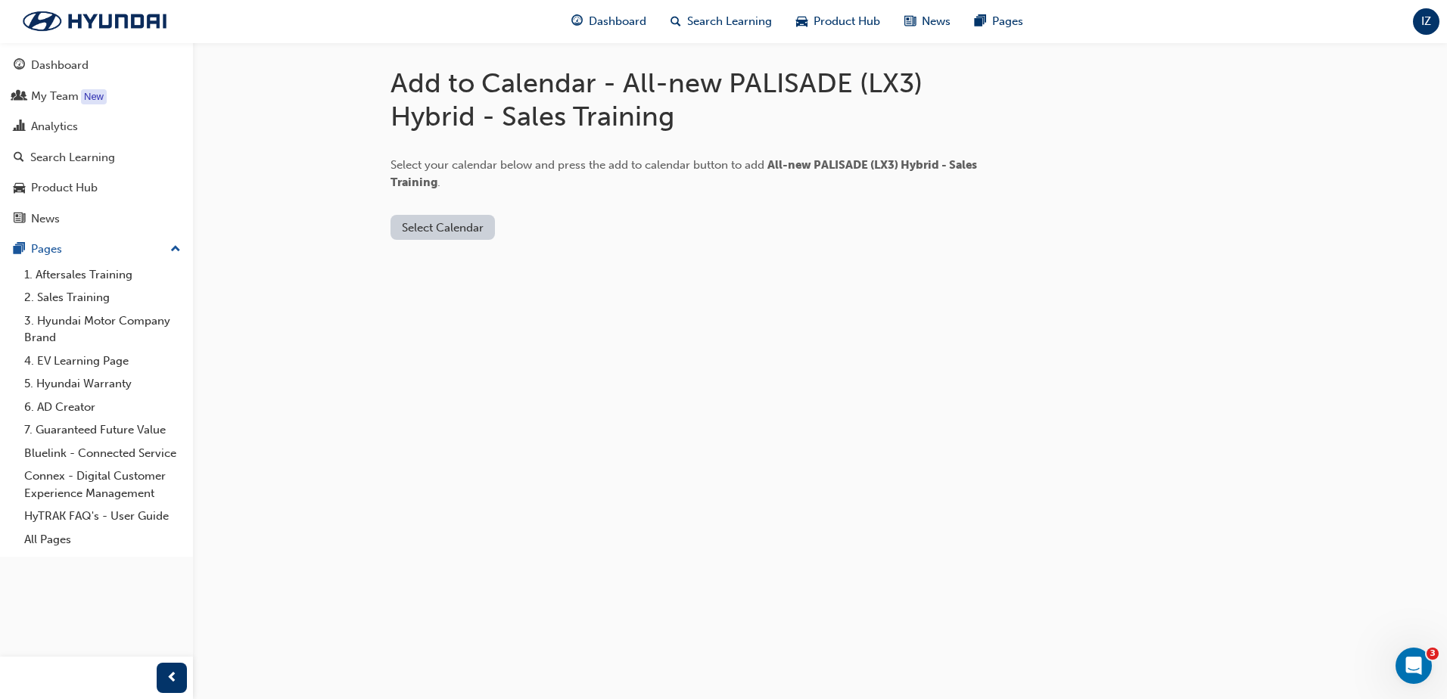
click at [456, 228] on button "Select Calendar" at bounding box center [443, 227] width 104 height 25
click at [466, 269] on div "[DOMAIN_NAME]" at bounding box center [444, 264] width 92 height 17
click at [540, 226] on button "Add to Calendar" at bounding box center [570, 227] width 107 height 25
click at [555, 224] on button "Add to Calendar" at bounding box center [570, 227] width 107 height 25
click at [36, 92] on div "My Team" at bounding box center [55, 96] width 48 height 17
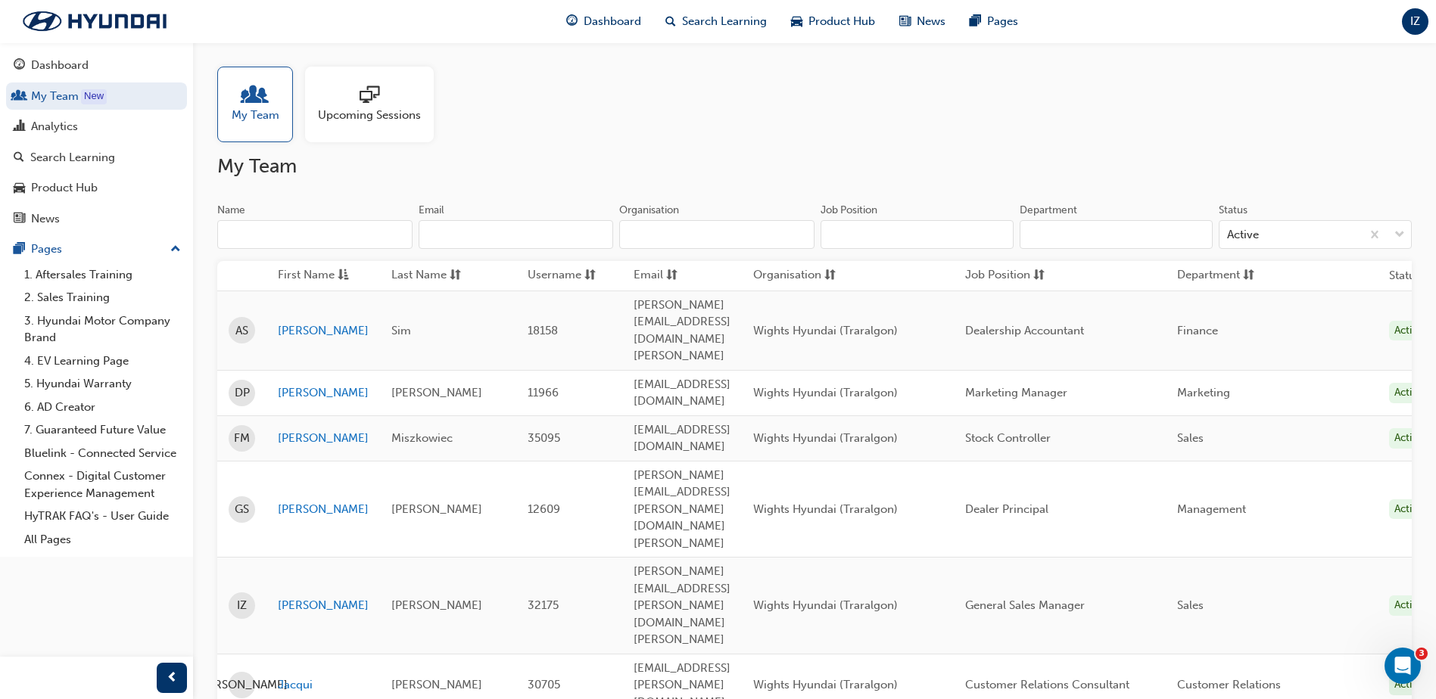
click at [345, 86] on div at bounding box center [369, 96] width 103 height 21
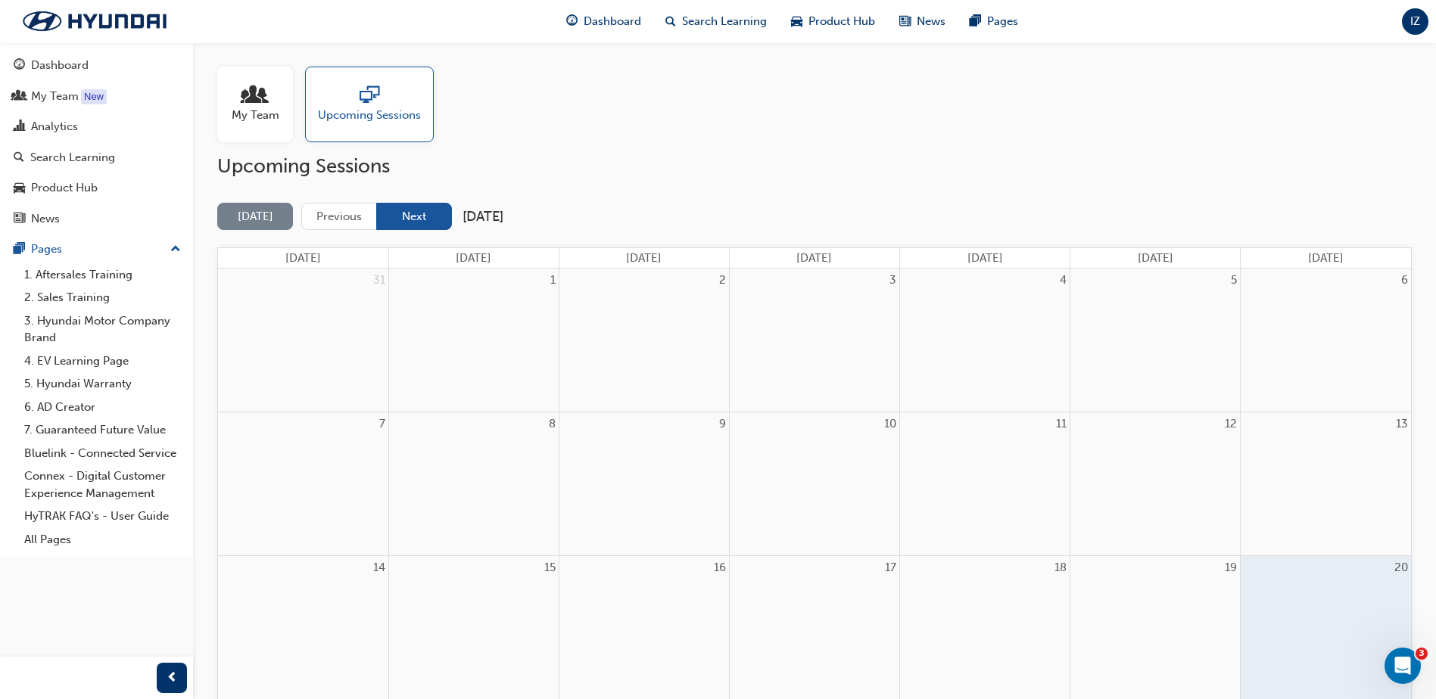
click at [403, 222] on button "Next" at bounding box center [414, 217] width 76 height 28
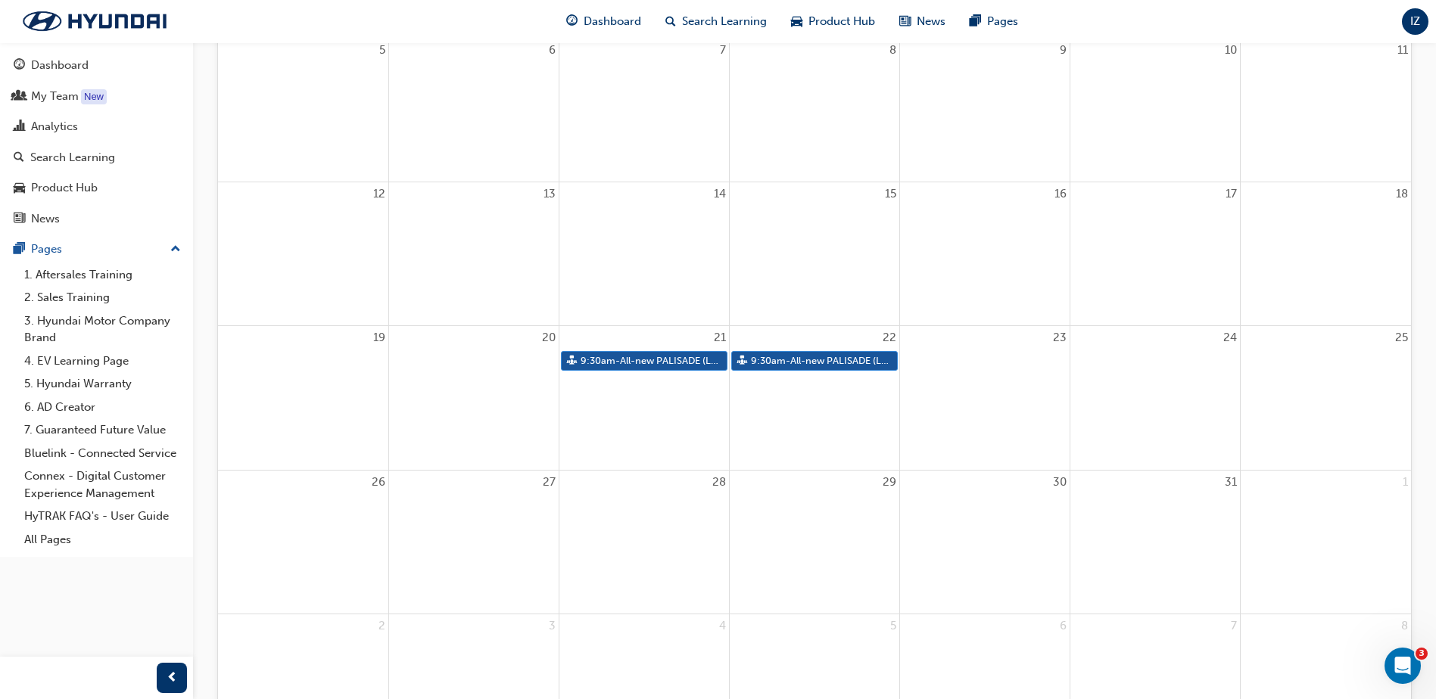
scroll to position [379, 0]
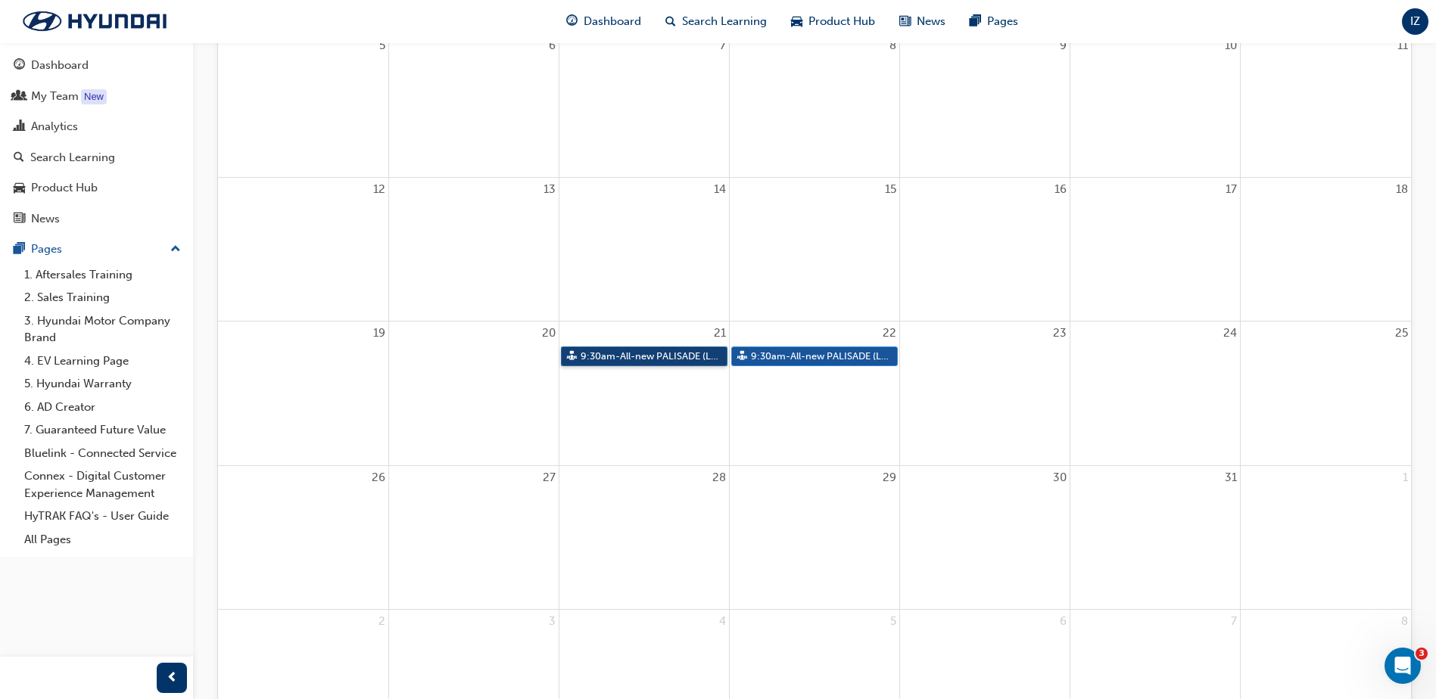
click at [646, 358] on link "9:30am - All-new PALISADE (LX3) Hybrid - Sales Training" at bounding box center [644, 357] width 167 height 20
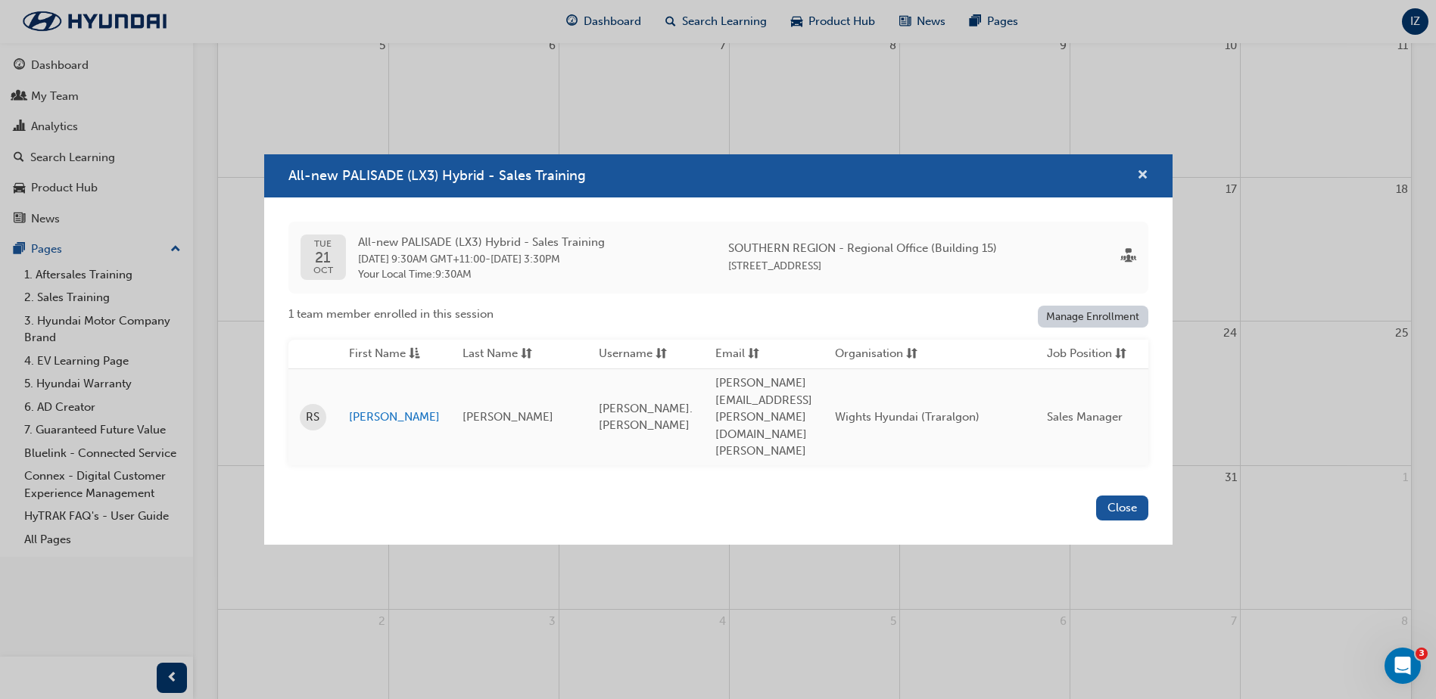
click at [1144, 183] on span "cross-icon" at bounding box center [1142, 177] width 11 height 14
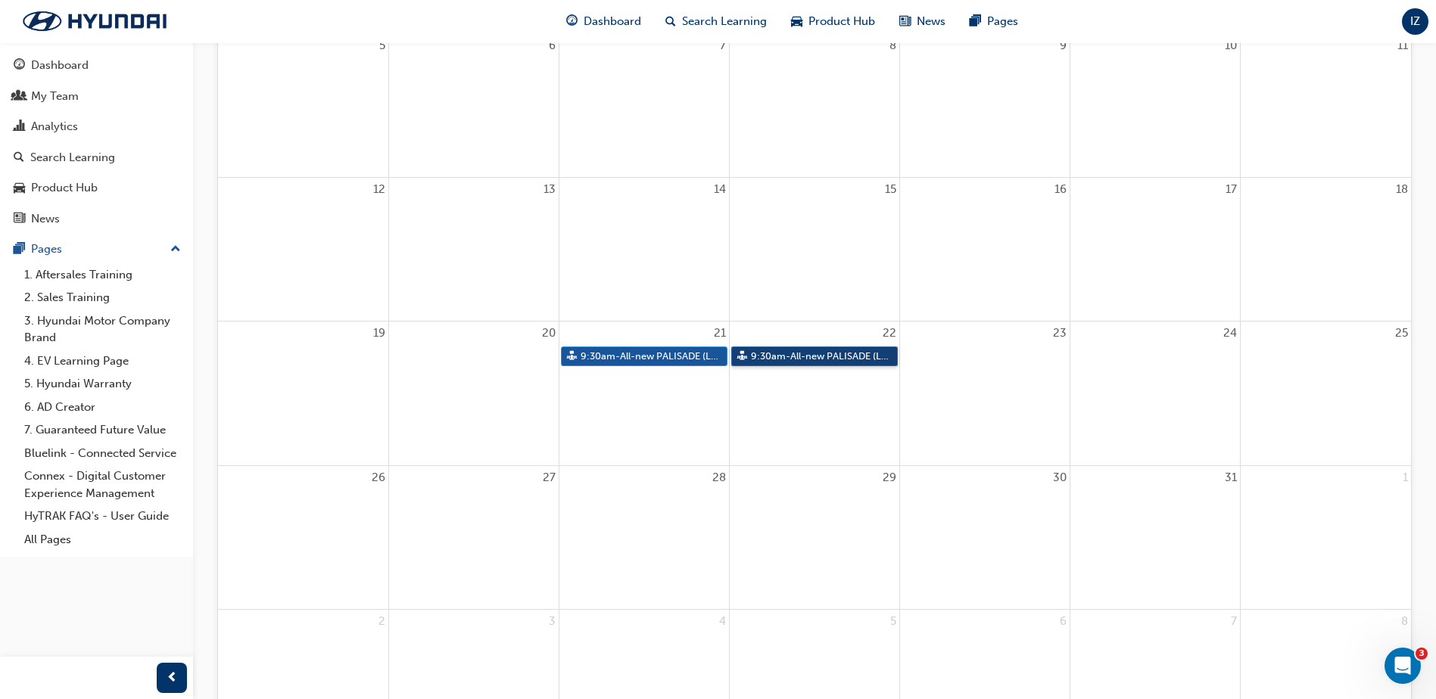
click at [796, 357] on link "9:30am - All-new PALISADE (LX3) Hybrid - Sales Training" at bounding box center [814, 357] width 167 height 20
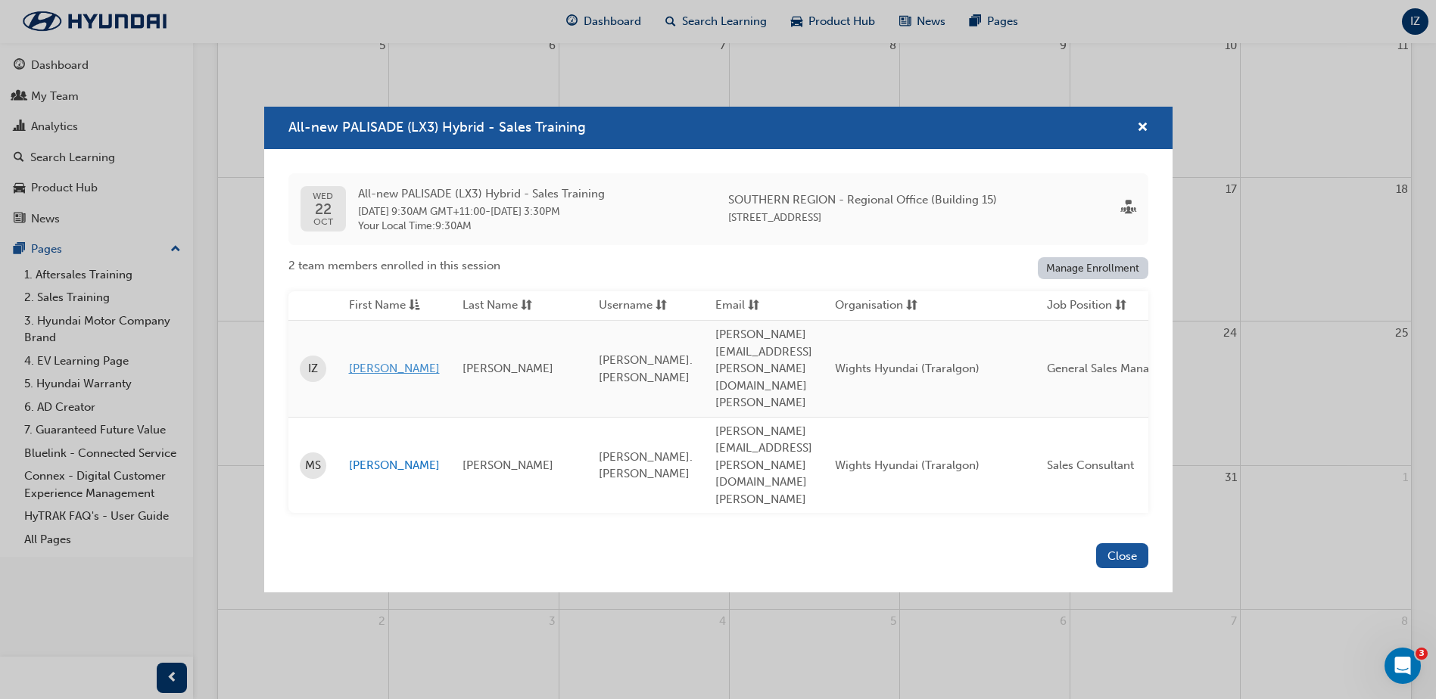
click at [355, 378] on link "[PERSON_NAME]" at bounding box center [394, 368] width 91 height 17
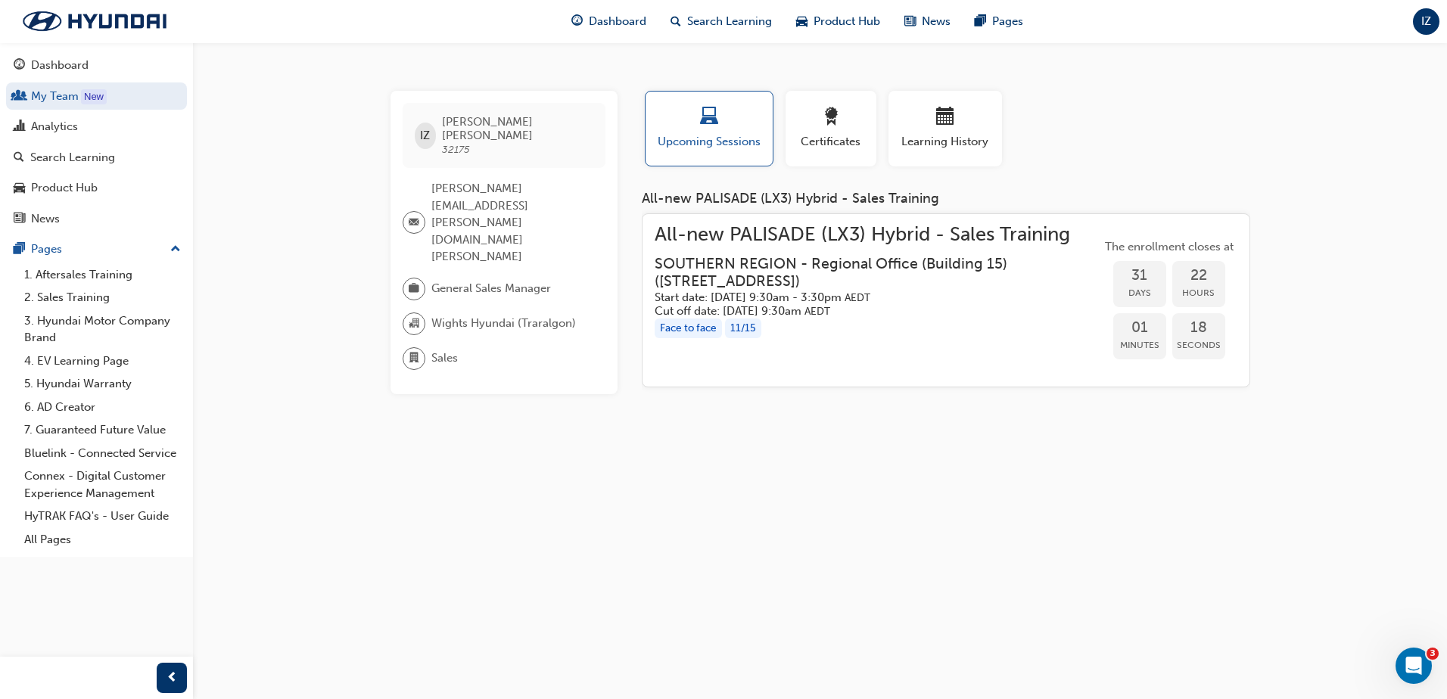
click at [692, 282] on h3 "SOUTHERN REGION - Regional Office (Building 15) ( [STREET_ADDRESS] )" at bounding box center [866, 273] width 422 height 36
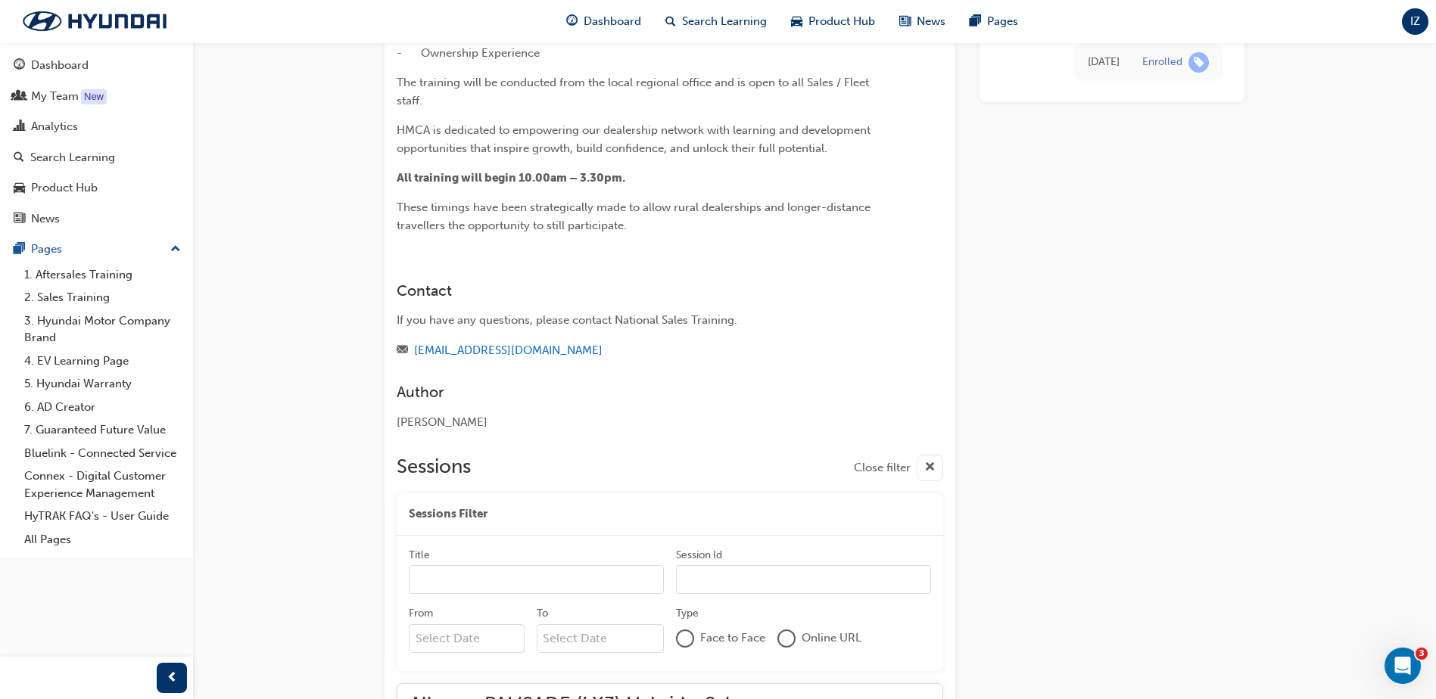
scroll to position [3035, 0]
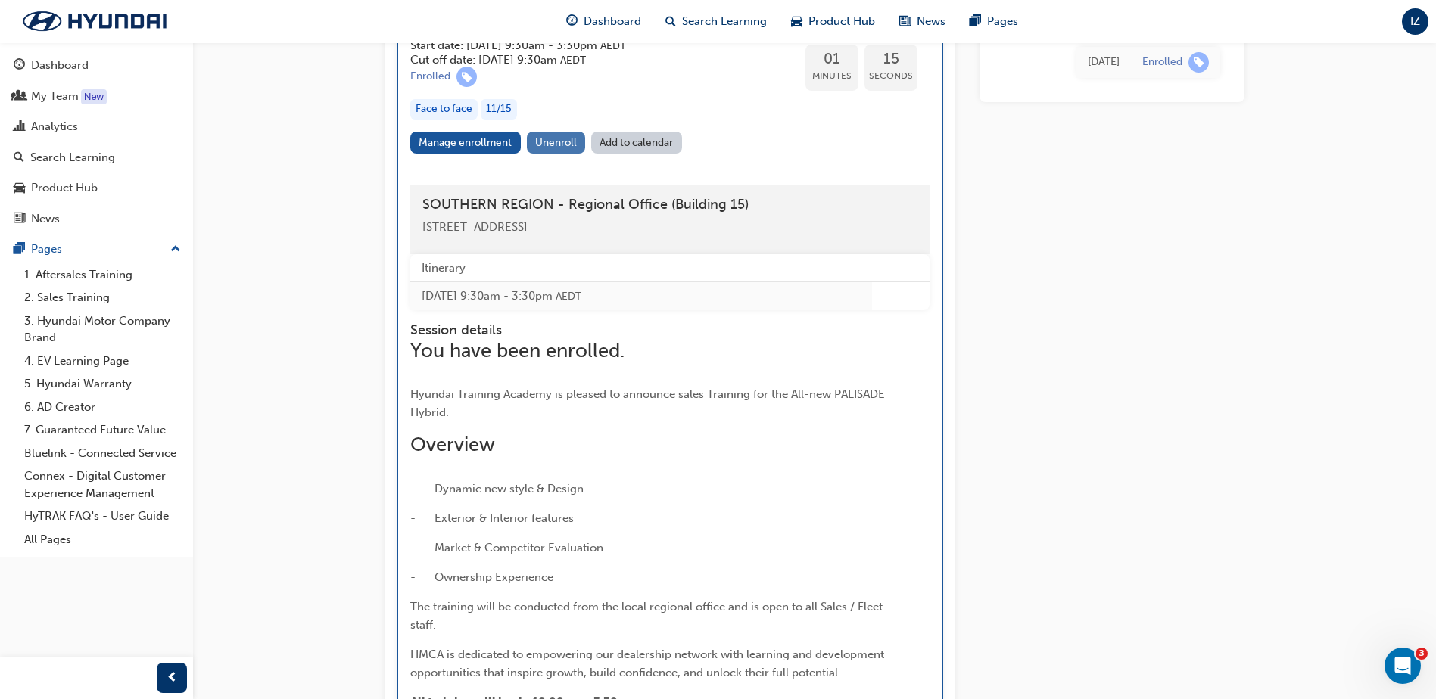
click at [556, 149] on span "Unenroll" at bounding box center [556, 142] width 42 height 13
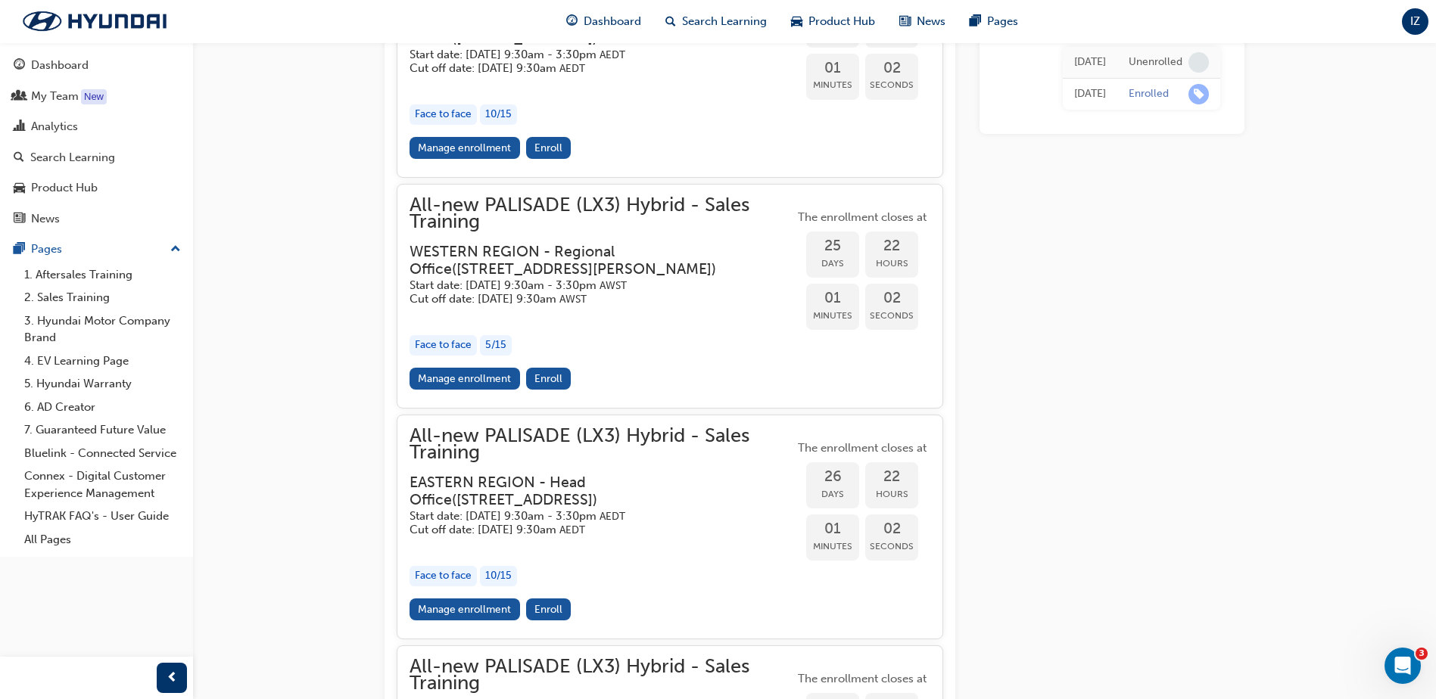
scroll to position [1852, 0]
